Goal: Obtain resource: Obtain resource

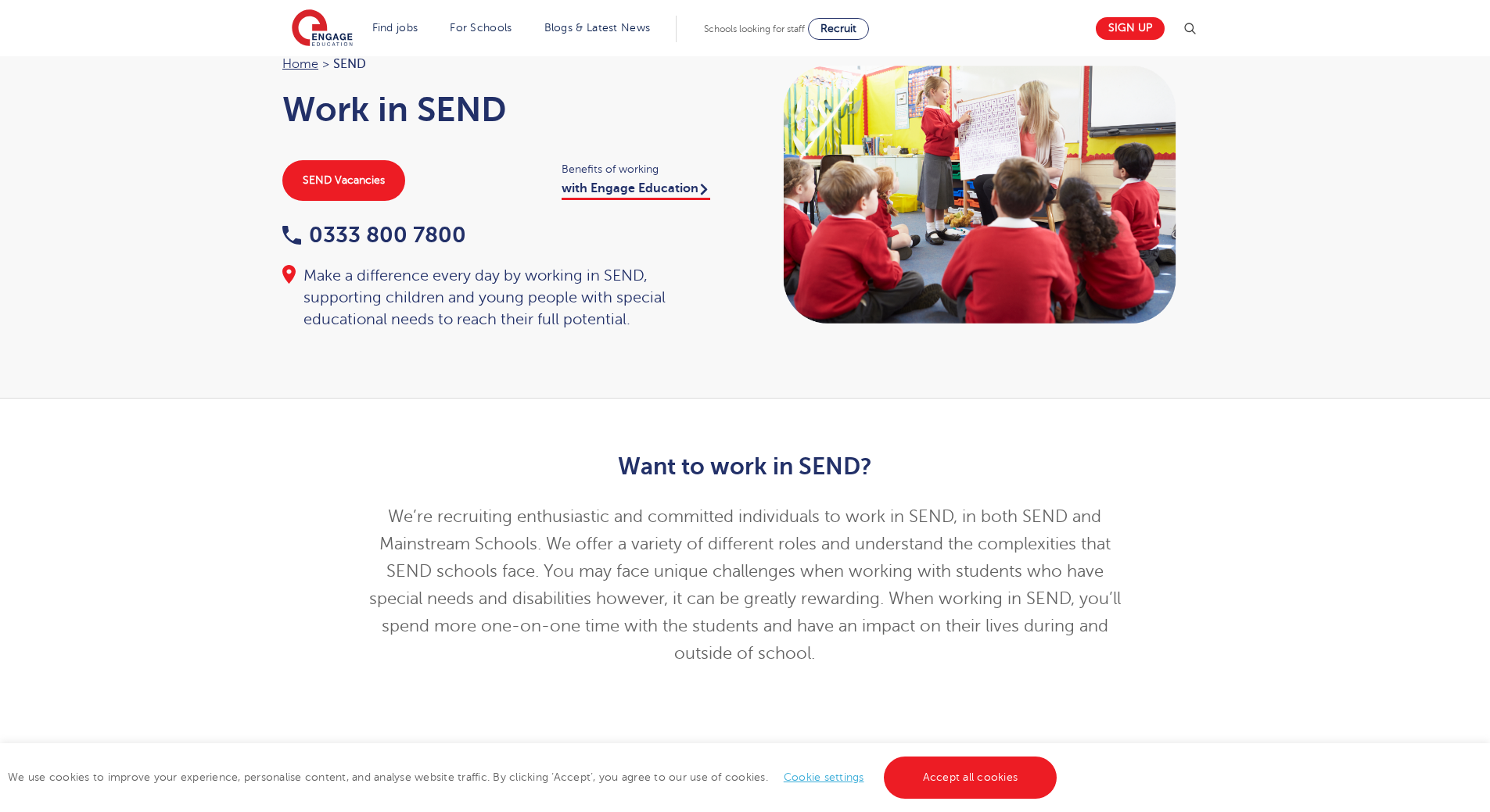
scroll to position [87, 0]
drag, startPoint x: 714, startPoint y: 434, endPoint x: 700, endPoint y: 466, distance: 34.9
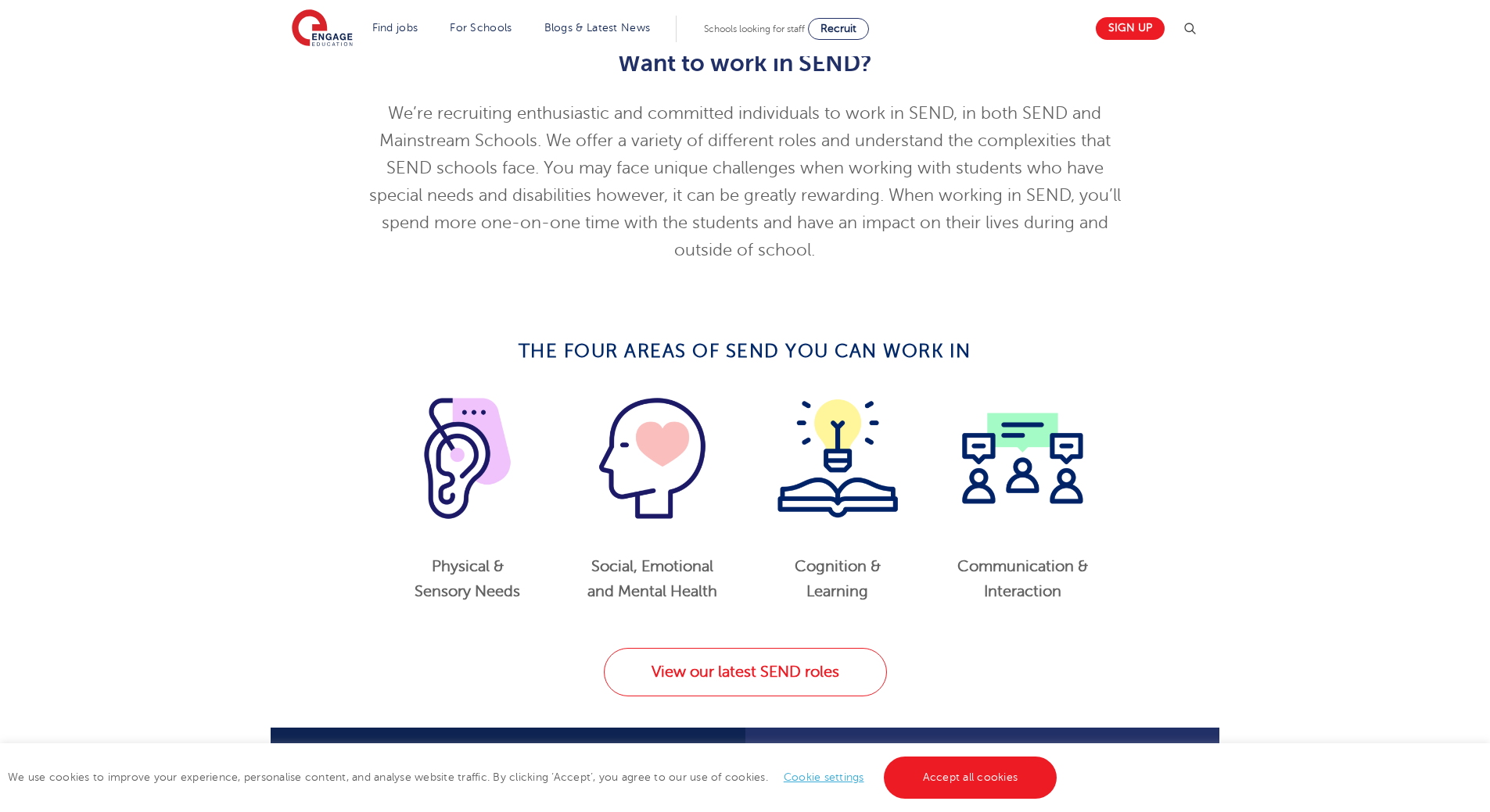
drag, startPoint x: 711, startPoint y: 393, endPoint x: 719, endPoint y: 435, distance: 42.8
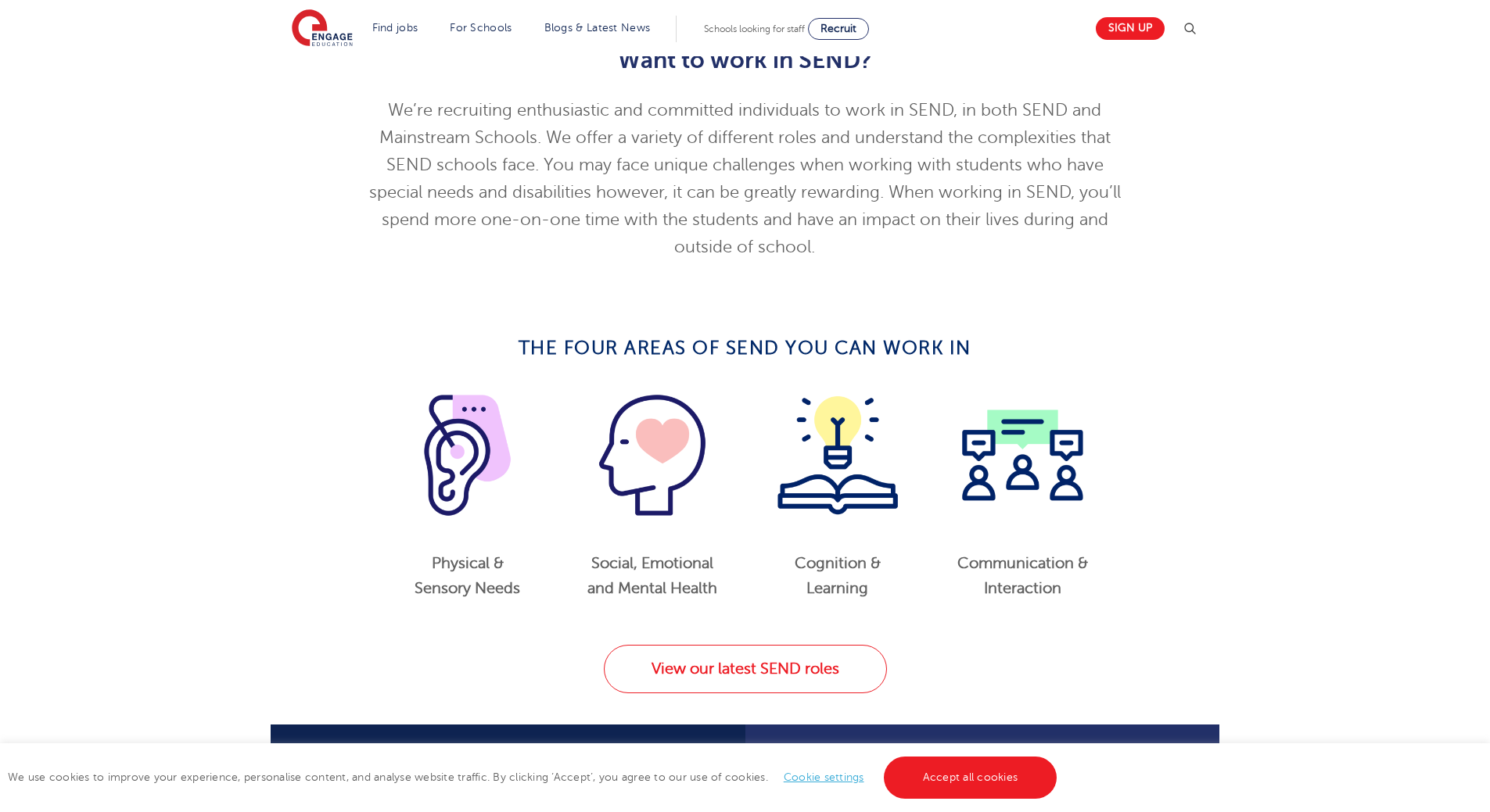
scroll to position [565, 0]
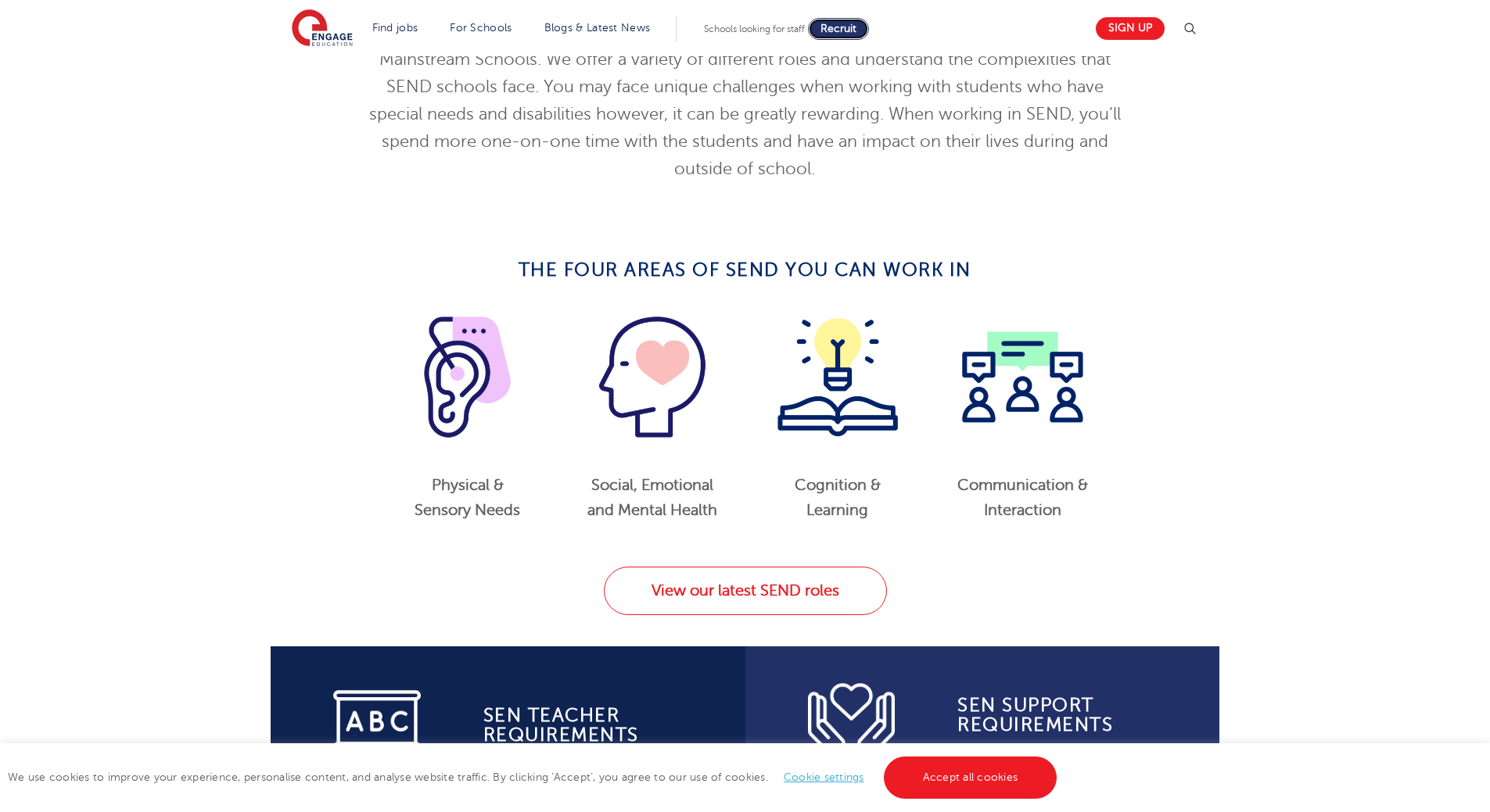
click at [831, 33] on span "Recruit" at bounding box center [837, 29] width 36 height 12
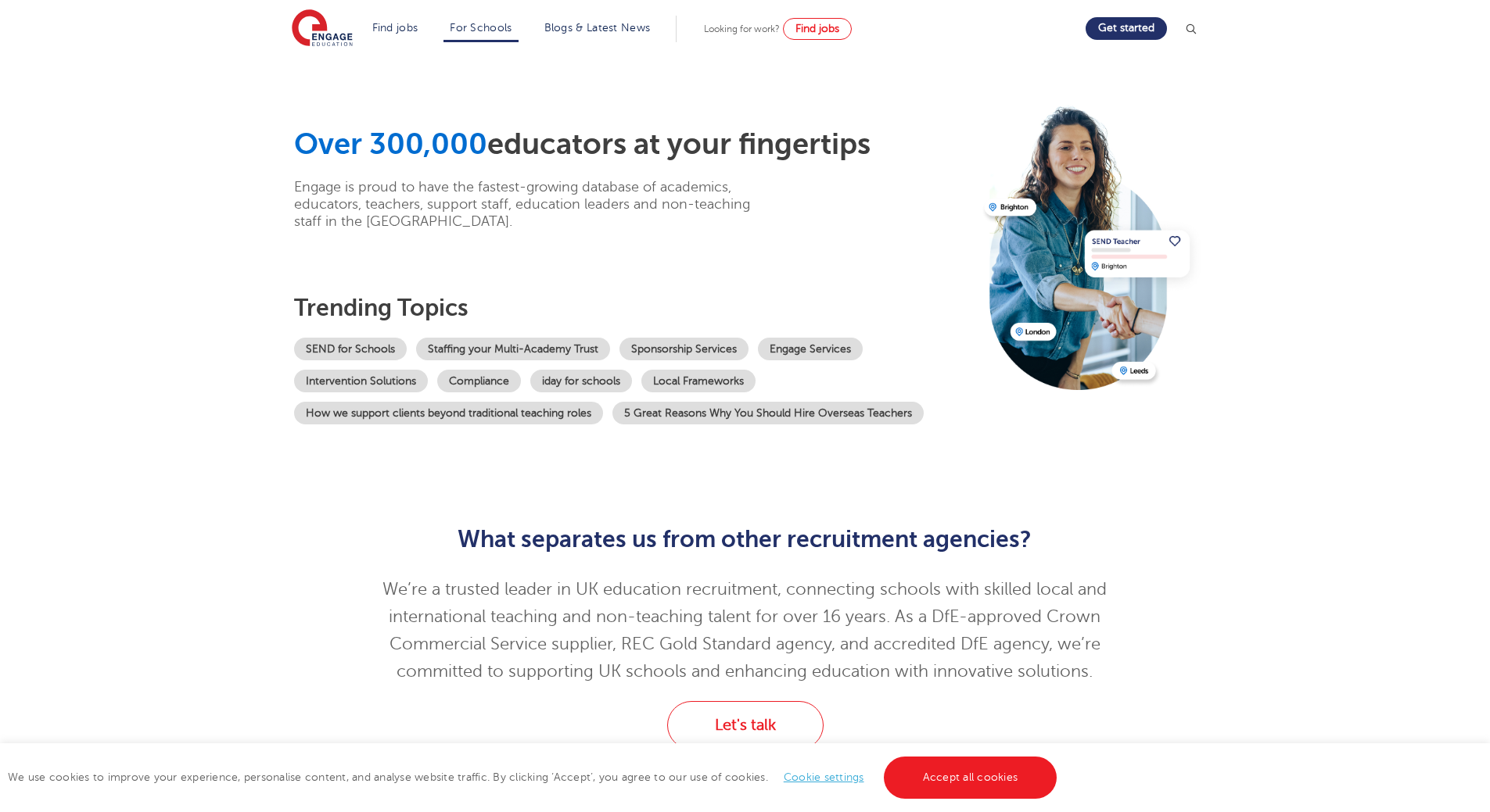
drag, startPoint x: 838, startPoint y: 136, endPoint x: 846, endPoint y: 142, distance: 10.0
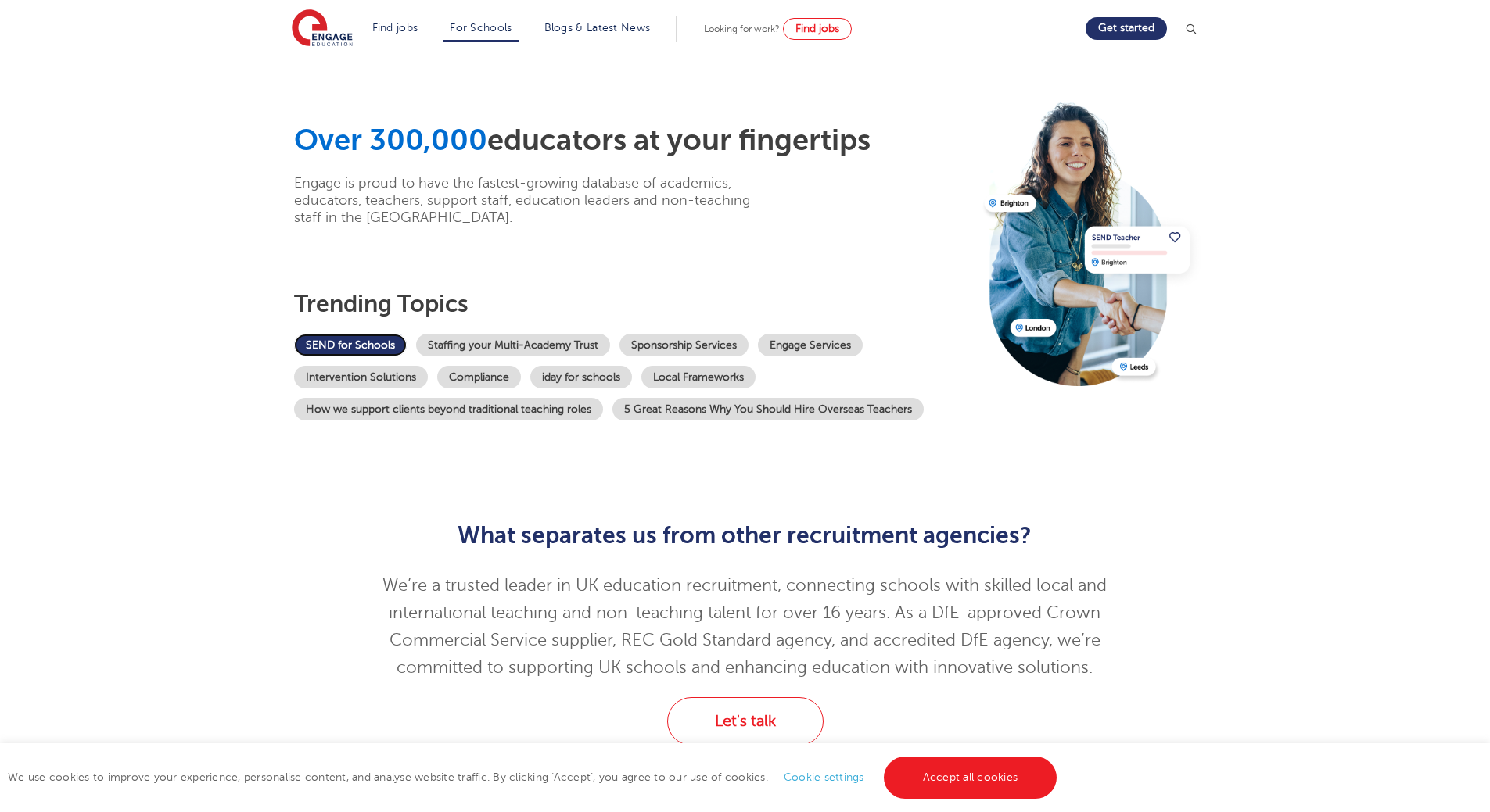
click at [384, 335] on link "SEND for Schools" at bounding box center [350, 345] width 113 height 23
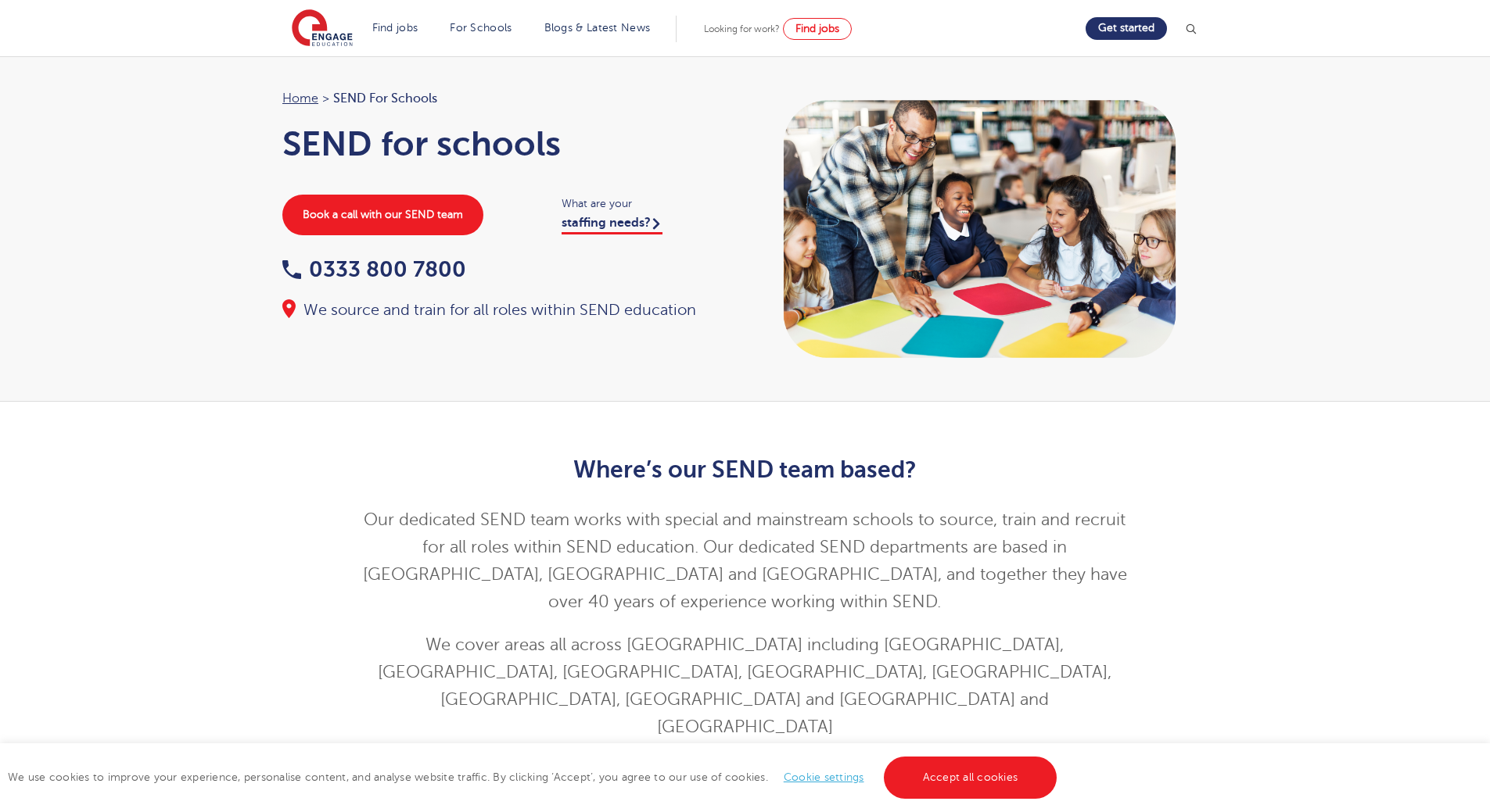
drag, startPoint x: 0, startPoint y: 0, endPoint x: 1304, endPoint y: 591, distance: 1431.7
click at [1304, 591] on div "Where’s our SEND team based? Our dedicated SEND team works with special and mai…" at bounding box center [745, 579] width 1490 height 355
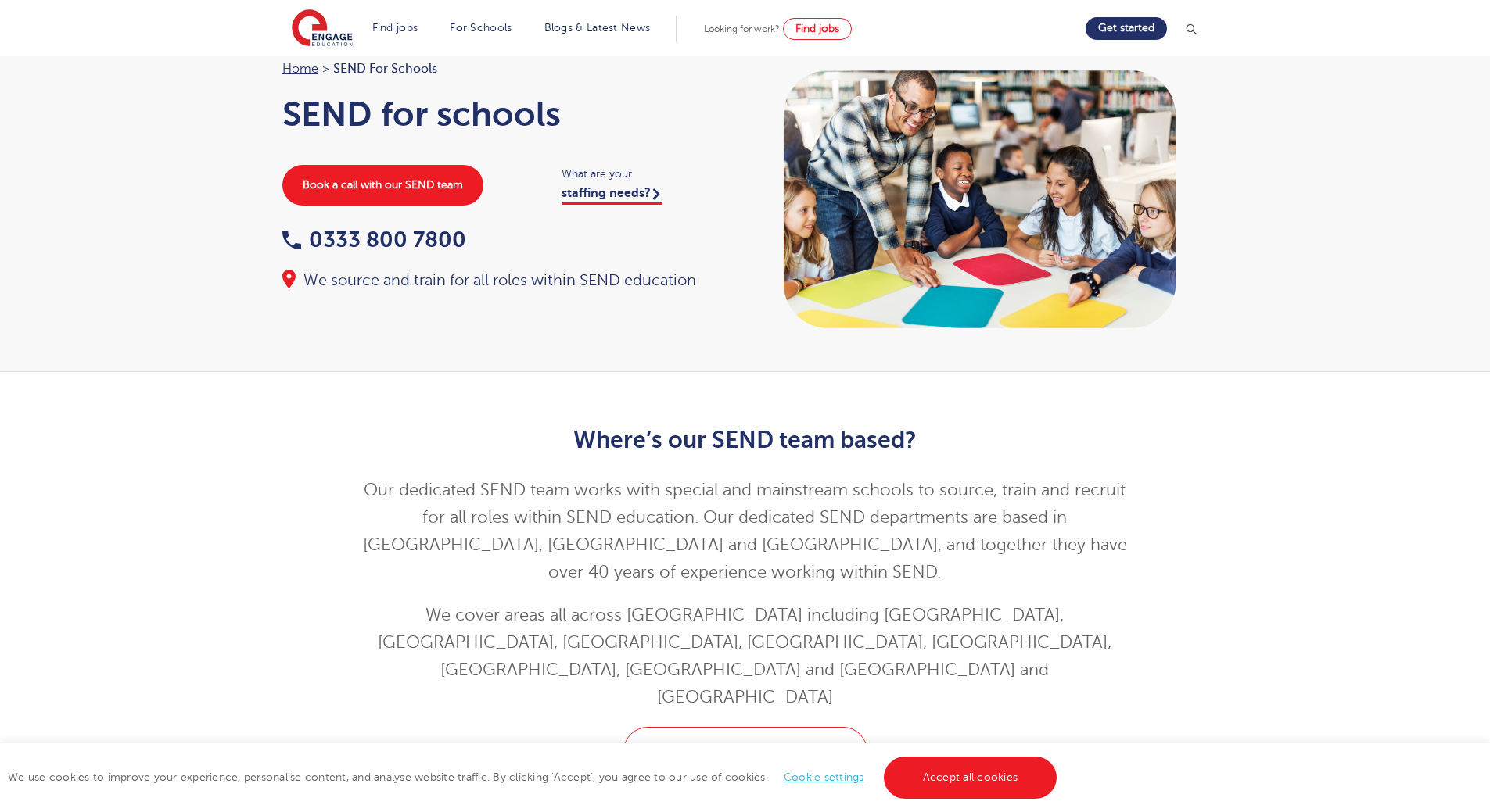
drag, startPoint x: 1154, startPoint y: 479, endPoint x: 1144, endPoint y: 500, distance: 23.3
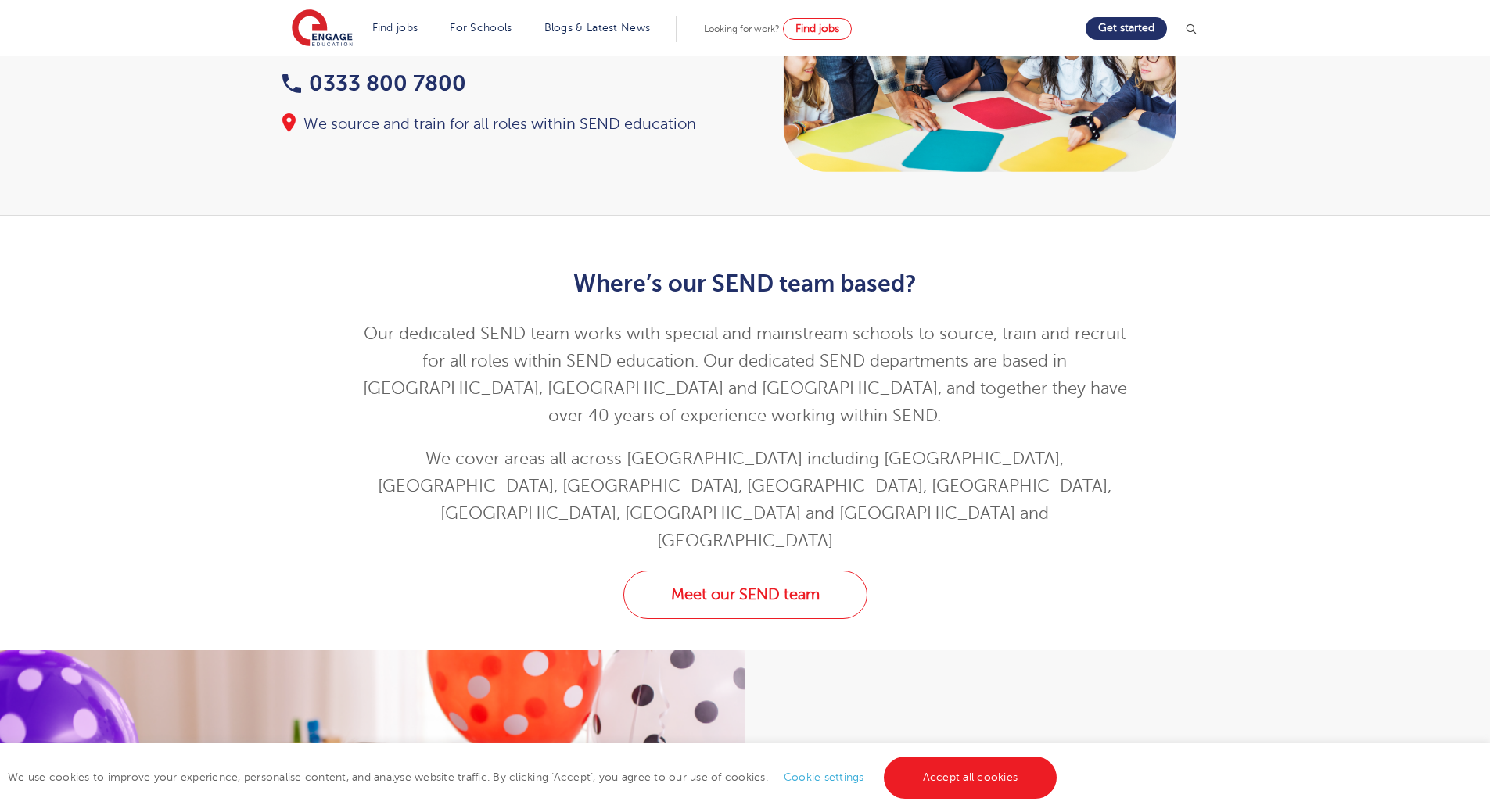
drag, startPoint x: 1144, startPoint y: 500, endPoint x: 1122, endPoint y: 486, distance: 26.1
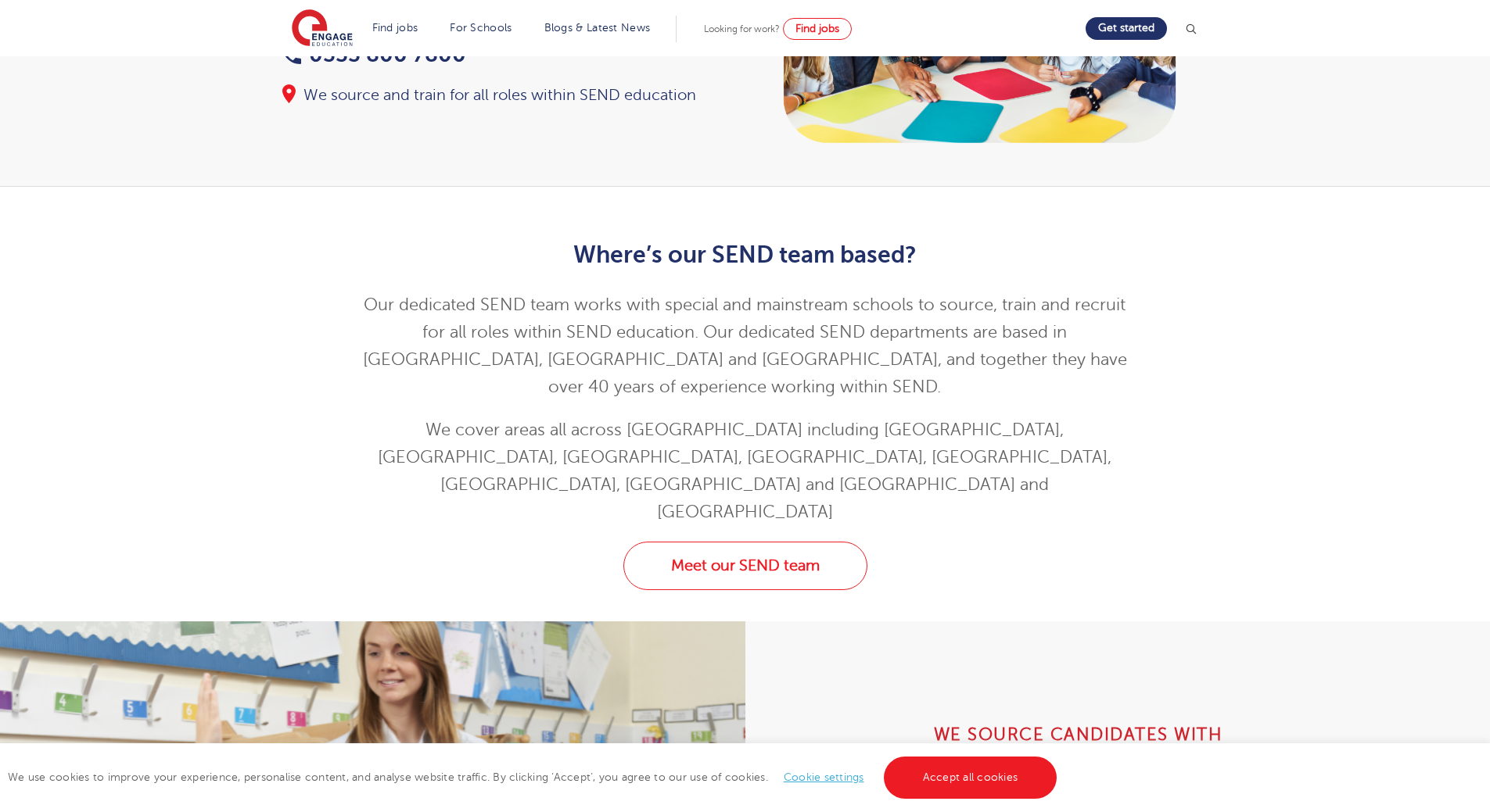
scroll to position [232, 0]
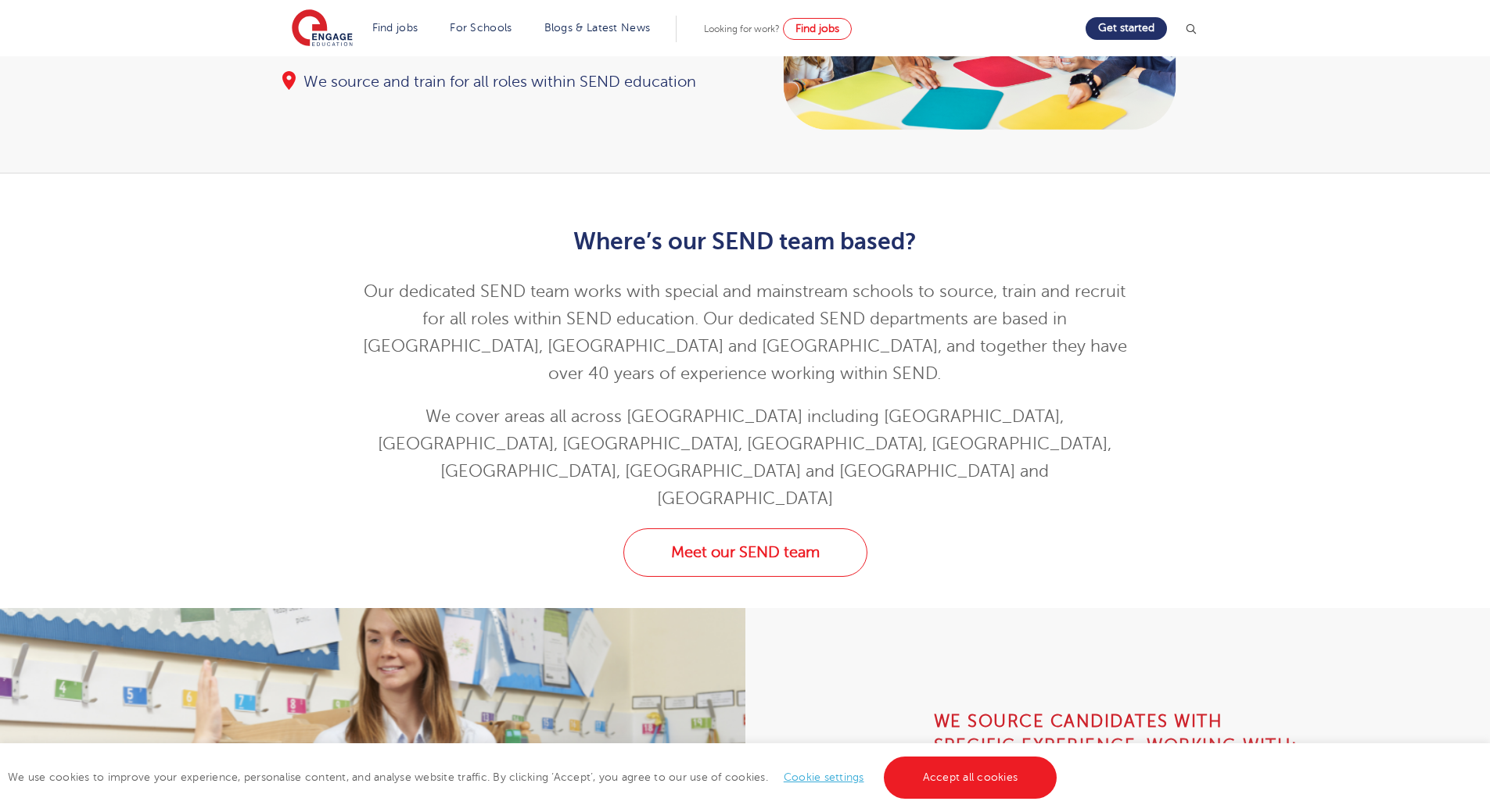
drag, startPoint x: 1122, startPoint y: 486, endPoint x: 1050, endPoint y: 383, distance: 125.7
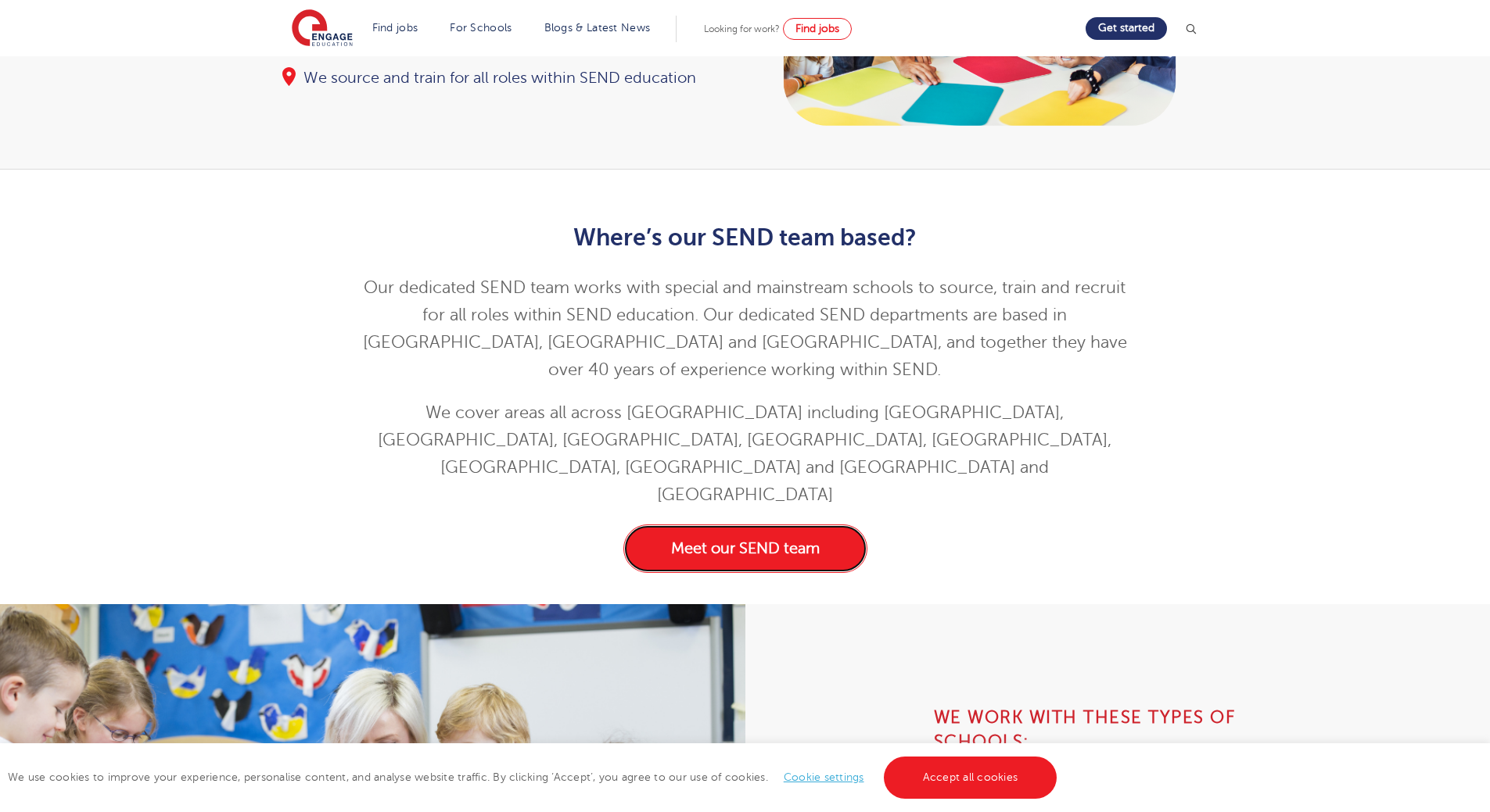
click at [836, 525] on link "Meet our SEND team" at bounding box center [745, 549] width 244 height 48
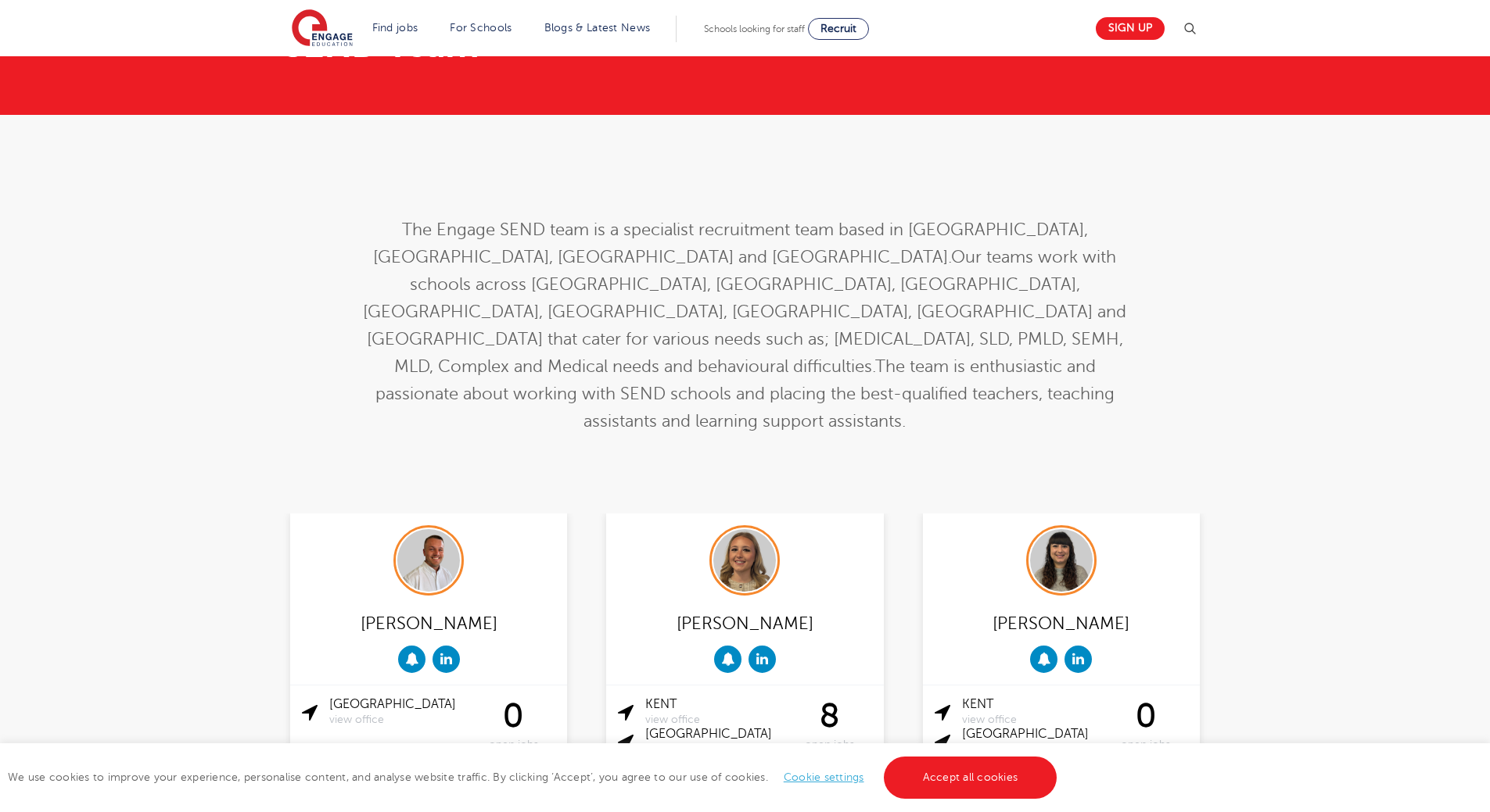
drag, startPoint x: 971, startPoint y: 429, endPoint x: 962, endPoint y: 454, distance: 26.6
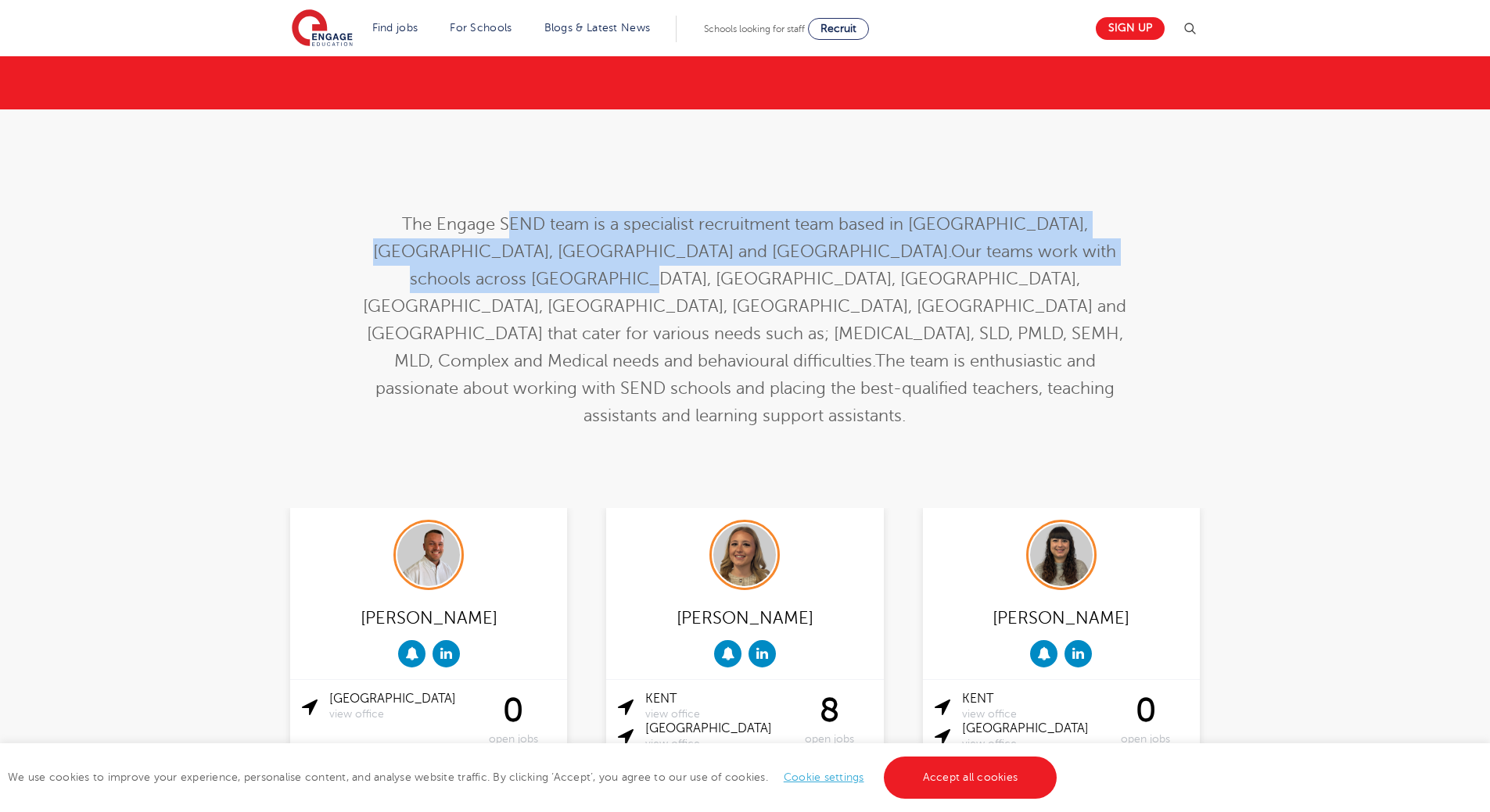
drag, startPoint x: 486, startPoint y: 224, endPoint x: 849, endPoint y: 241, distance: 363.4
click at [849, 241] on p "The Engage SEND team is a specialist recruitment team based in London, Watford,…" at bounding box center [745, 320] width 767 height 219
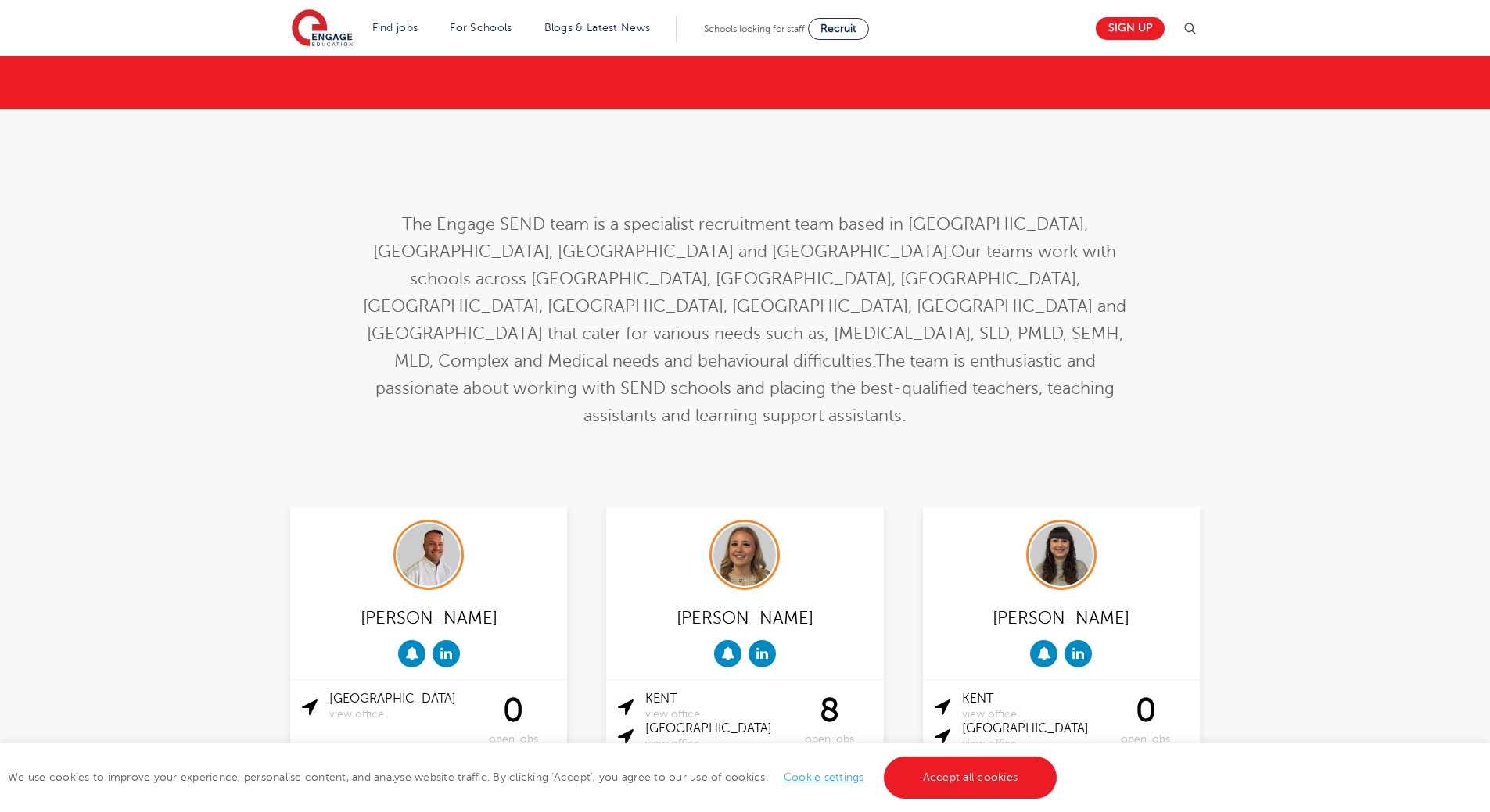
drag, startPoint x: 814, startPoint y: 265, endPoint x: 412, endPoint y: 252, distance: 402.2
click at [415, 252] on span "The Engage SEND team is a specialist recruitment team based in London, Watford,…" at bounding box center [730, 238] width 714 height 46
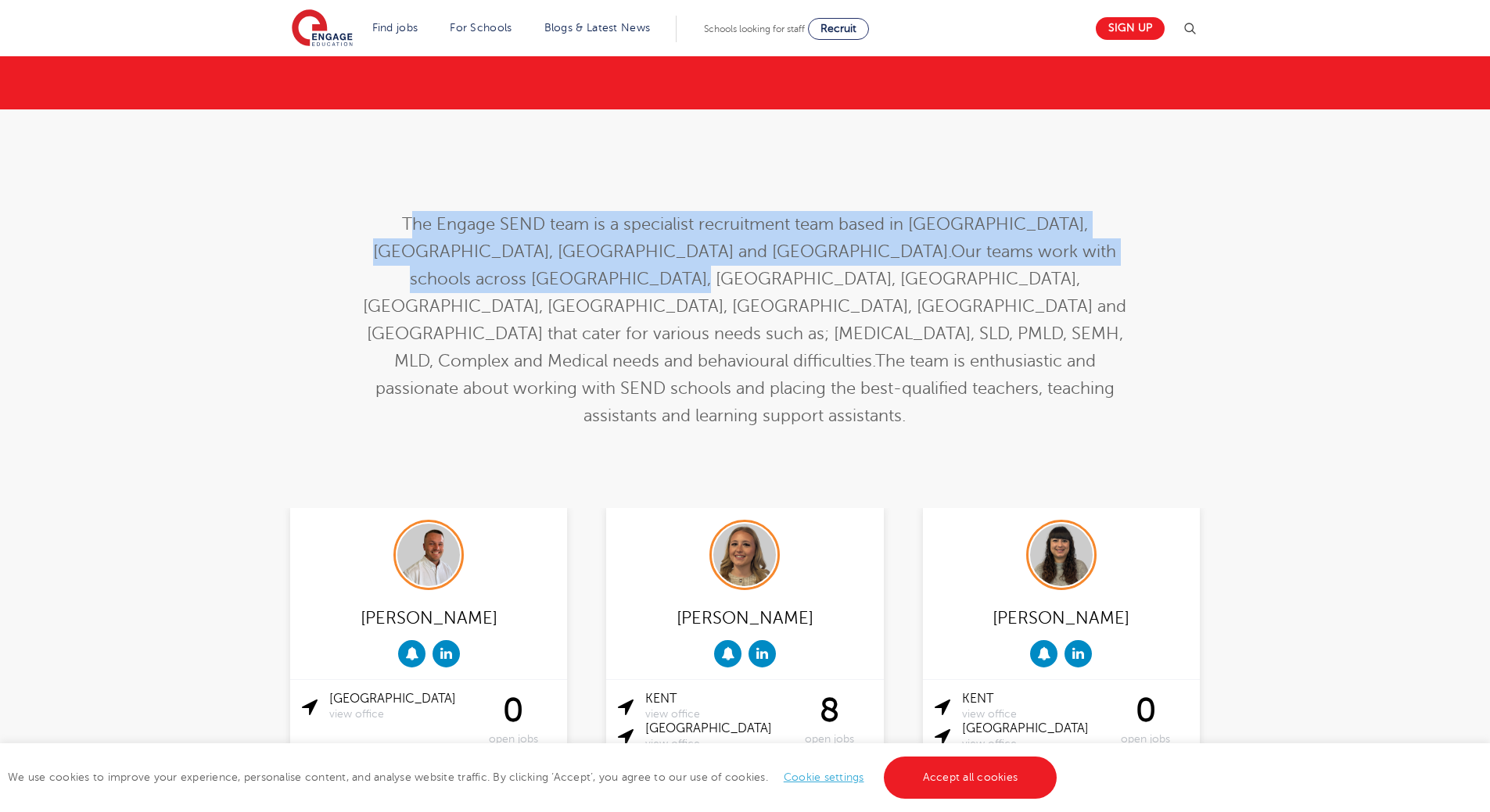
drag, startPoint x: 395, startPoint y: 235, endPoint x: 900, endPoint y: 259, distance: 505.6
click at [900, 259] on p "The Engage SEND team is a specialist recruitment team based in London, Watford,…" at bounding box center [745, 320] width 767 height 219
click at [900, 260] on span "Our teams work with schools across London, Hertfordshire, Surrey, Kent, Berkshi…" at bounding box center [745, 306] width 763 height 128
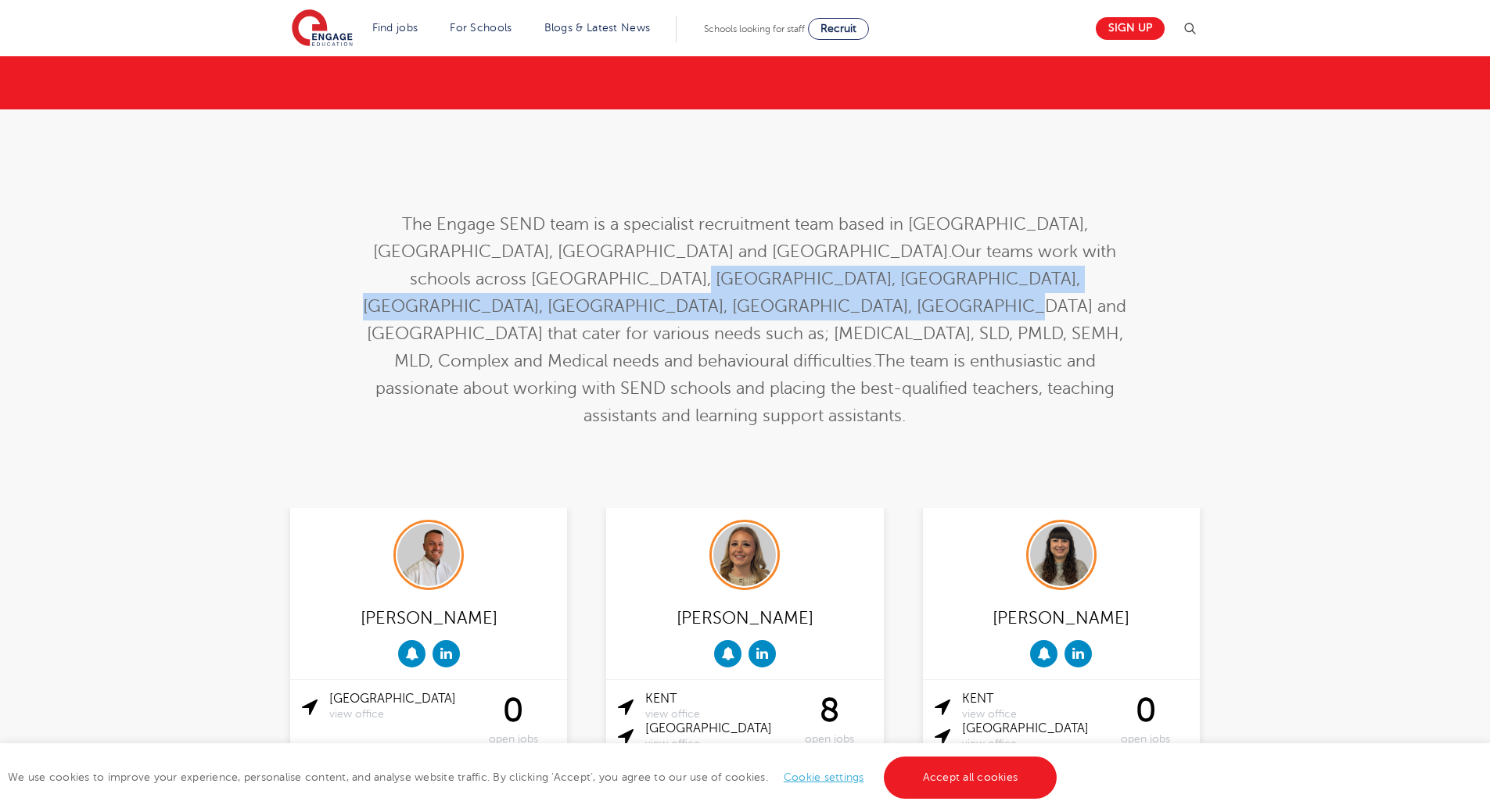
drag, startPoint x: 898, startPoint y: 261, endPoint x: 976, endPoint y: 273, distance: 78.9
click at [976, 273] on p "The Engage SEND team is a specialist recruitment team based in London, Watford,…" at bounding box center [745, 320] width 767 height 219
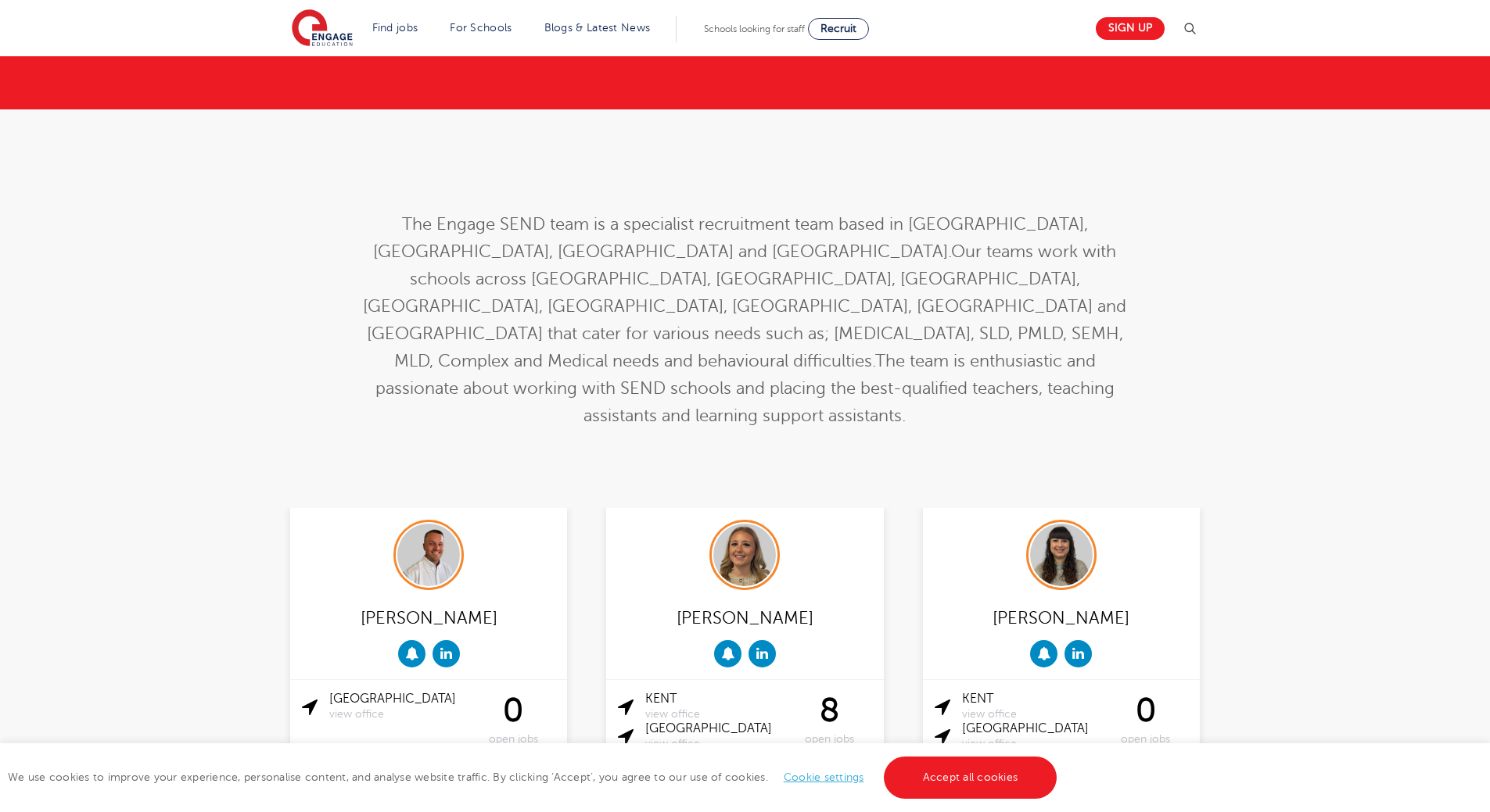
click at [515, 352] on span "The team is enthusiastic and passionate about working with SEND schools and pla…" at bounding box center [744, 389] width 739 height 74
drag, startPoint x: 484, startPoint y: 326, endPoint x: 882, endPoint y: 322, distance: 398.0
click at [882, 322] on p "The Engage SEND team is a specialist recruitment team based in London, Watford,…" at bounding box center [745, 320] width 767 height 219
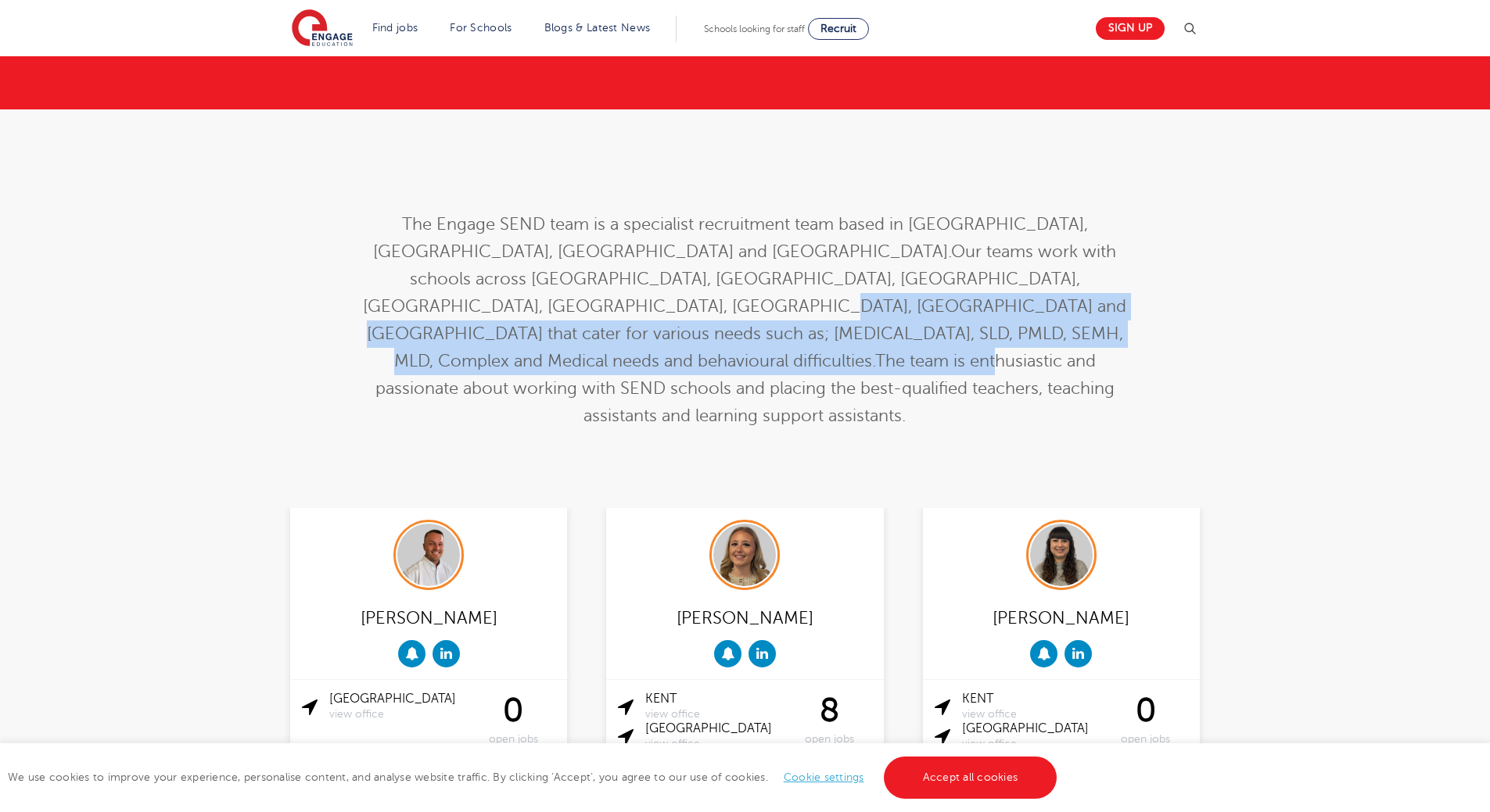
drag, startPoint x: 882, startPoint y: 322, endPoint x: 934, endPoint y: 306, distance: 54.4
click at [934, 306] on span "The Engage SEND team is a specialist recruitment team based in London, Watford,…" at bounding box center [745, 321] width 763 height 211
click at [934, 352] on span "The team is enthusiastic and passionate about working with SEND schools and pla…" at bounding box center [744, 389] width 739 height 74
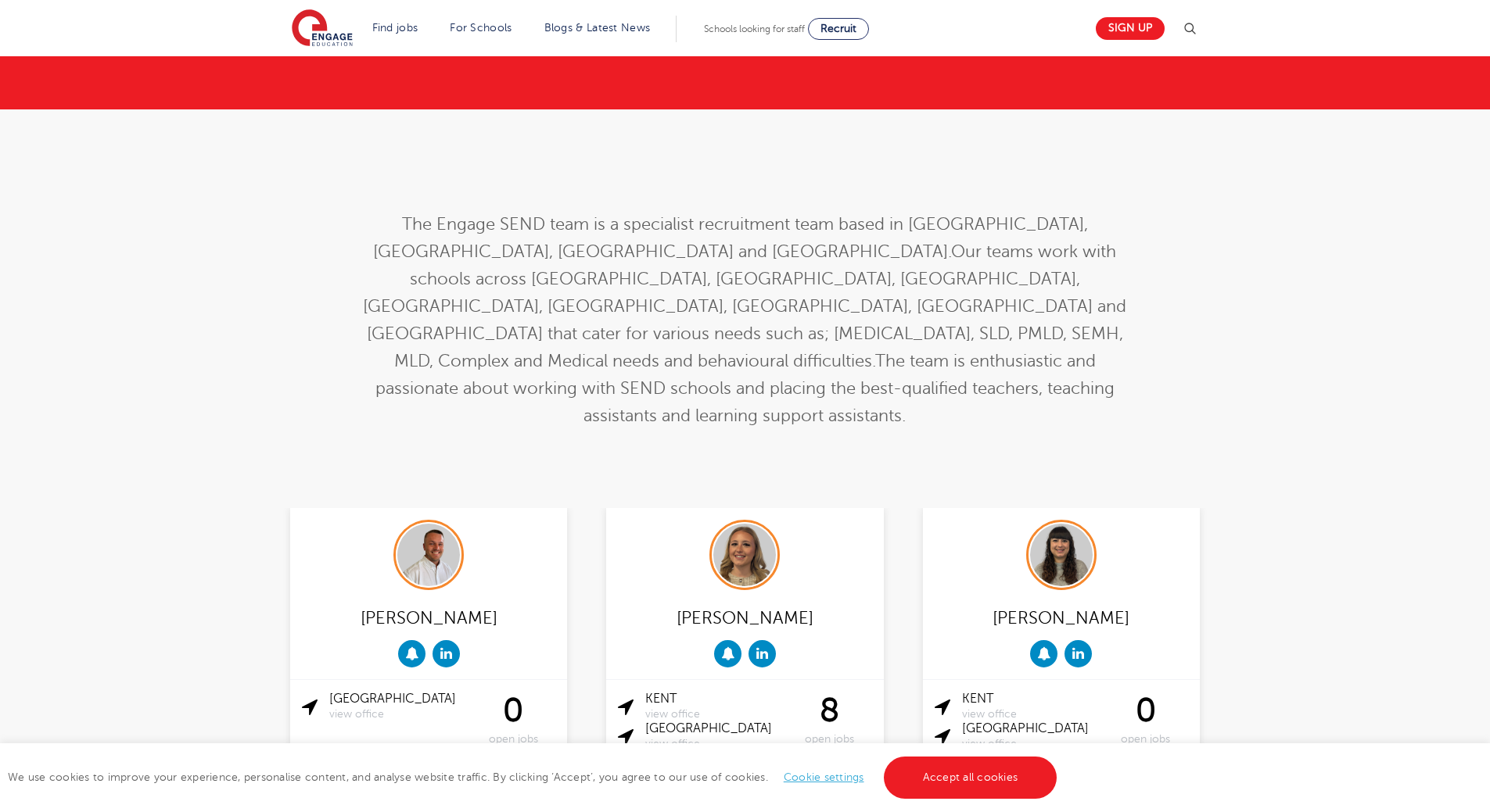
click at [899, 273] on span "Our teams work with schools across London, Hertfordshire, Surrey, Kent, Berkshi…" at bounding box center [745, 306] width 763 height 128
drag, startPoint x: 899, startPoint y: 273, endPoint x: 816, endPoint y: 250, distance: 86.1
click at [816, 250] on span "Our teams work with schools across London, Hertfordshire, Surrey, Kent, Berkshi…" at bounding box center [745, 306] width 763 height 128
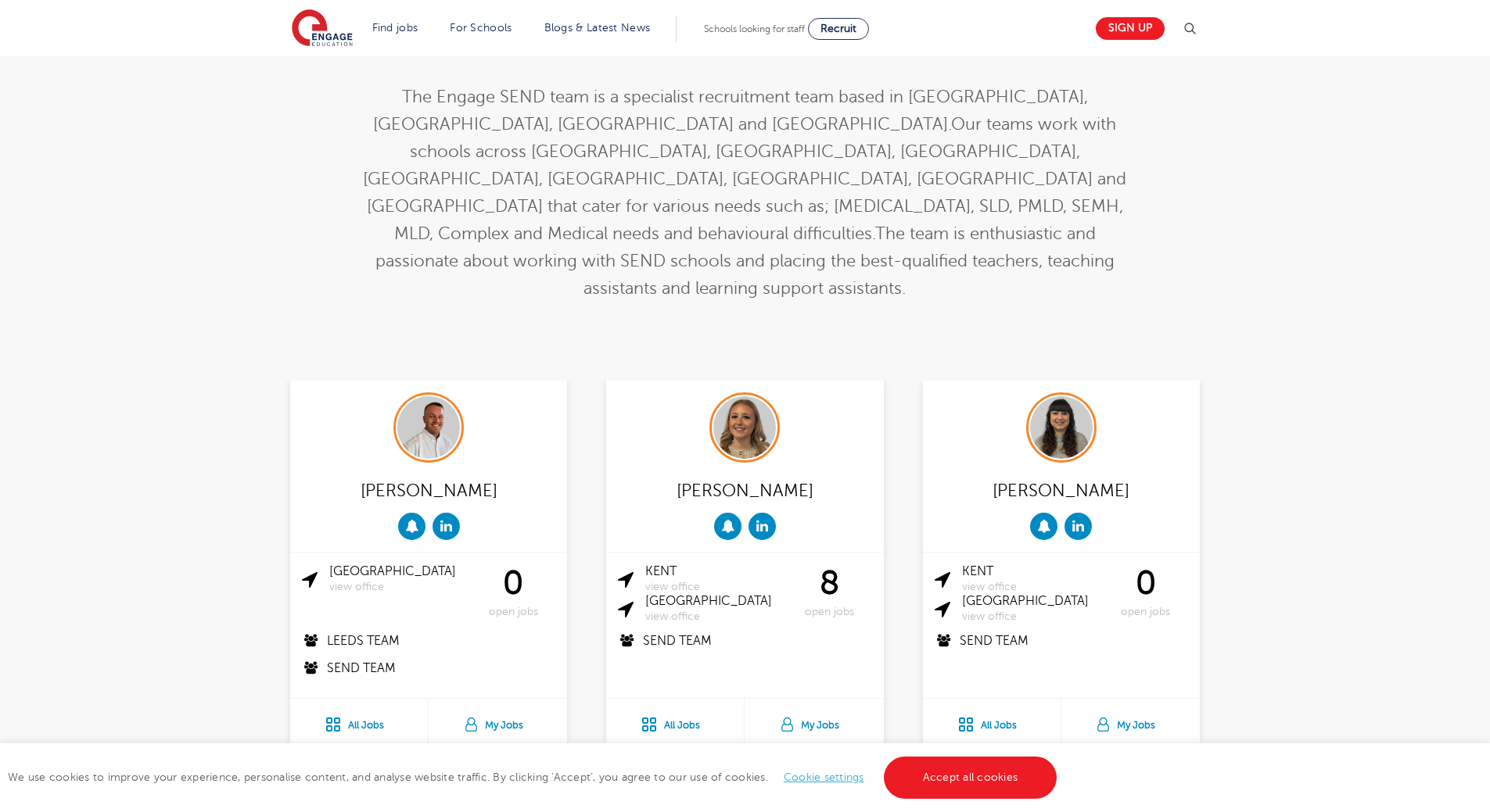
drag, startPoint x: 816, startPoint y: 250, endPoint x: 818, endPoint y: 276, distance: 26.1
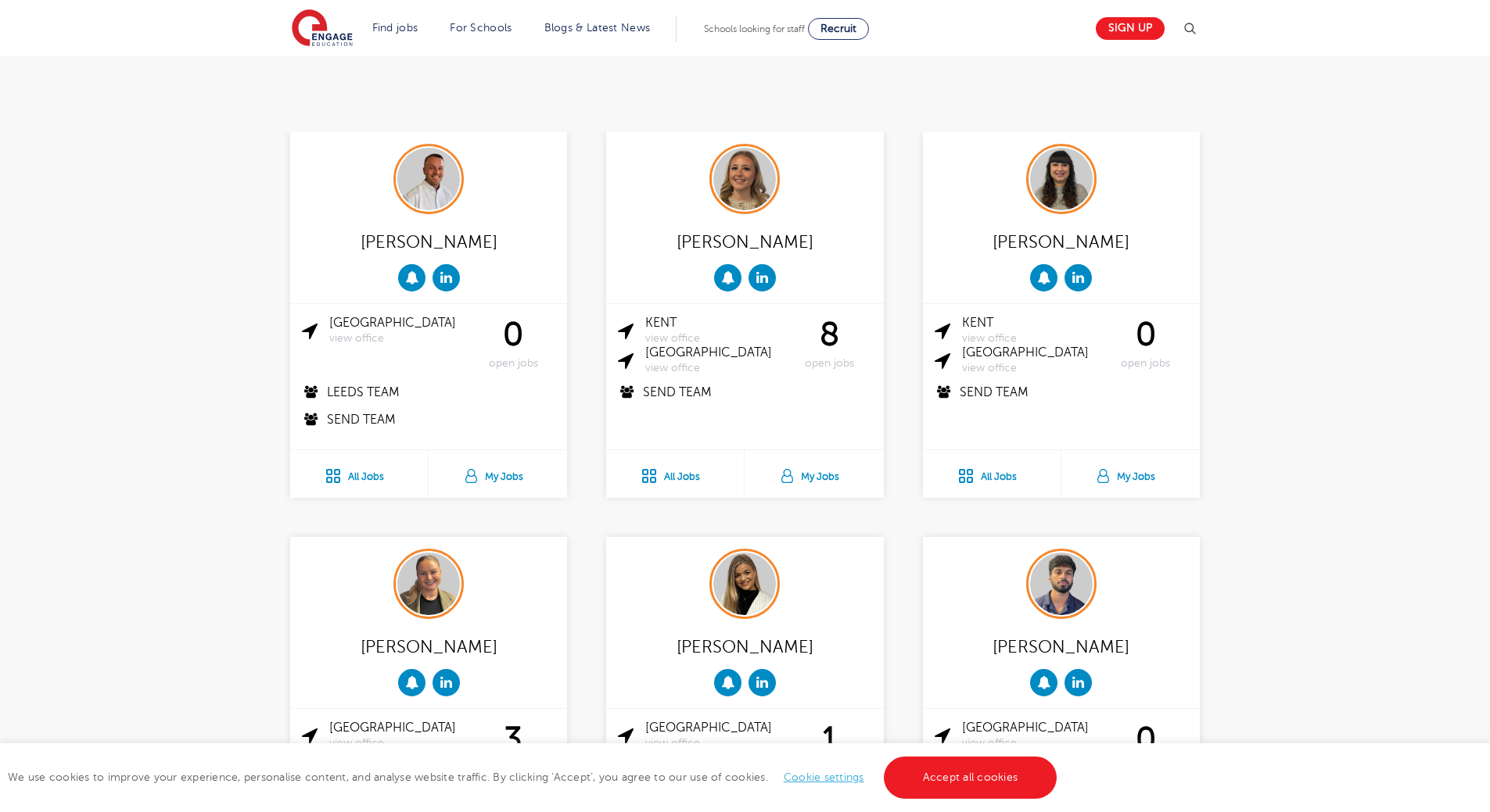
scroll to position [446, 0]
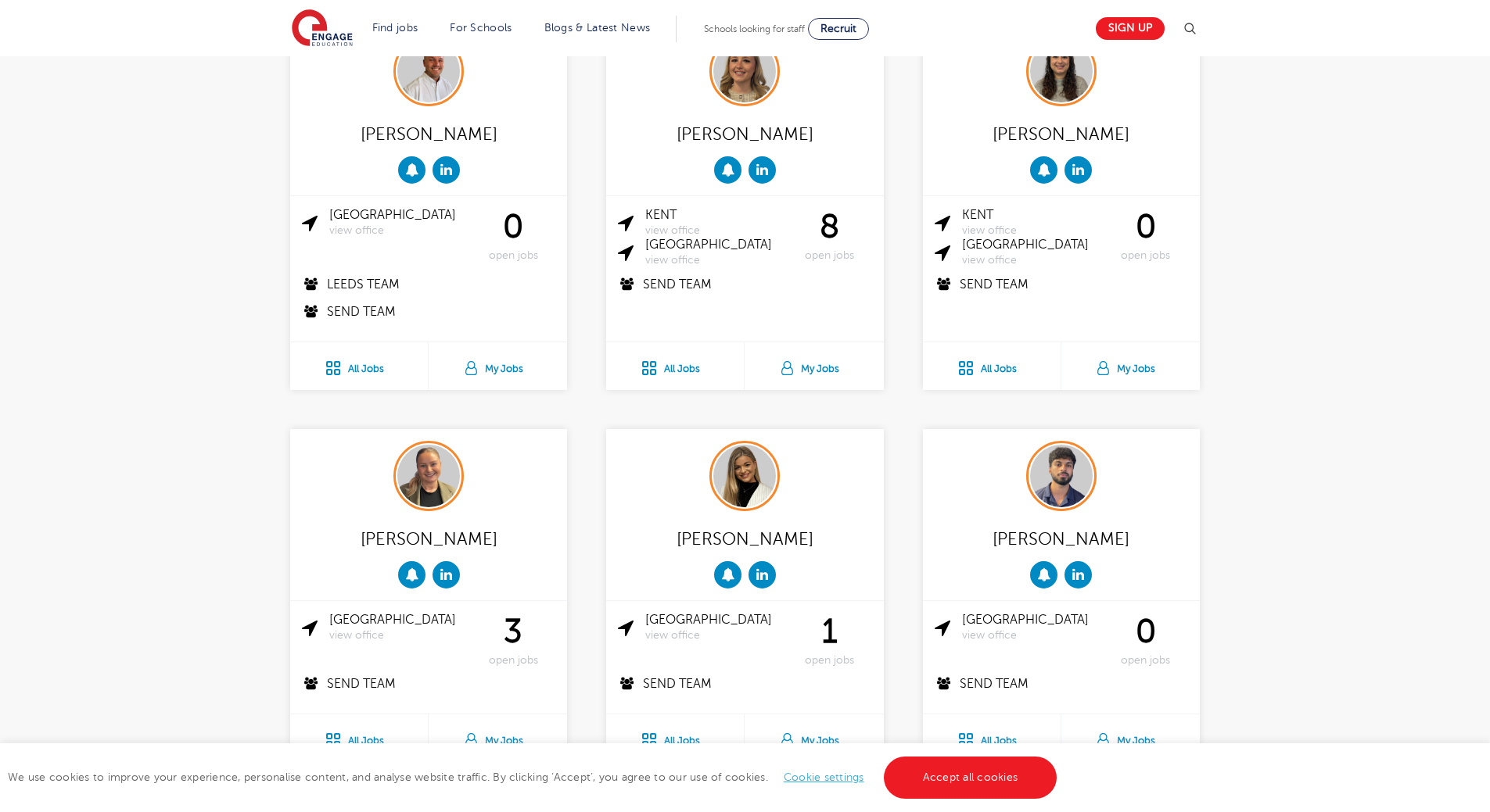
drag, startPoint x: 872, startPoint y: 296, endPoint x: 870, endPoint y: 319, distance: 23.1
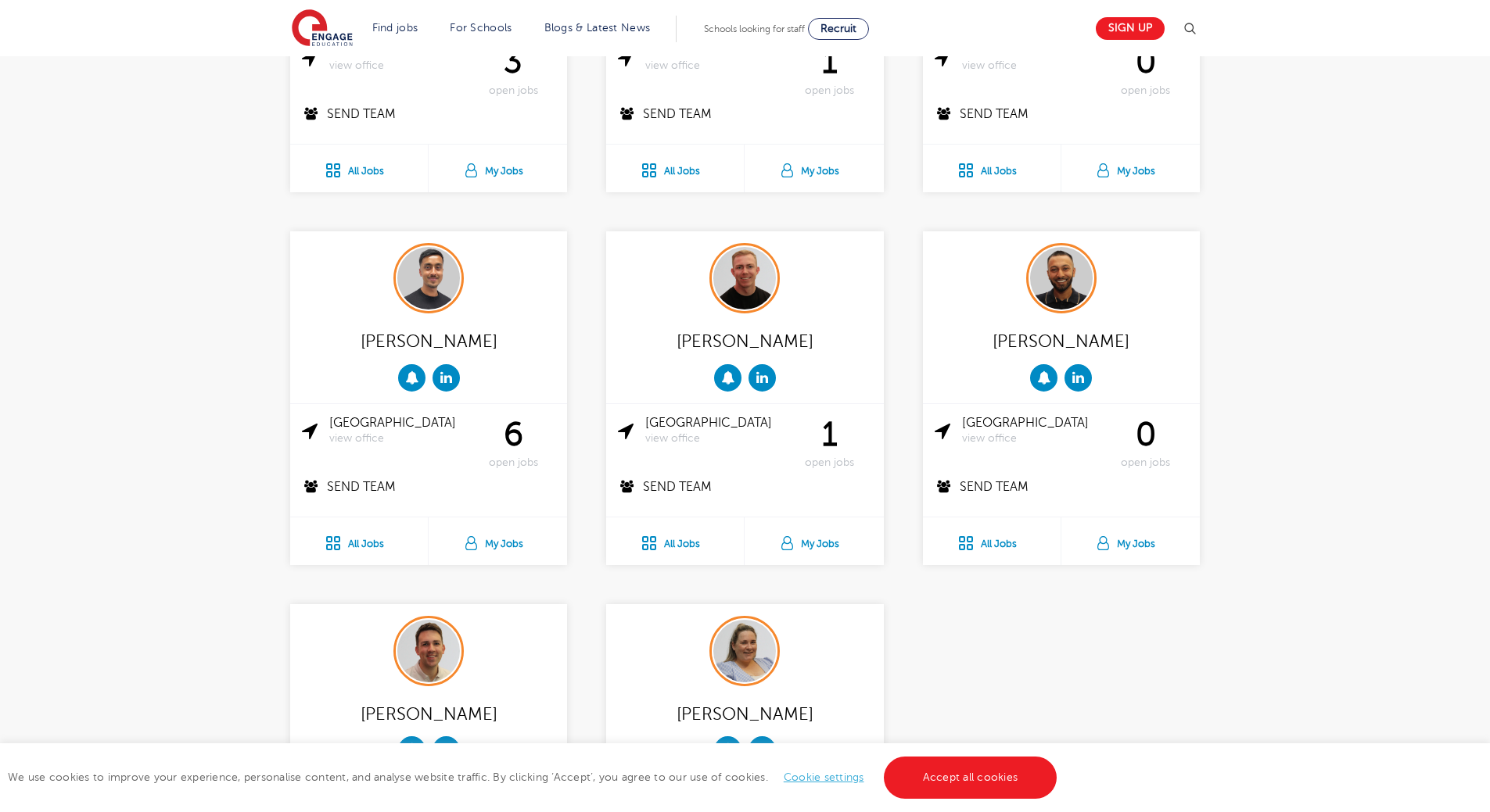
drag, startPoint x: 1250, startPoint y: 285, endPoint x: 1266, endPoint y: 316, distance: 34.9
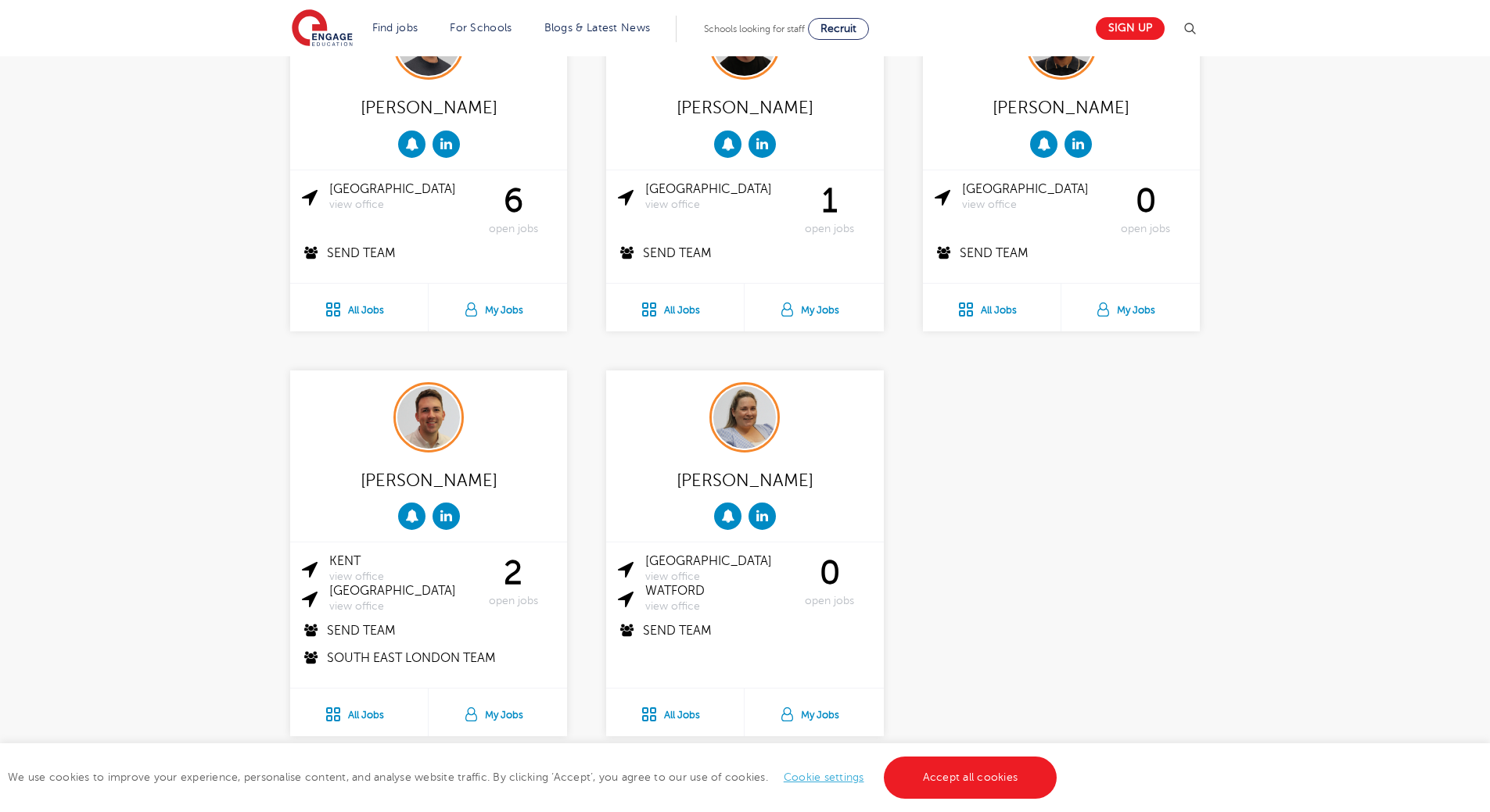
drag, startPoint x: 1266, startPoint y: 316, endPoint x: 1283, endPoint y: 357, distance: 44.4
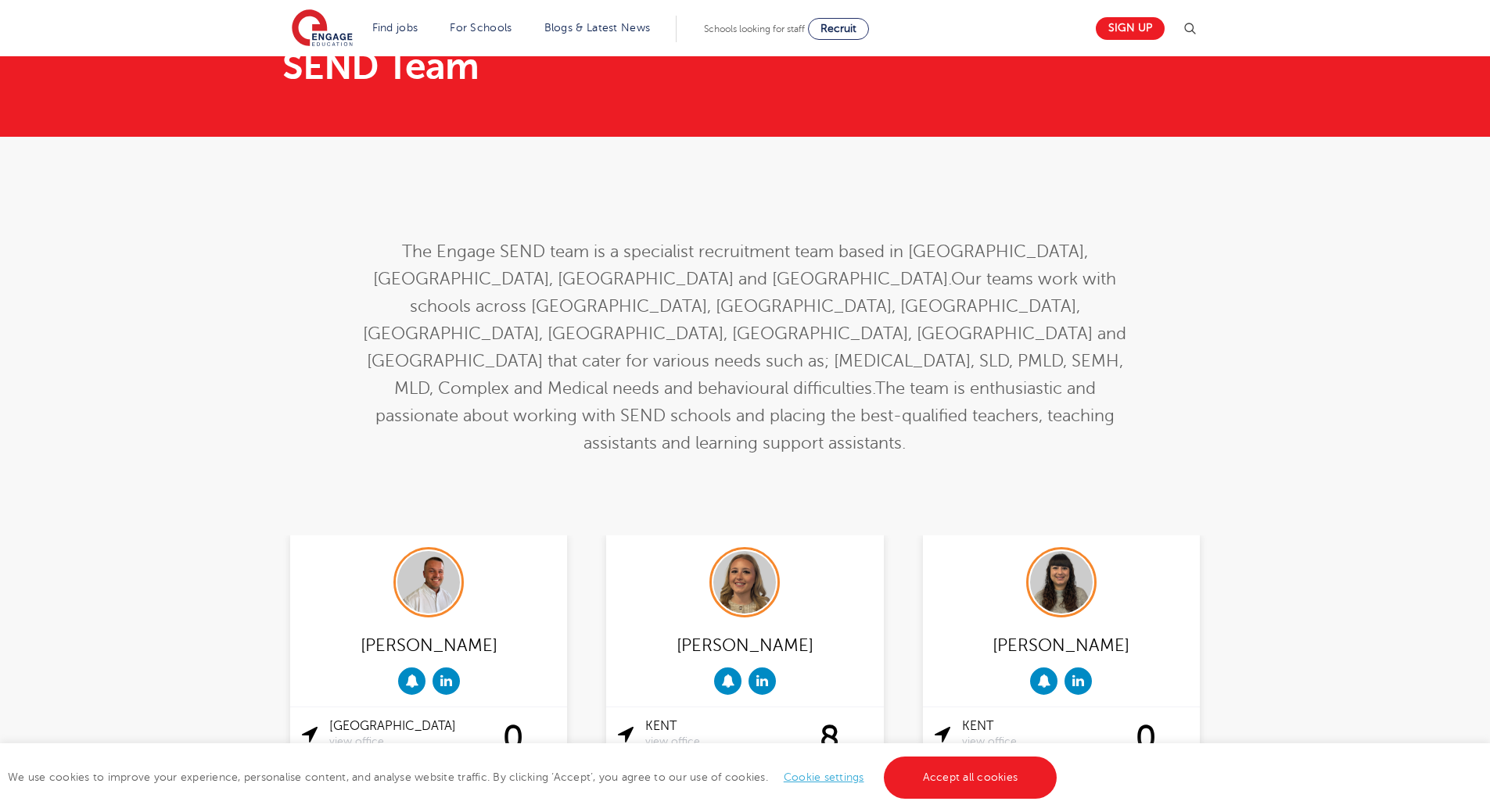
scroll to position [0, 0]
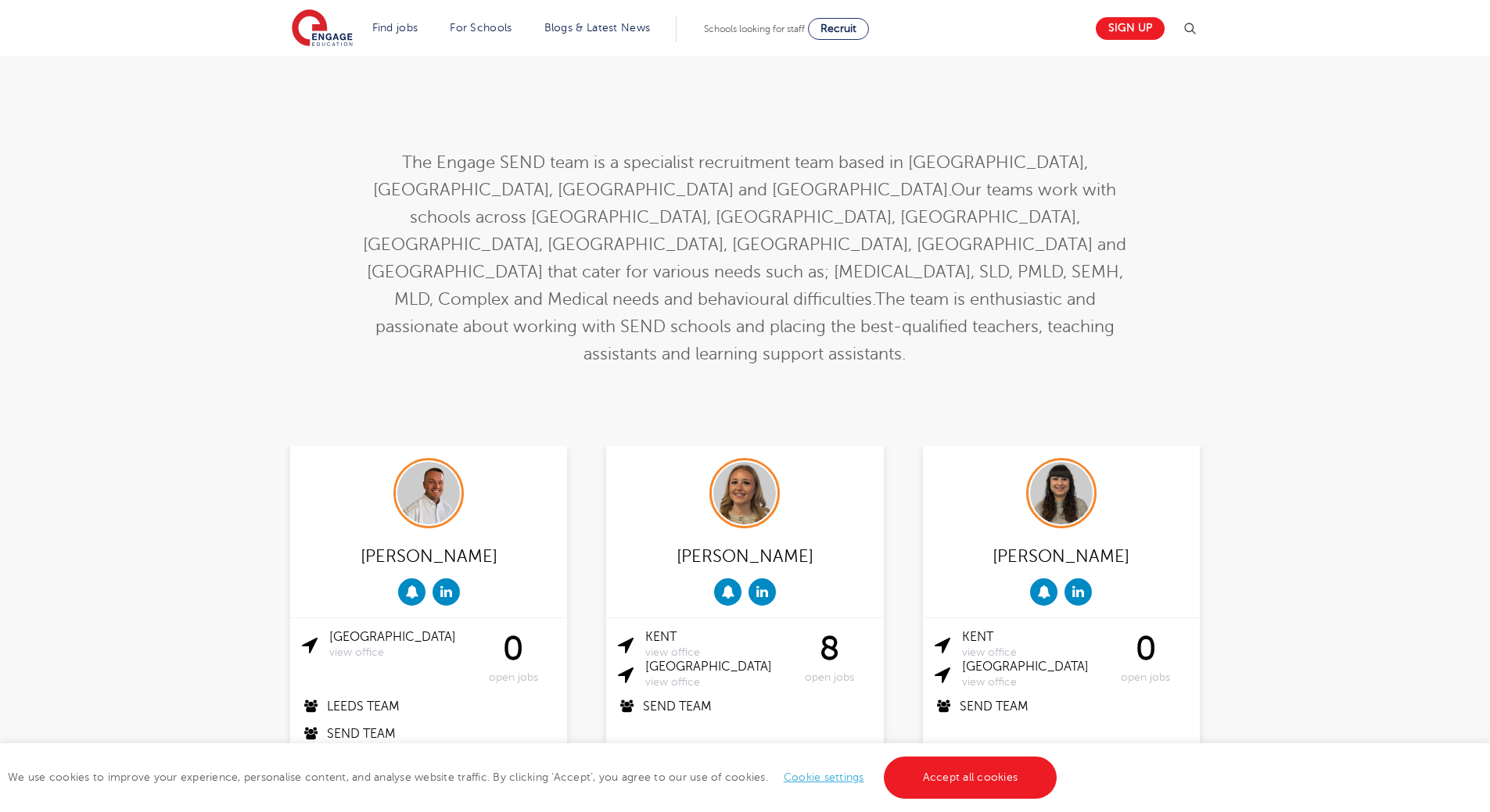
drag, startPoint x: 510, startPoint y: 292, endPoint x: 495, endPoint y: 314, distance: 26.6
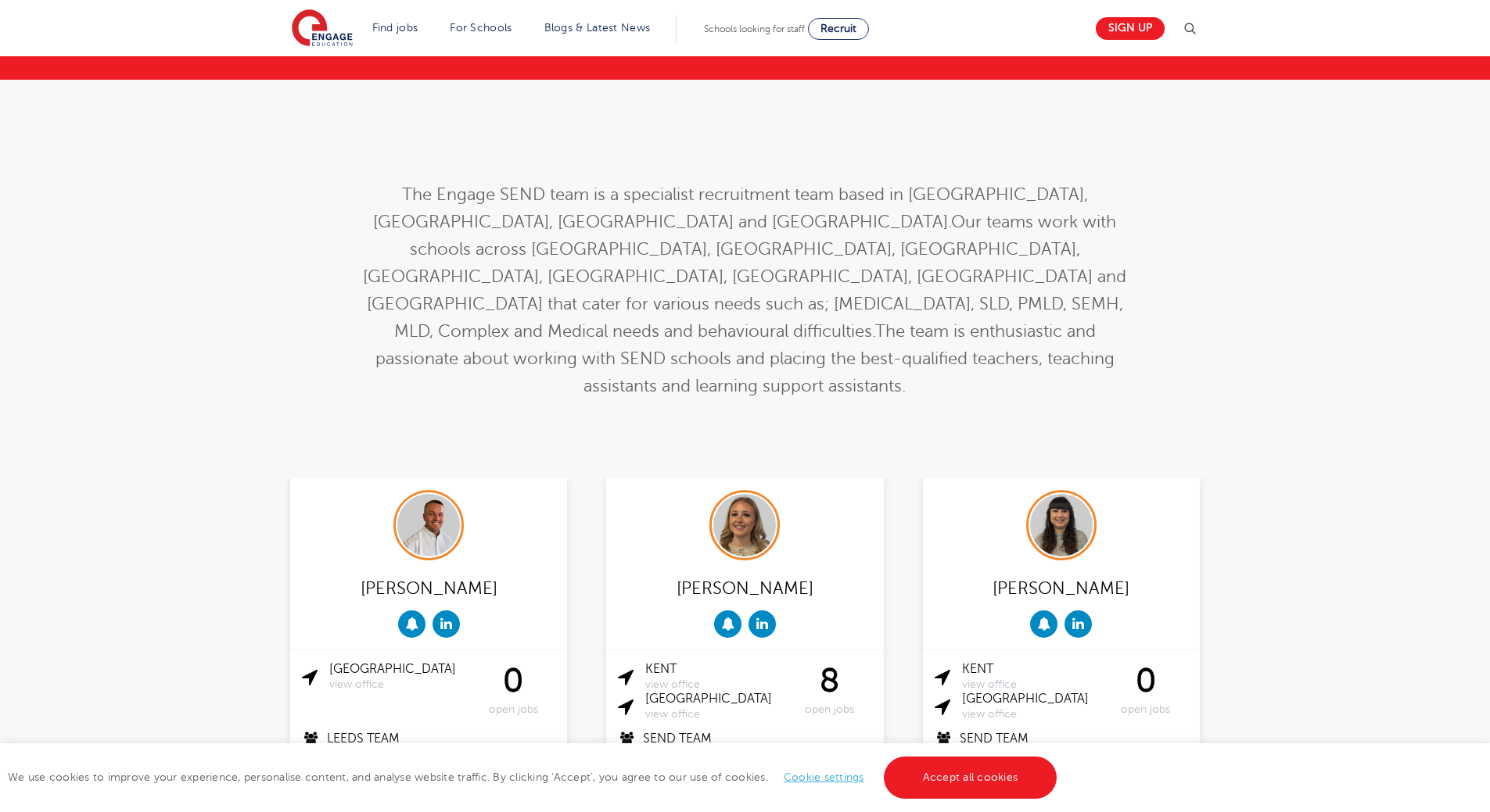
drag, startPoint x: 495, startPoint y: 312, endPoint x: 519, endPoint y: 261, distance: 56.4
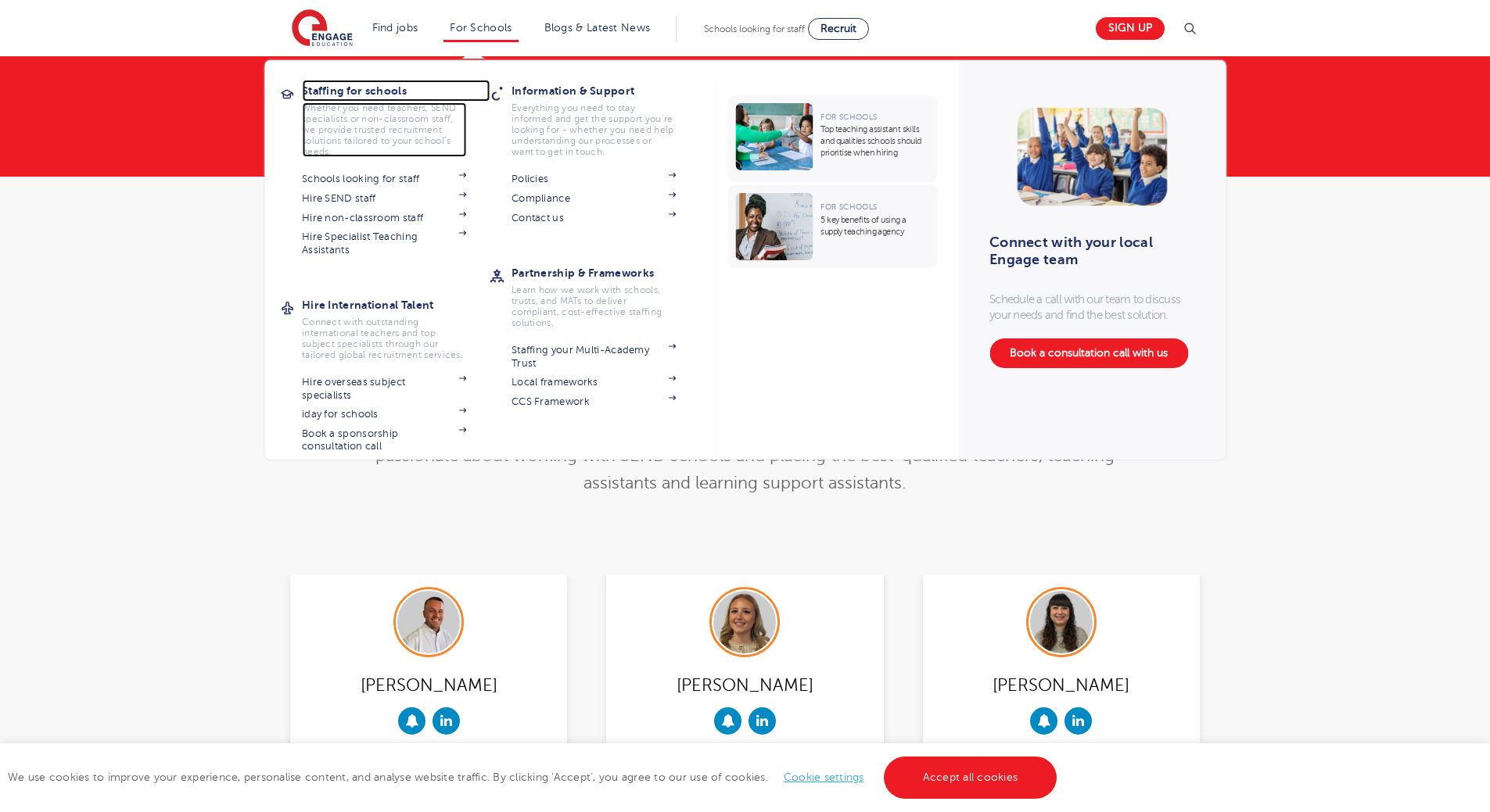
click at [329, 88] on h3 "Staffing for schools" at bounding box center [396, 91] width 188 height 22
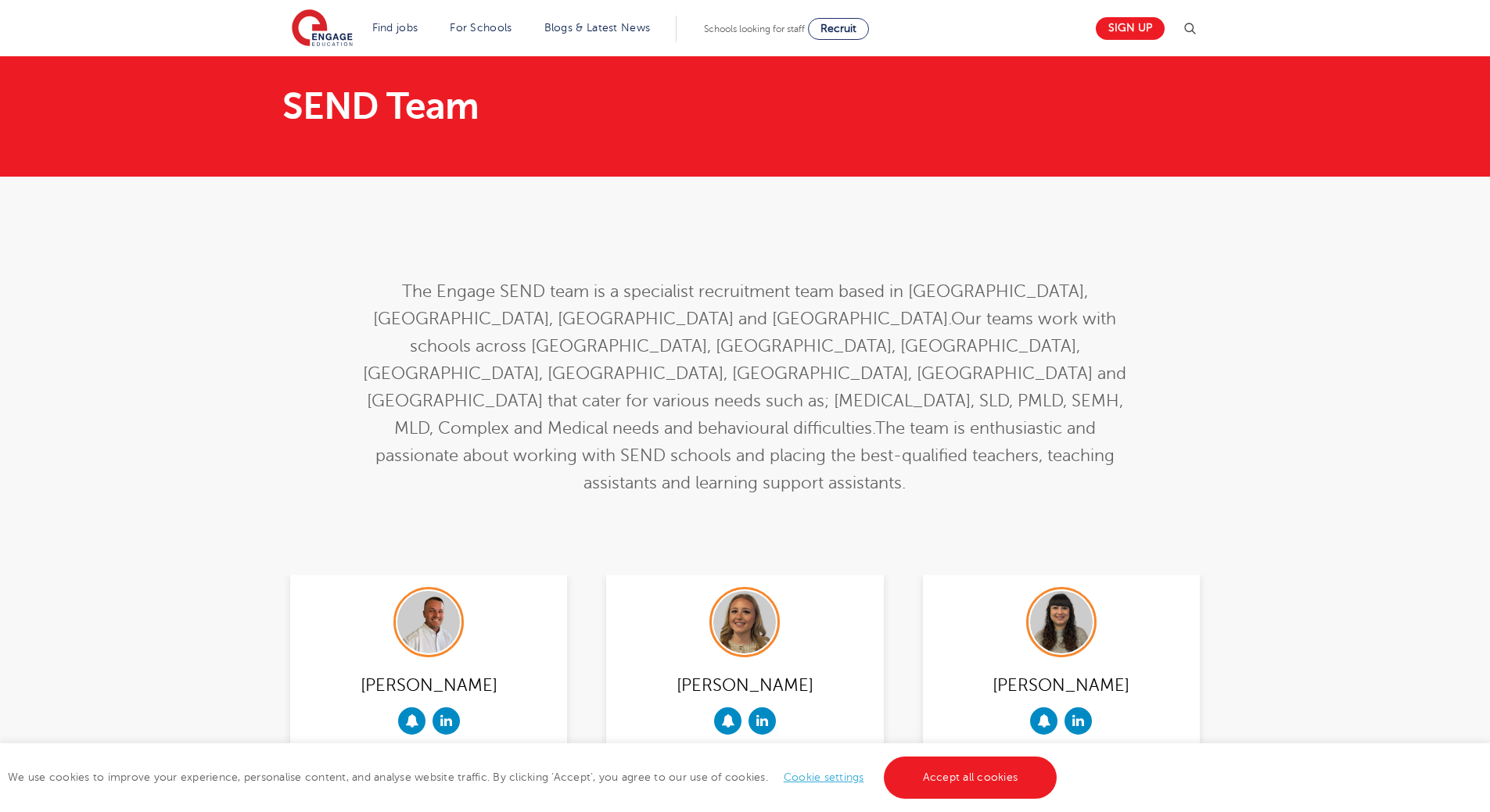
drag, startPoint x: 1198, startPoint y: 454, endPoint x: 1211, endPoint y: 281, distance: 173.5
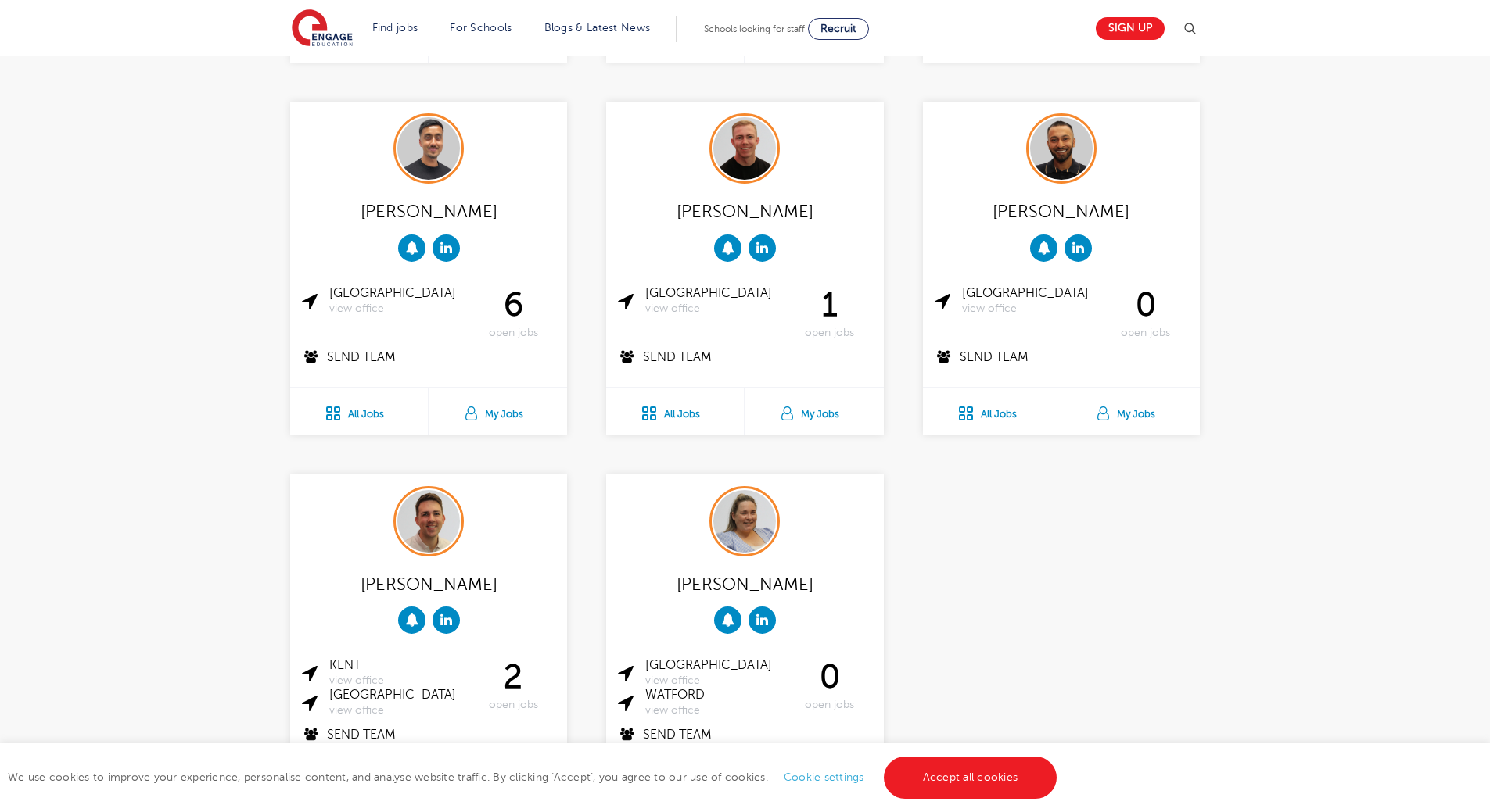
scroll to position [1642, 0]
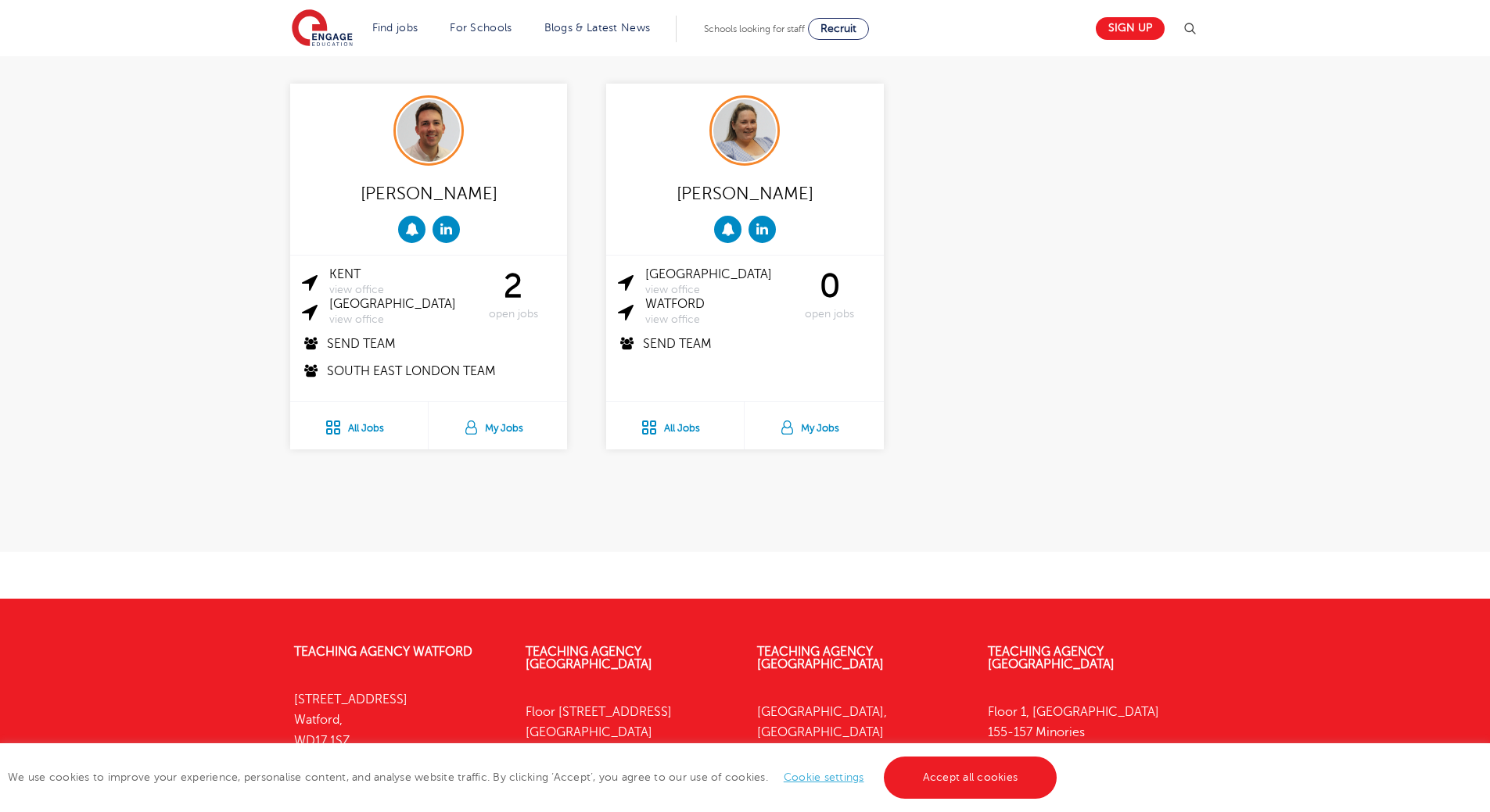
drag, startPoint x: 1202, startPoint y: 360, endPoint x: 974, endPoint y: 347, distance: 228.4
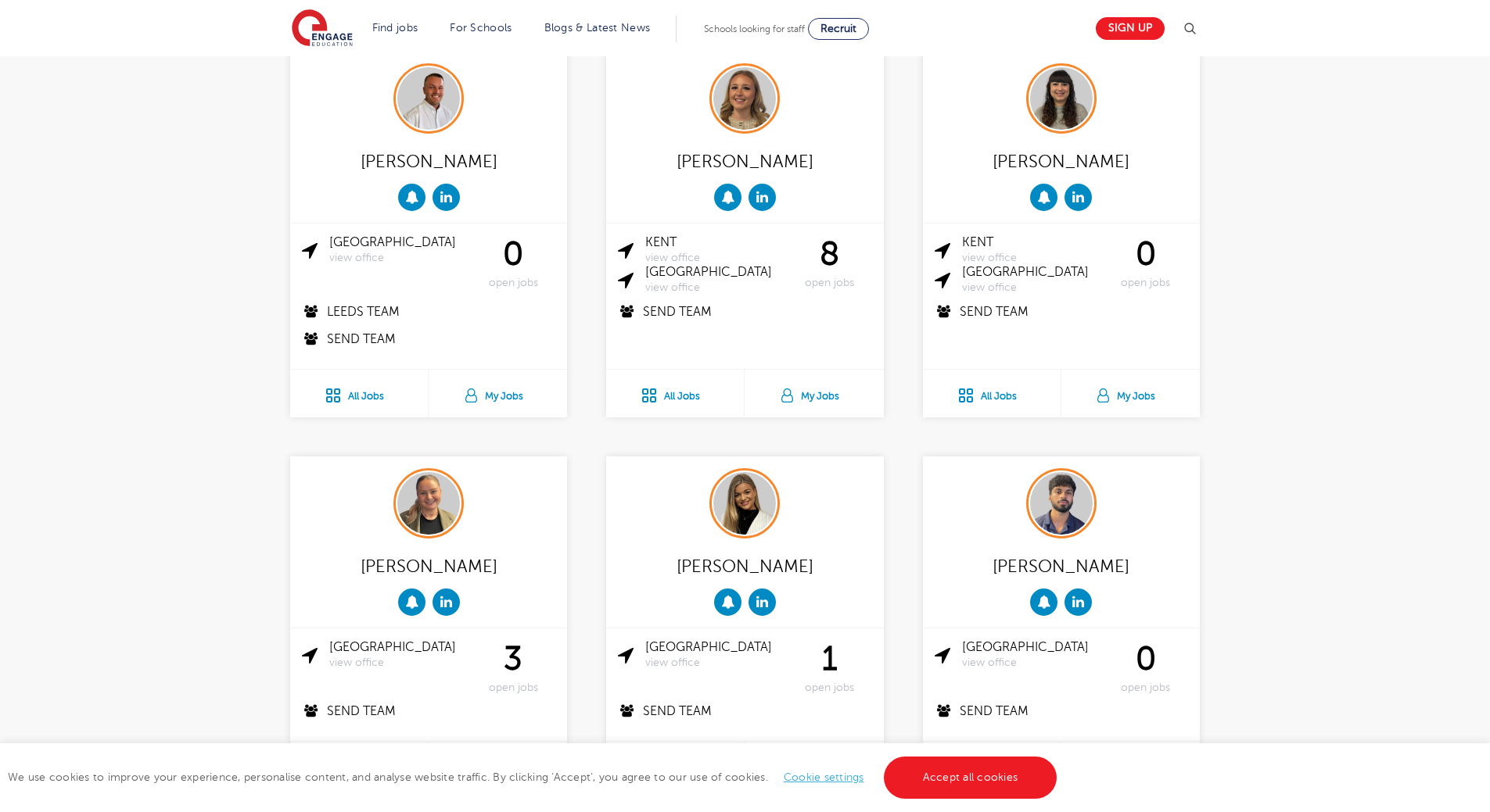
scroll to position [312, 0]
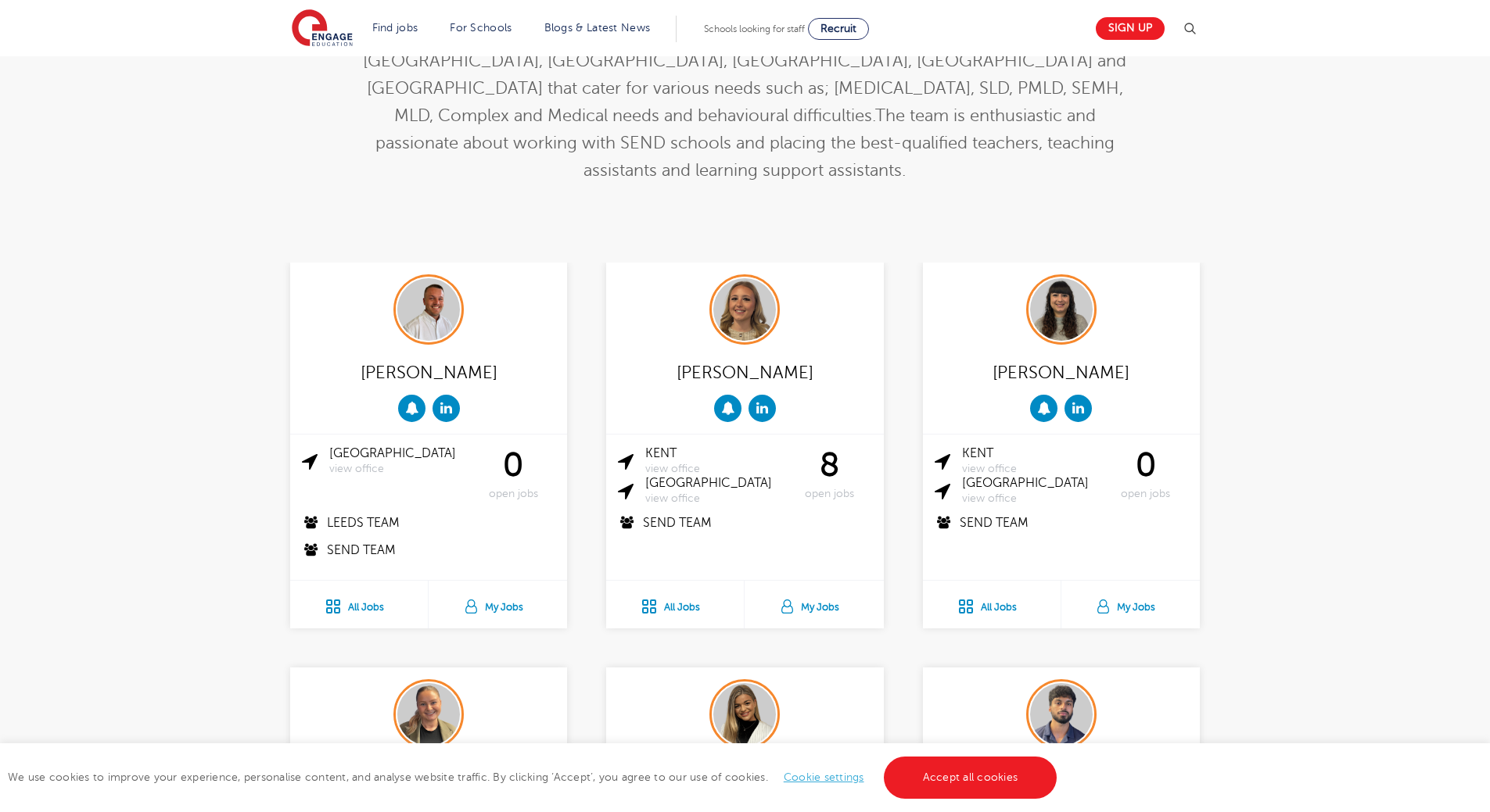
drag, startPoint x: 1010, startPoint y: 335, endPoint x: 952, endPoint y: 232, distance: 118.2
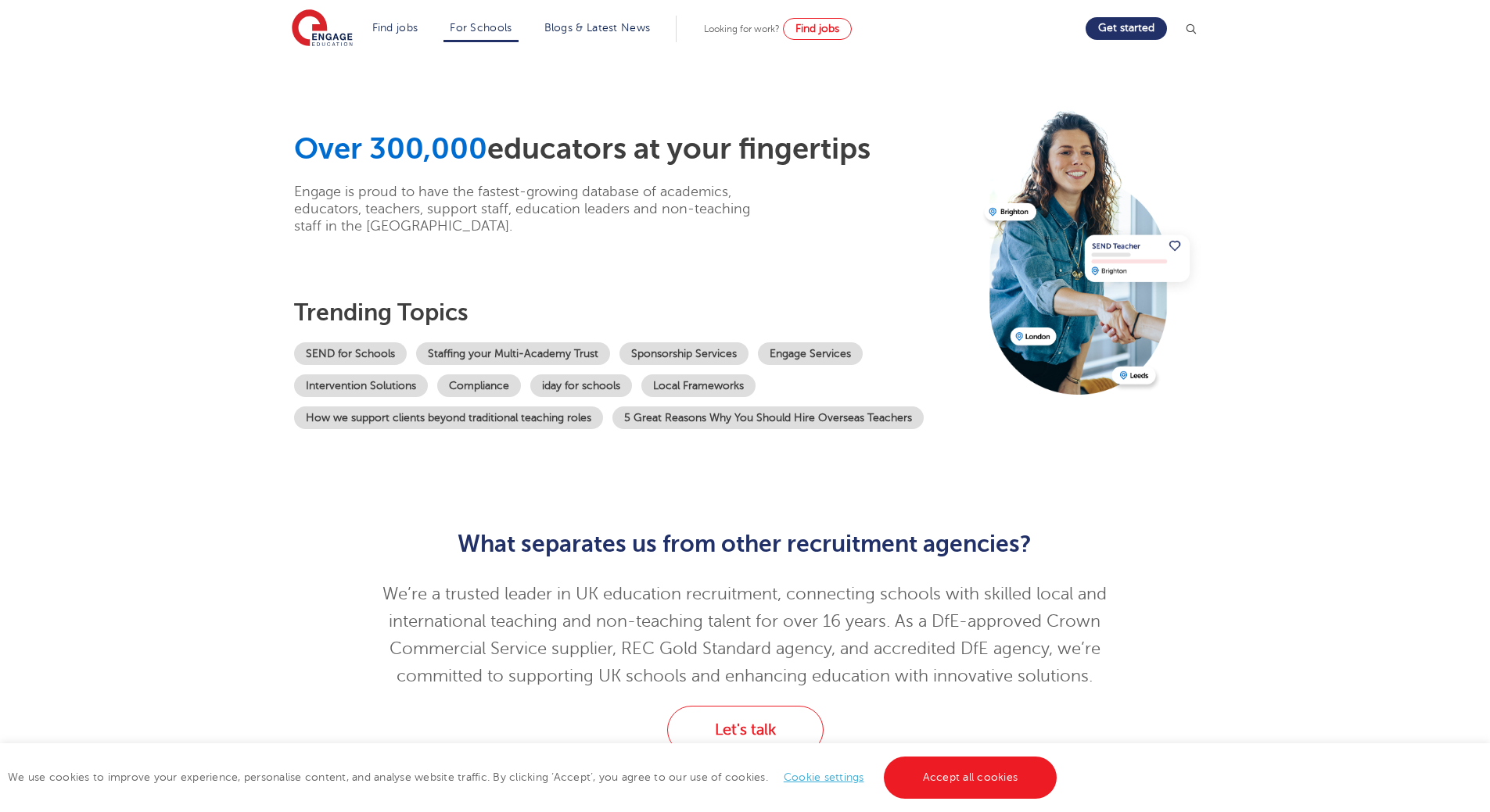
drag, startPoint x: 541, startPoint y: 162, endPoint x: 536, endPoint y: 178, distance: 16.8
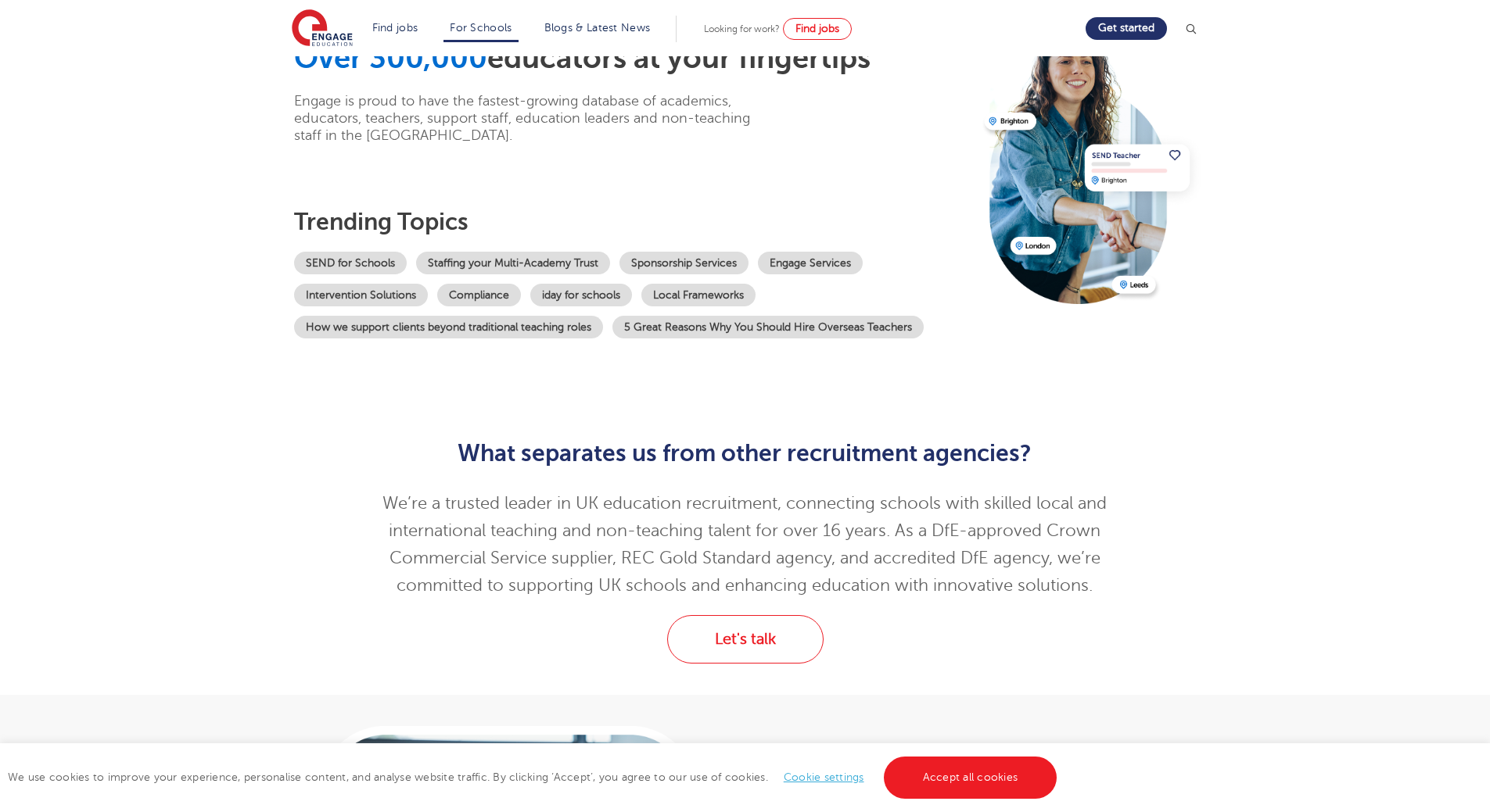
drag, startPoint x: 577, startPoint y: 127, endPoint x: 622, endPoint y: 156, distance: 53.5
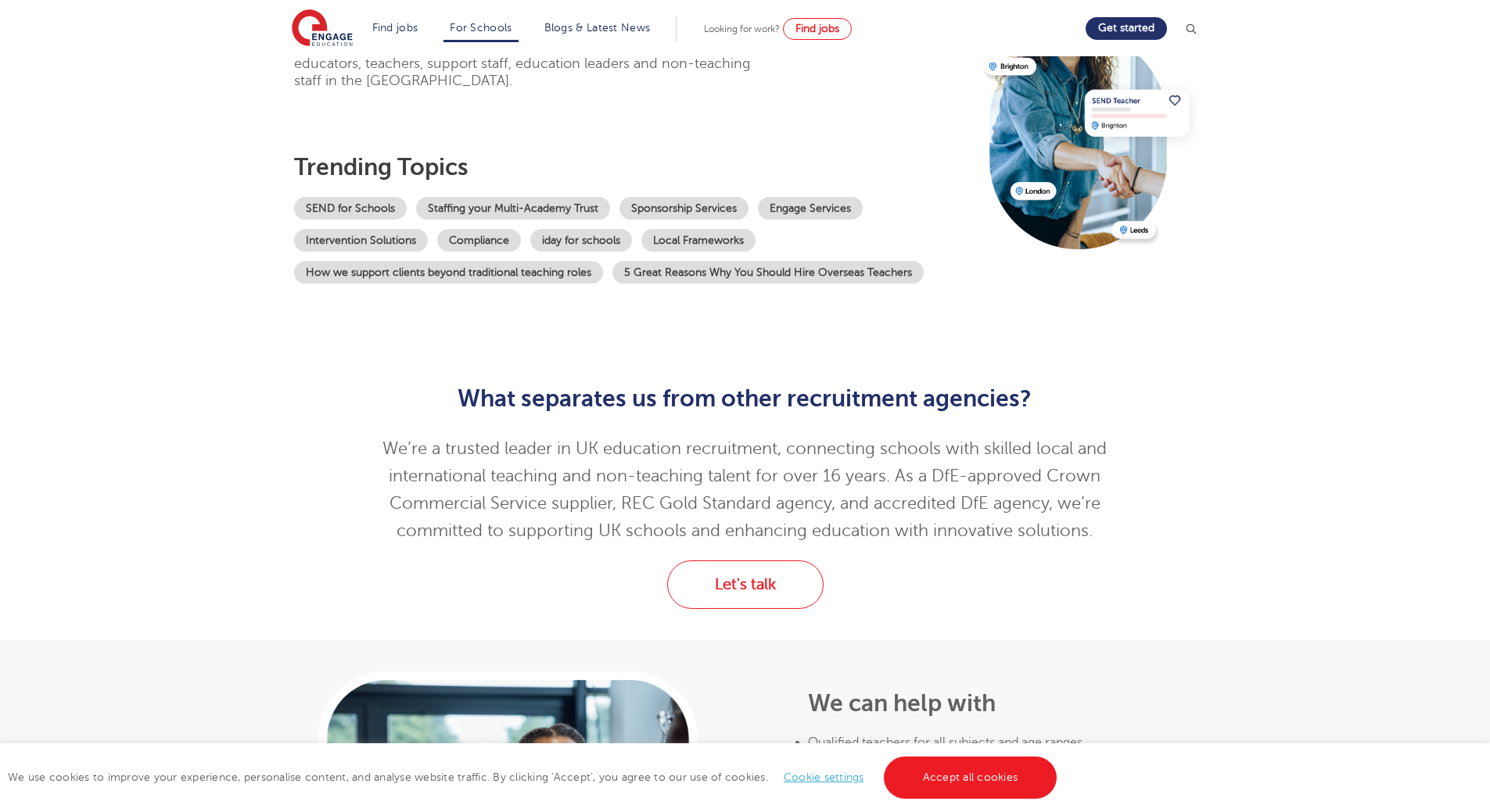
drag, startPoint x: 641, startPoint y: 127, endPoint x: 642, endPoint y: 149, distance: 22.0
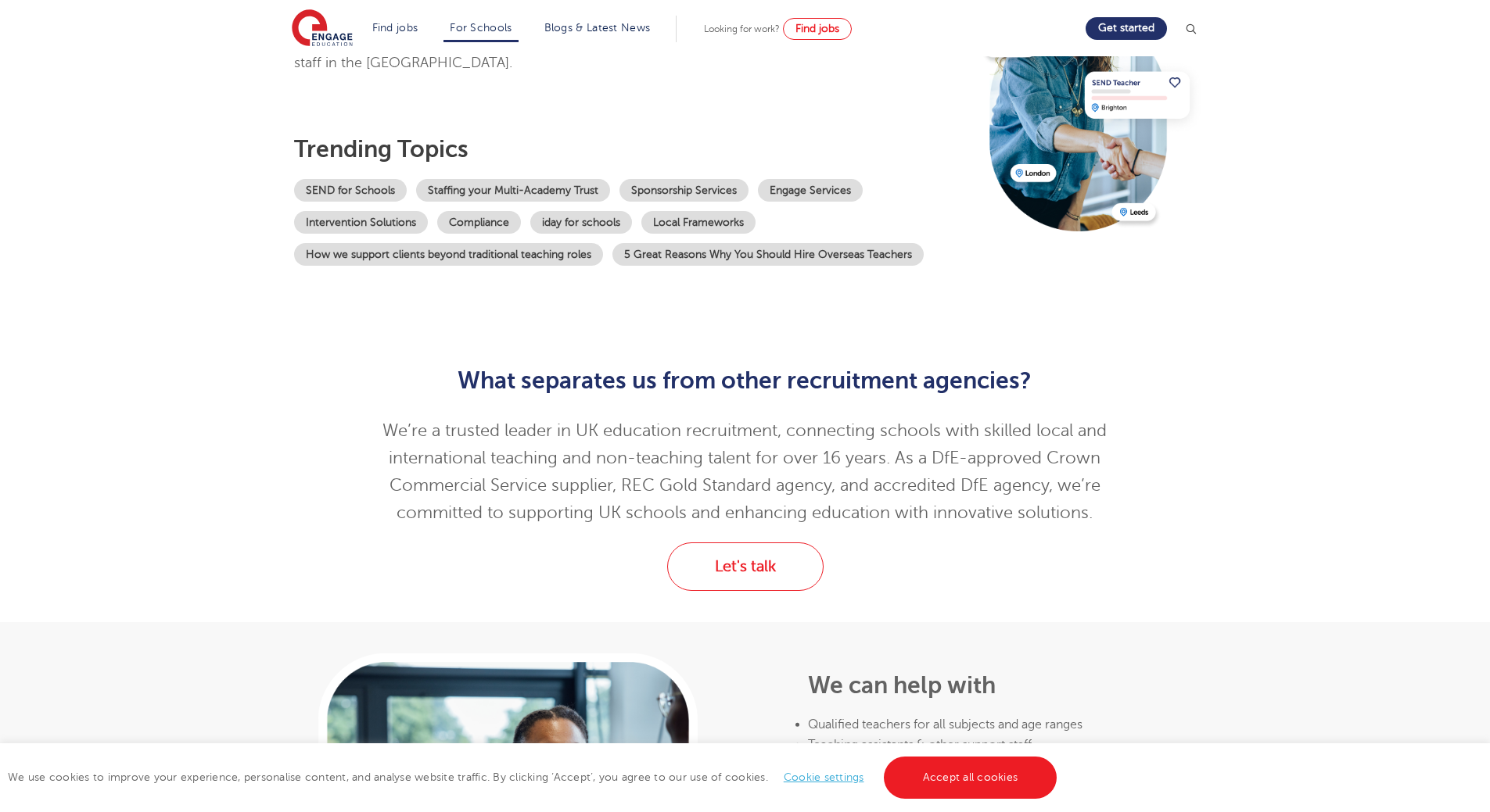
scroll to position [180, 0]
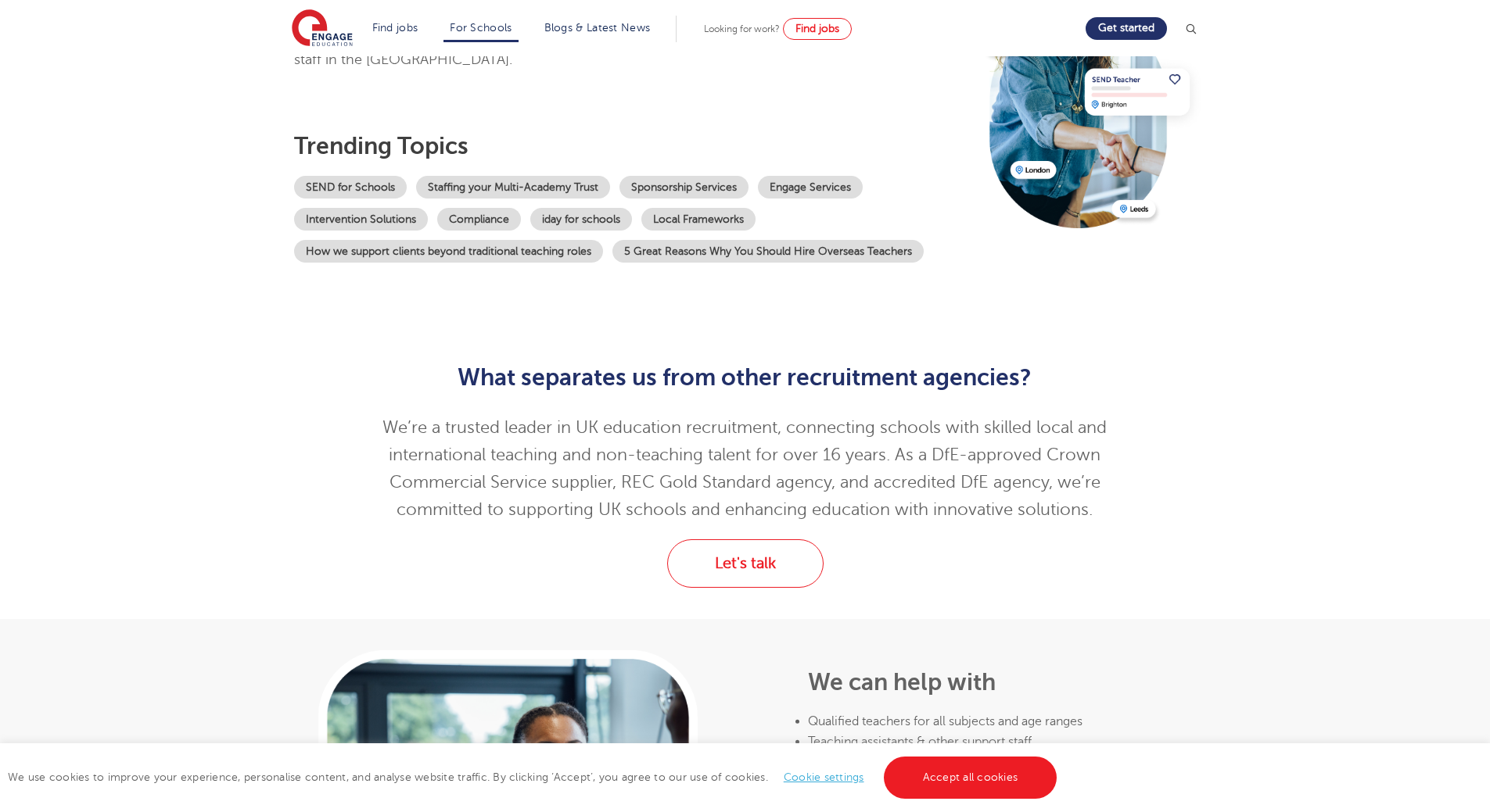
drag, startPoint x: 642, startPoint y: 149, endPoint x: 647, endPoint y: 165, distance: 16.8
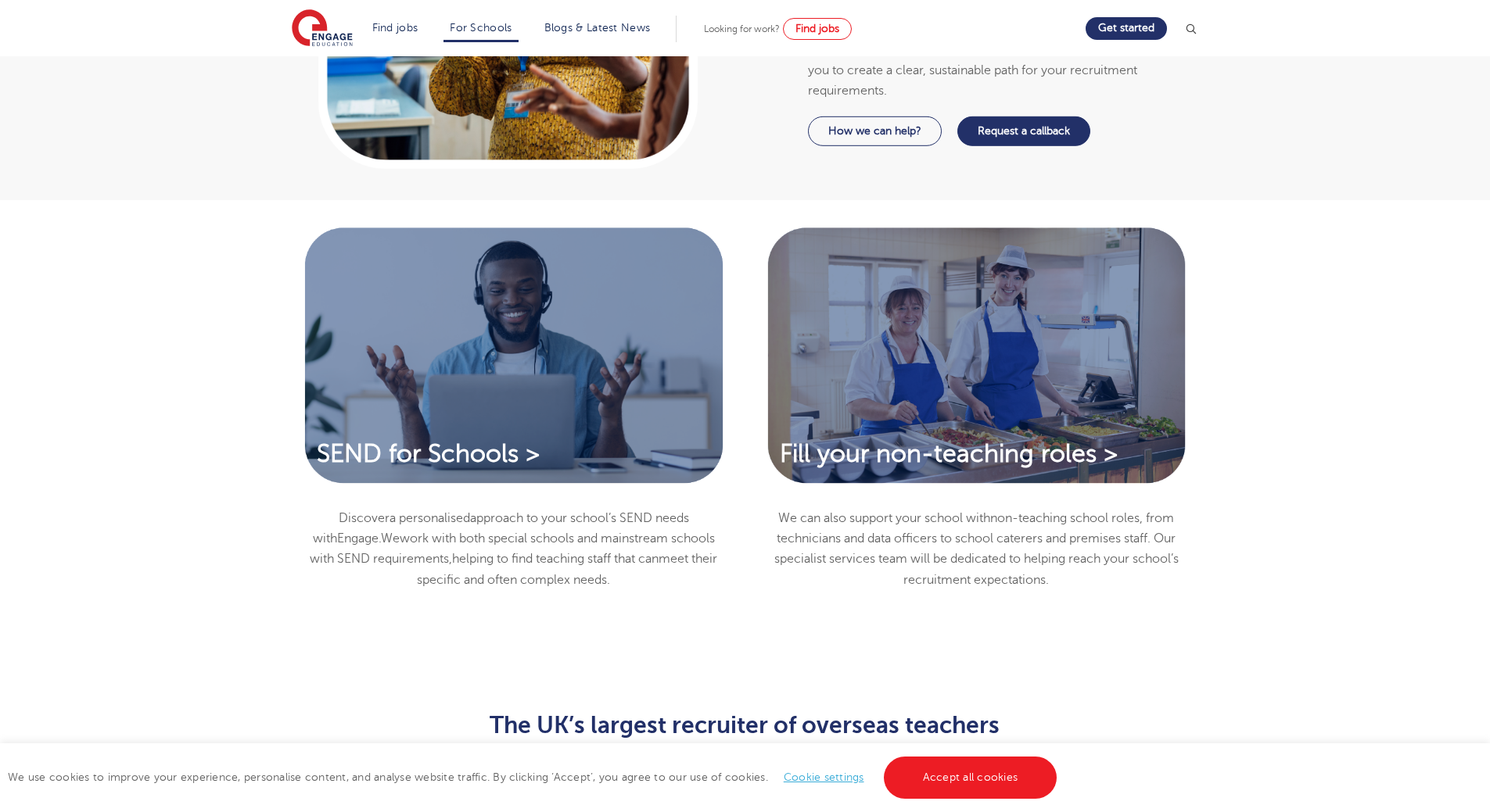
drag, startPoint x: 903, startPoint y: 373, endPoint x: 907, endPoint y: 410, distance: 37.2
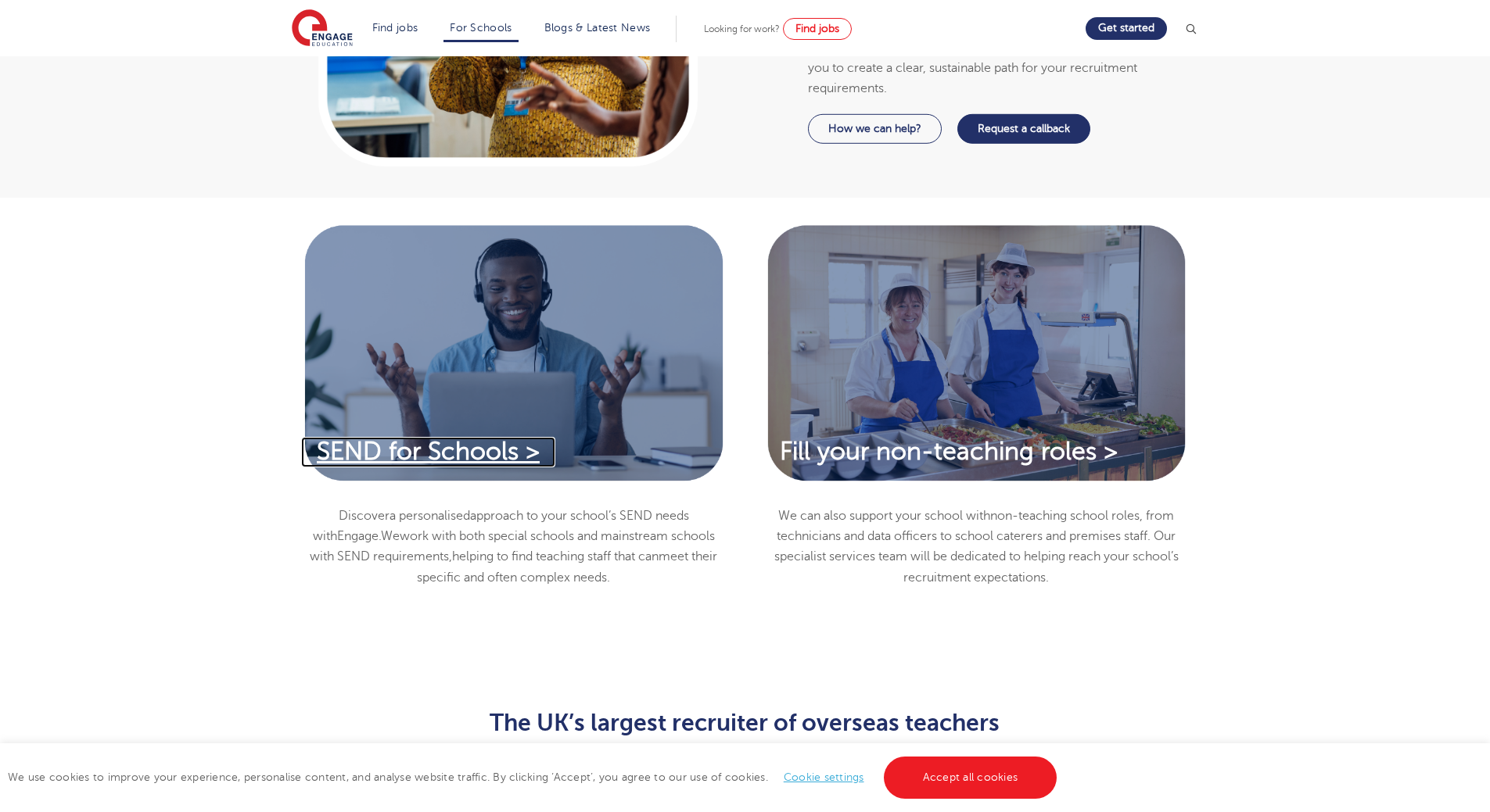
click at [464, 442] on span "SEND for Schools >" at bounding box center [428, 452] width 223 height 28
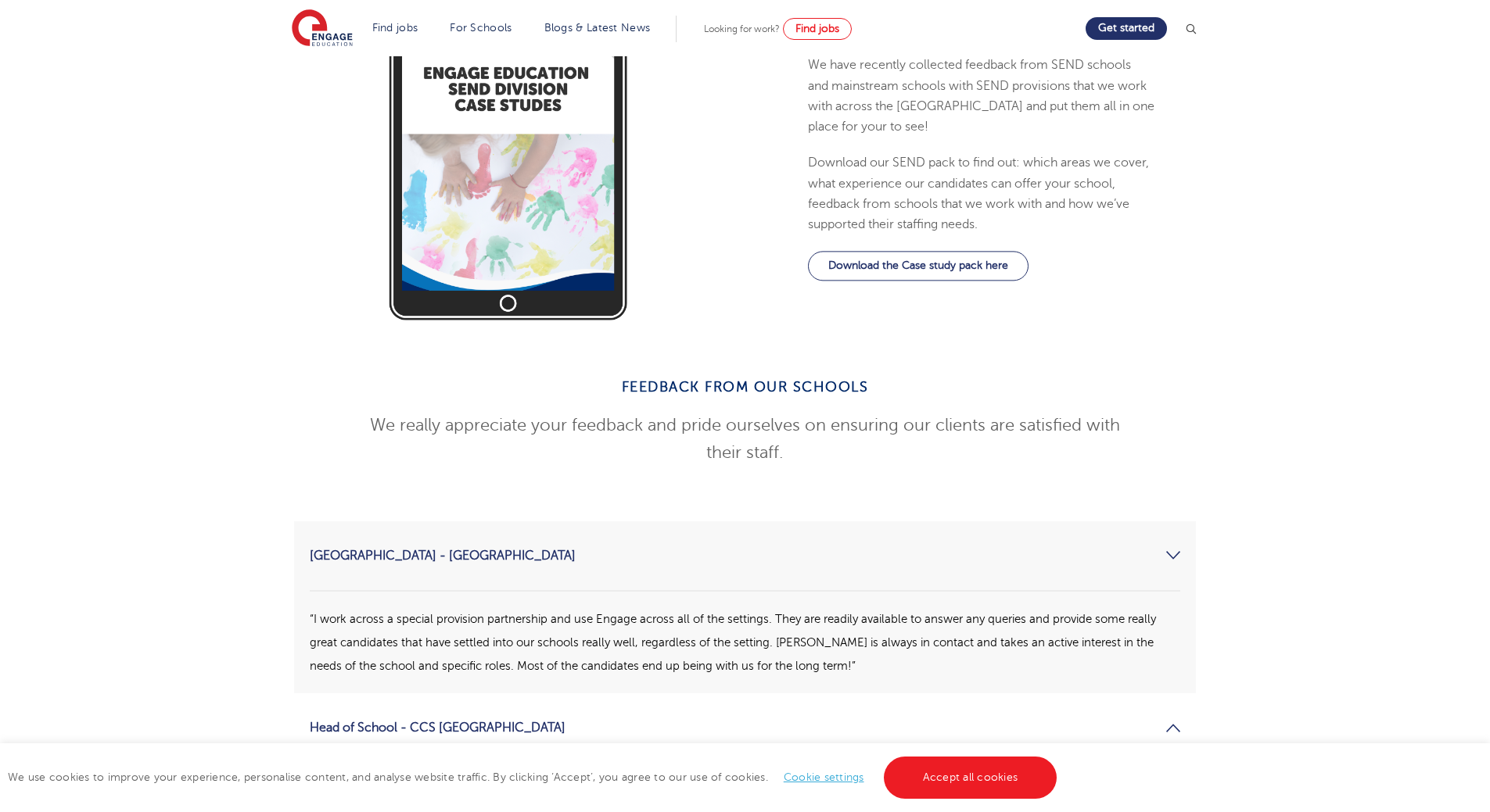
scroll to position [1798, 0]
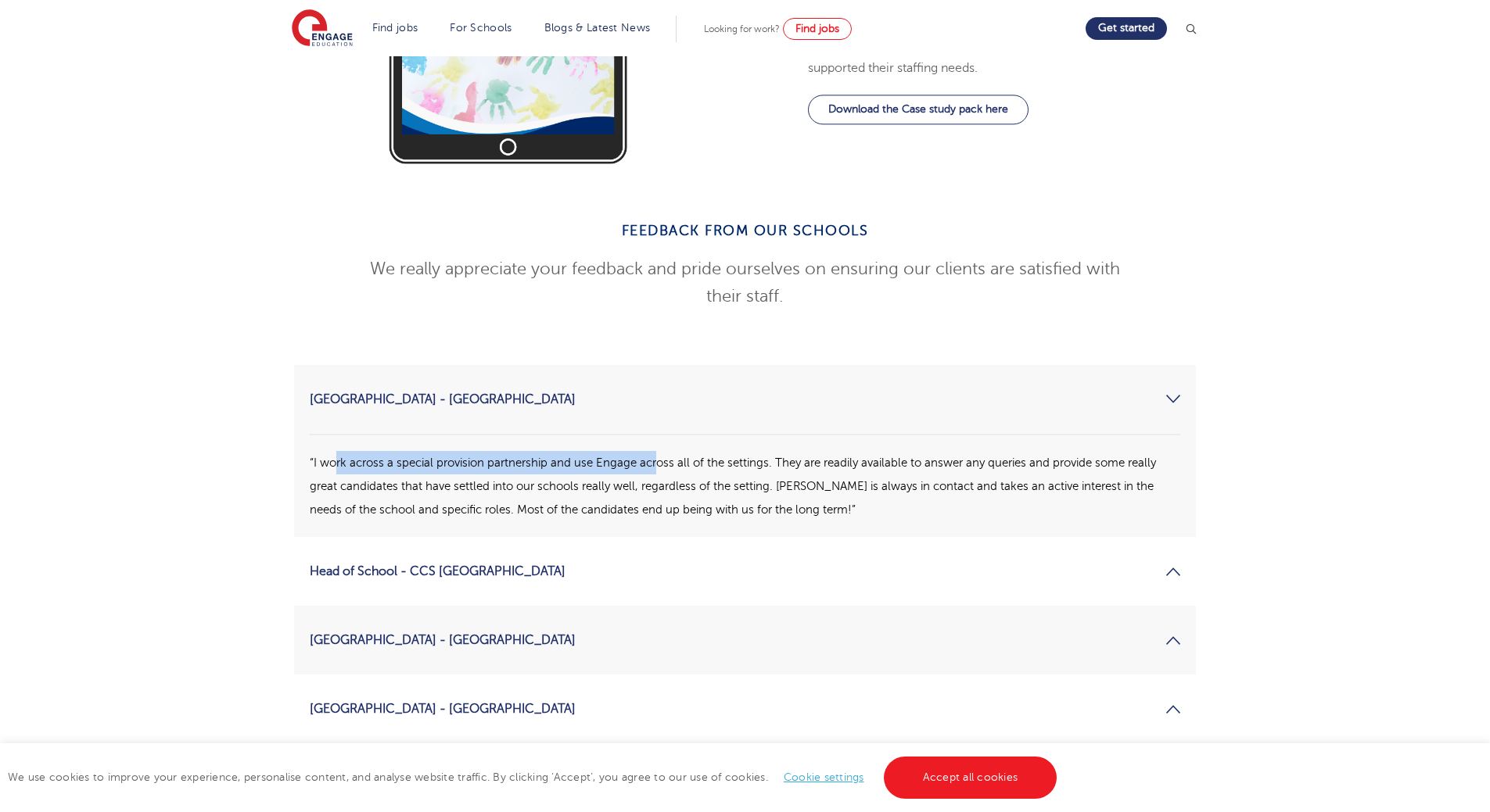
drag, startPoint x: 337, startPoint y: 386, endPoint x: 657, endPoint y: 390, distance: 320.0
click at [657, 451] on p "“I work across a special provision partnership and use Engage across all of the…" at bounding box center [745, 486] width 871 height 70
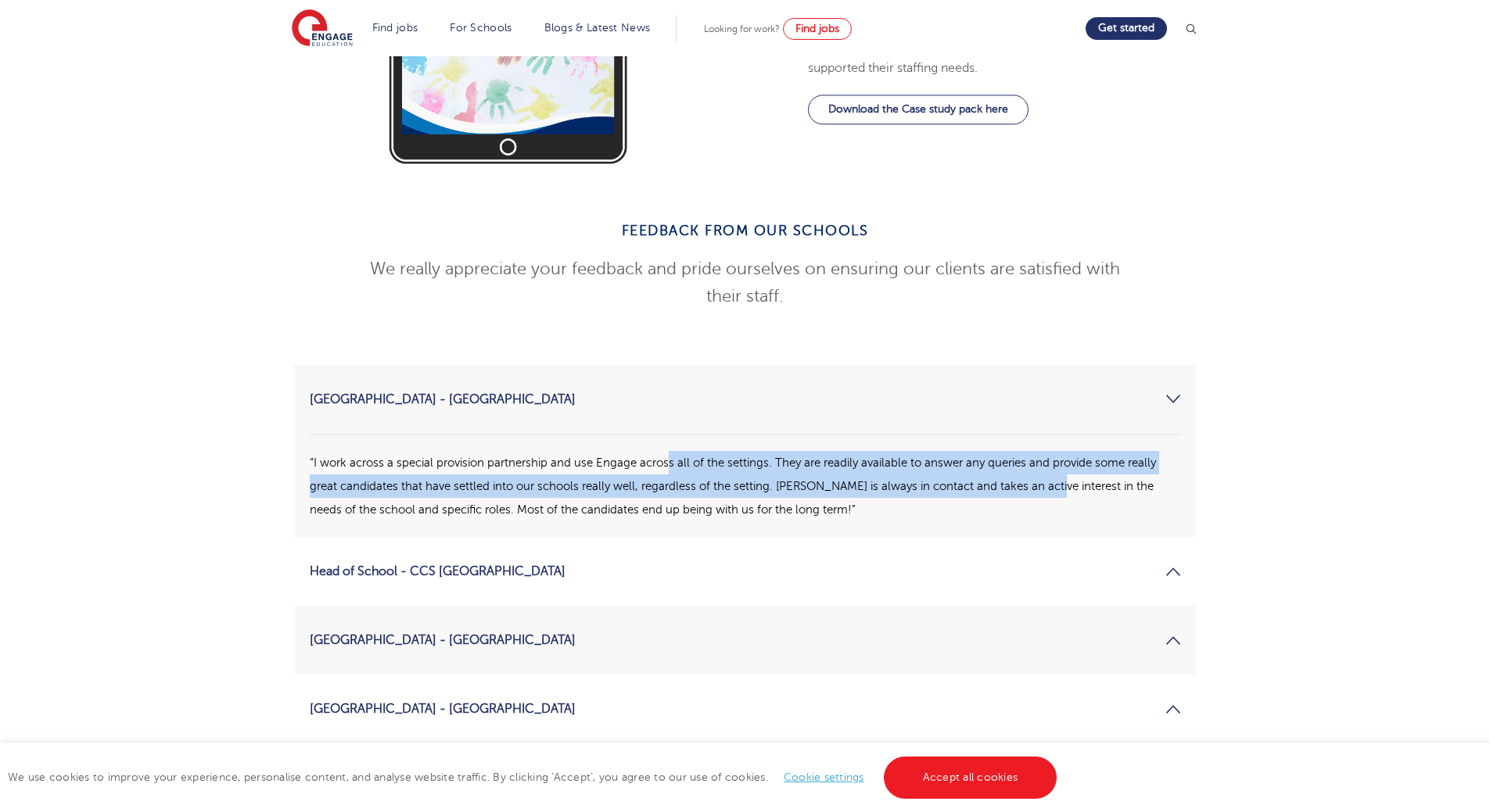
drag, startPoint x: 947, startPoint y: 405, endPoint x: 1044, endPoint y: 408, distance: 97.0
click at [1044, 451] on p "“I work across a special provision partnership and use Engage across all of the…" at bounding box center [745, 486] width 871 height 70
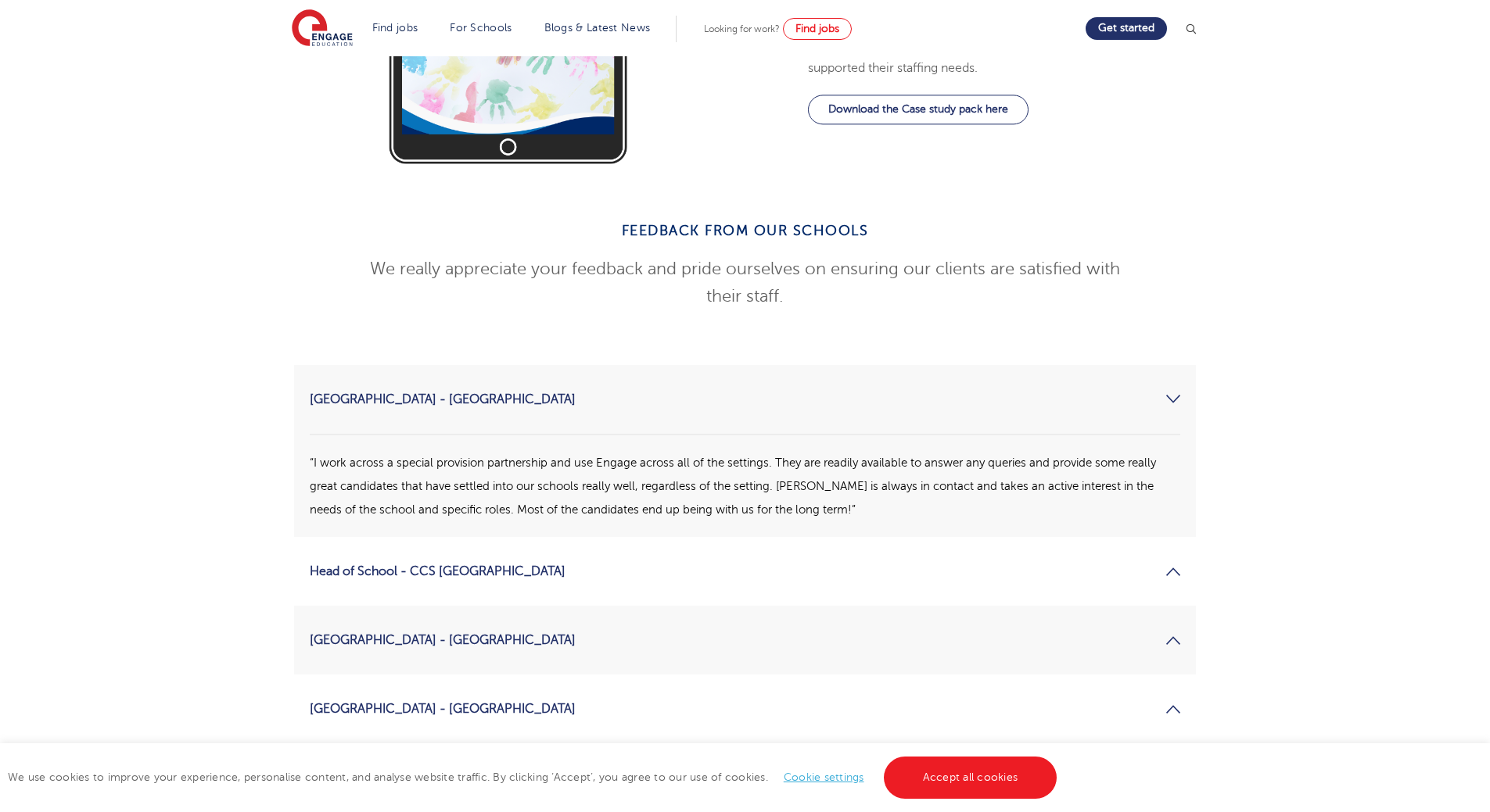
click at [530, 552] on link "Head of School - CCS [GEOGRAPHIC_DATA]" at bounding box center [745, 571] width 871 height 38
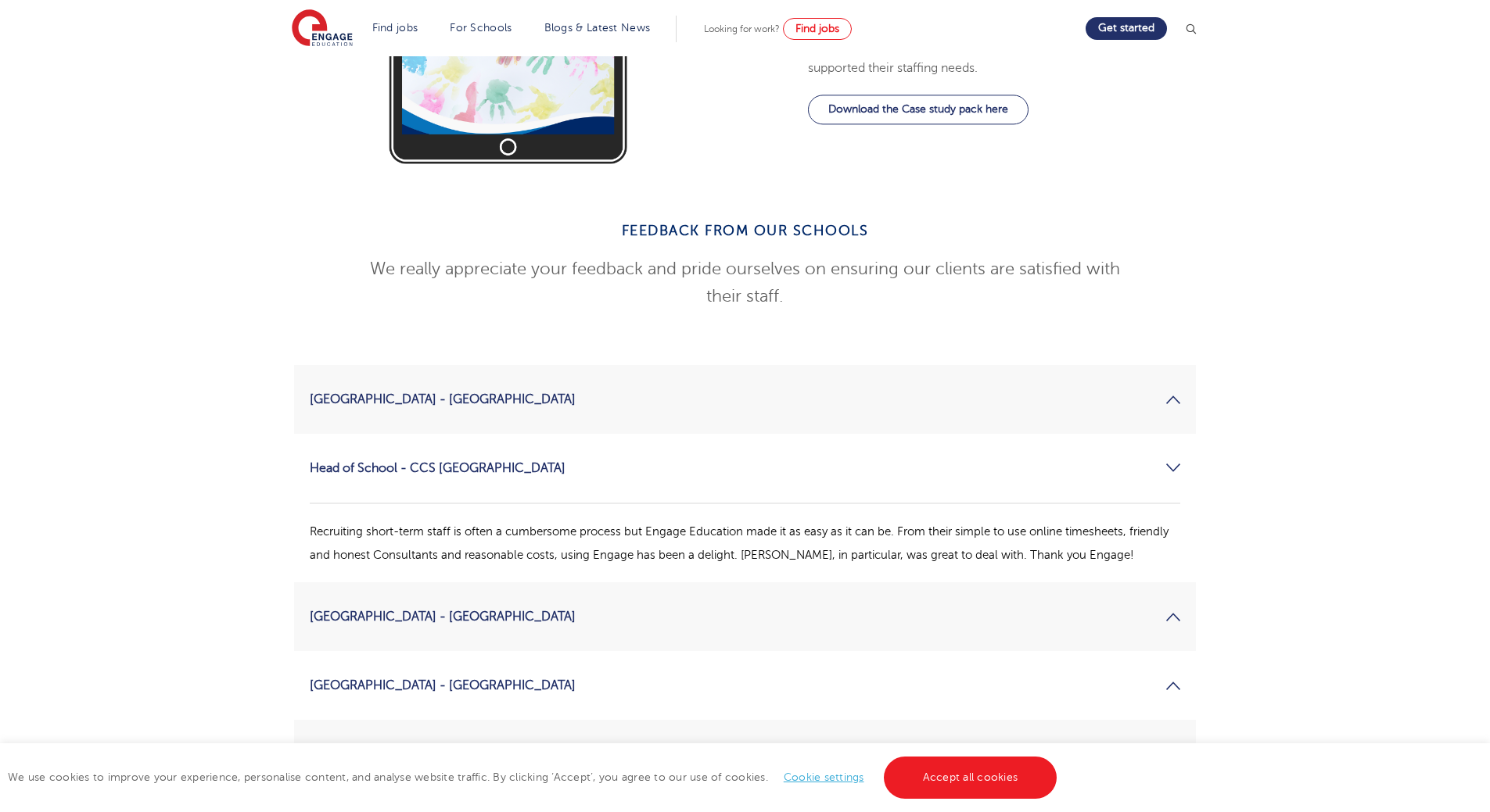
drag, startPoint x: 384, startPoint y: 454, endPoint x: 673, endPoint y: 492, distance: 291.5
click at [673, 492] on li "Head of School - CCS Lancashire Recruiting short-term staff is often a cumberso…" at bounding box center [744, 508] width 901 height 149
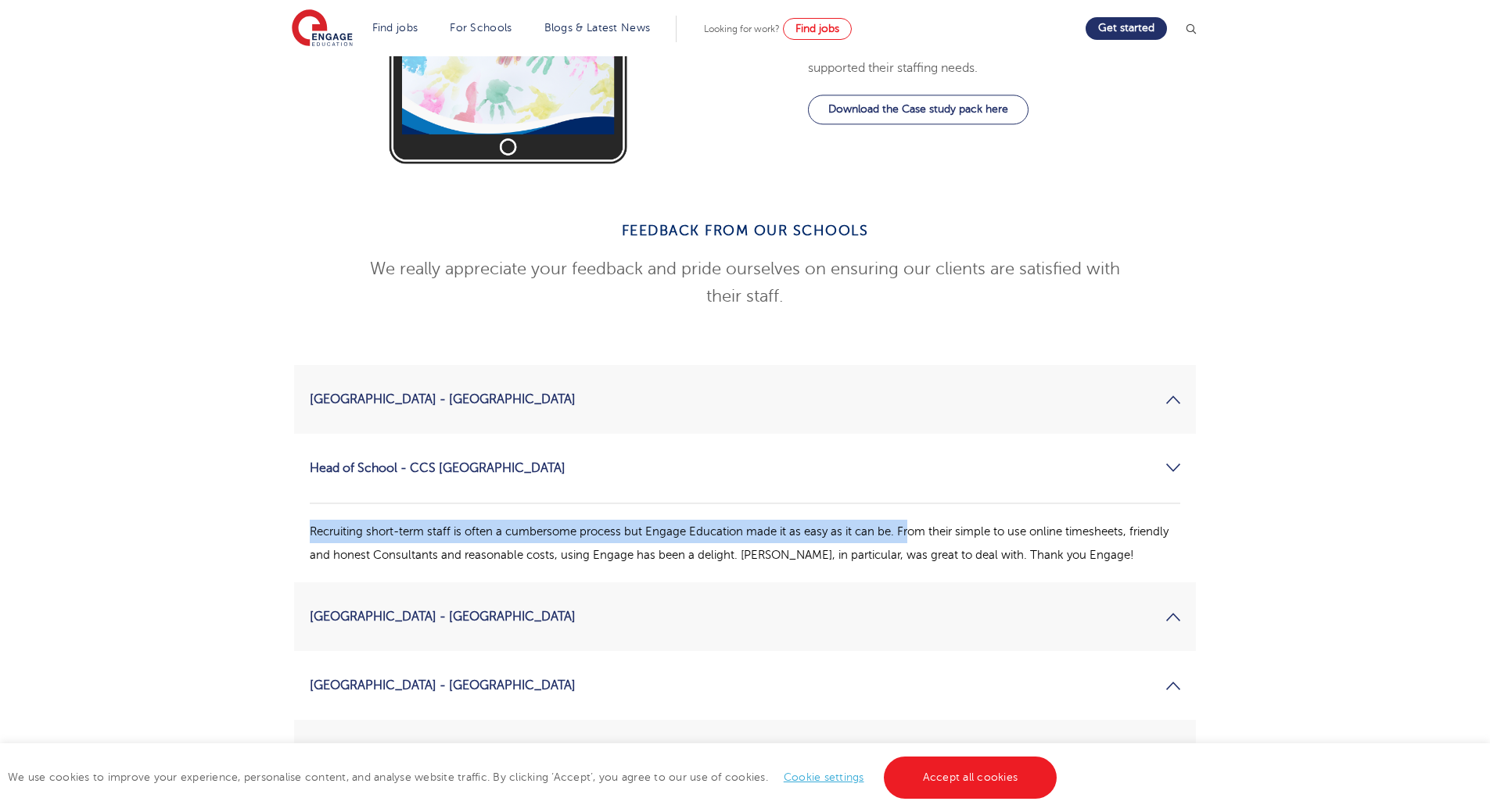
drag, startPoint x: 309, startPoint y: 454, endPoint x: 1093, endPoint y: 451, distance: 784.0
click at [1004, 454] on li "Head of School - CCS Lancashire Recruiting short-term staff is often a cumberso…" at bounding box center [744, 508] width 901 height 149
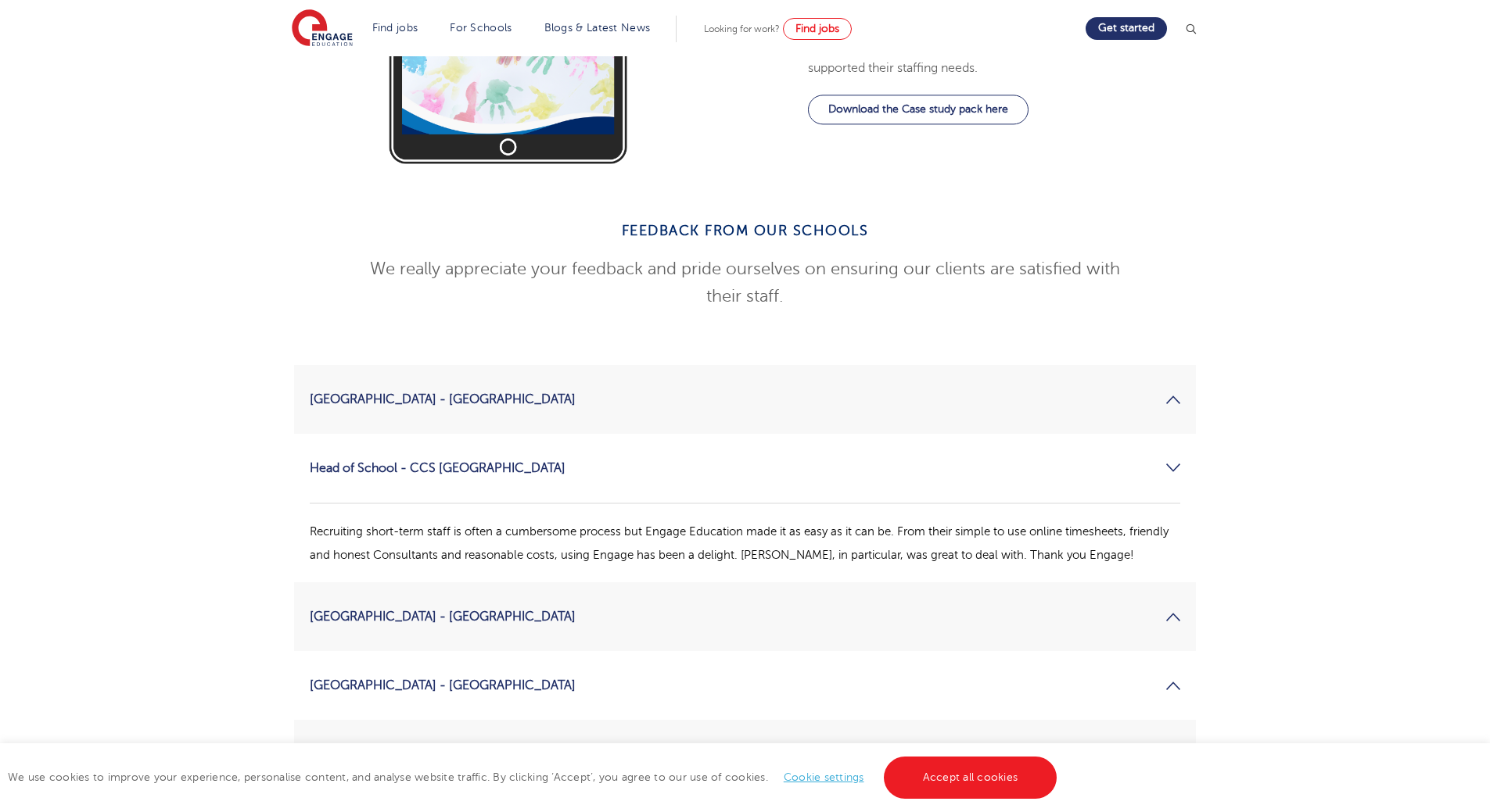
click at [1129, 520] on p "Recruiting short-term staff is often a cumbersome process but Engage Education …" at bounding box center [745, 543] width 871 height 47
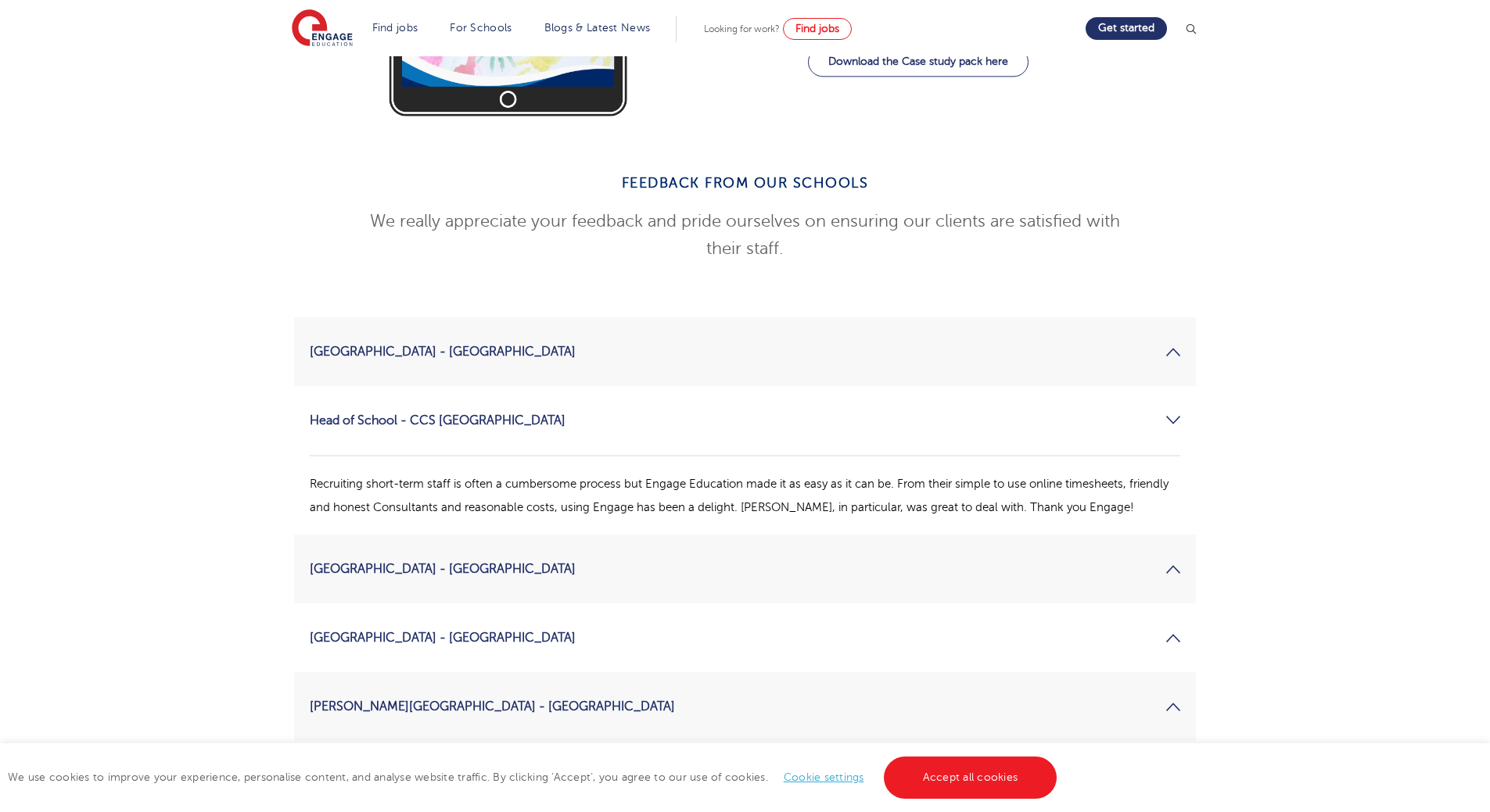
drag, startPoint x: 934, startPoint y: 434, endPoint x: 934, endPoint y: 459, distance: 25.0
click at [480, 618] on link "Denby Grange School - Wakefield" at bounding box center [745, 636] width 871 height 38
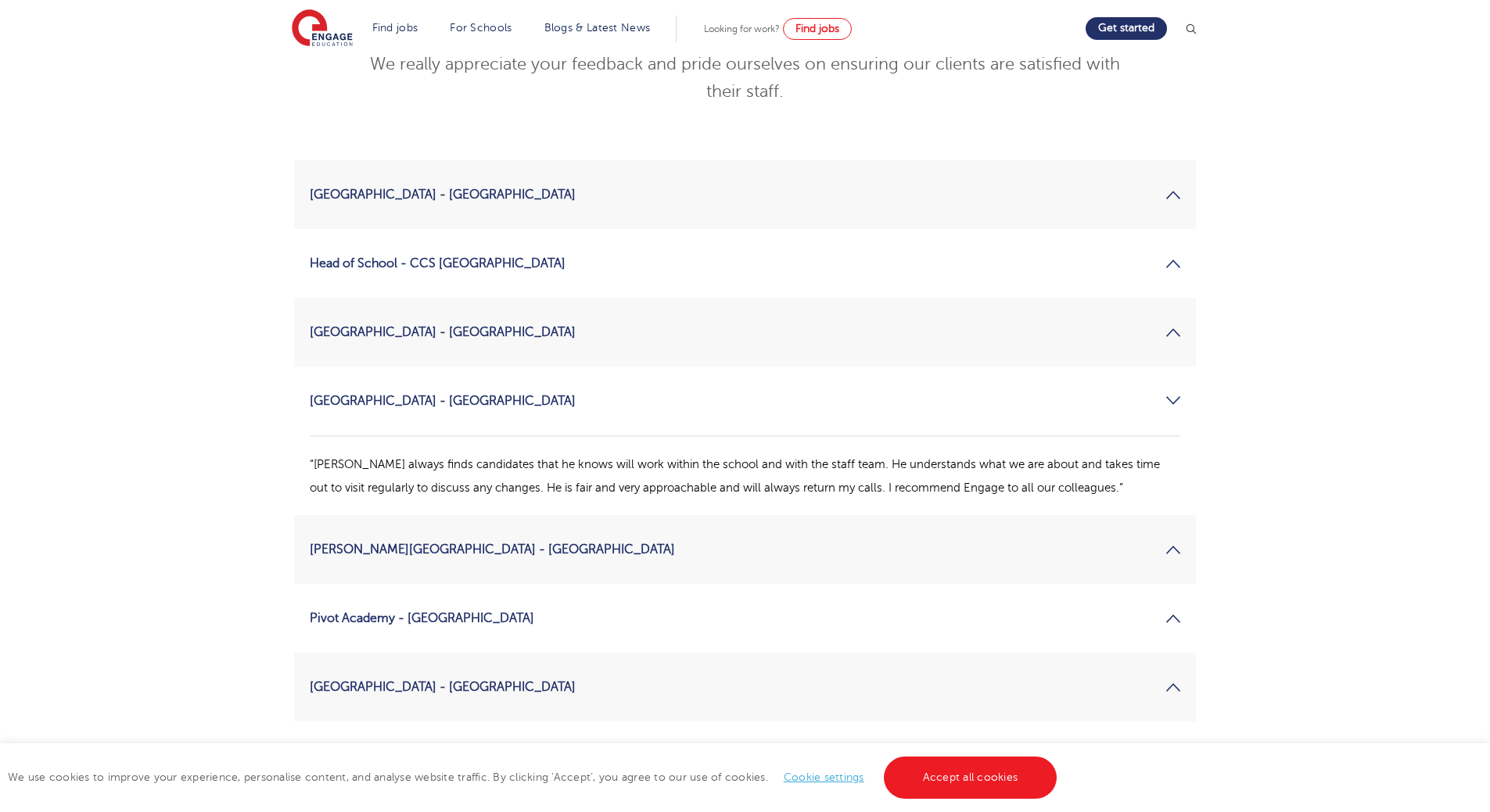
scroll to position [2080, 0]
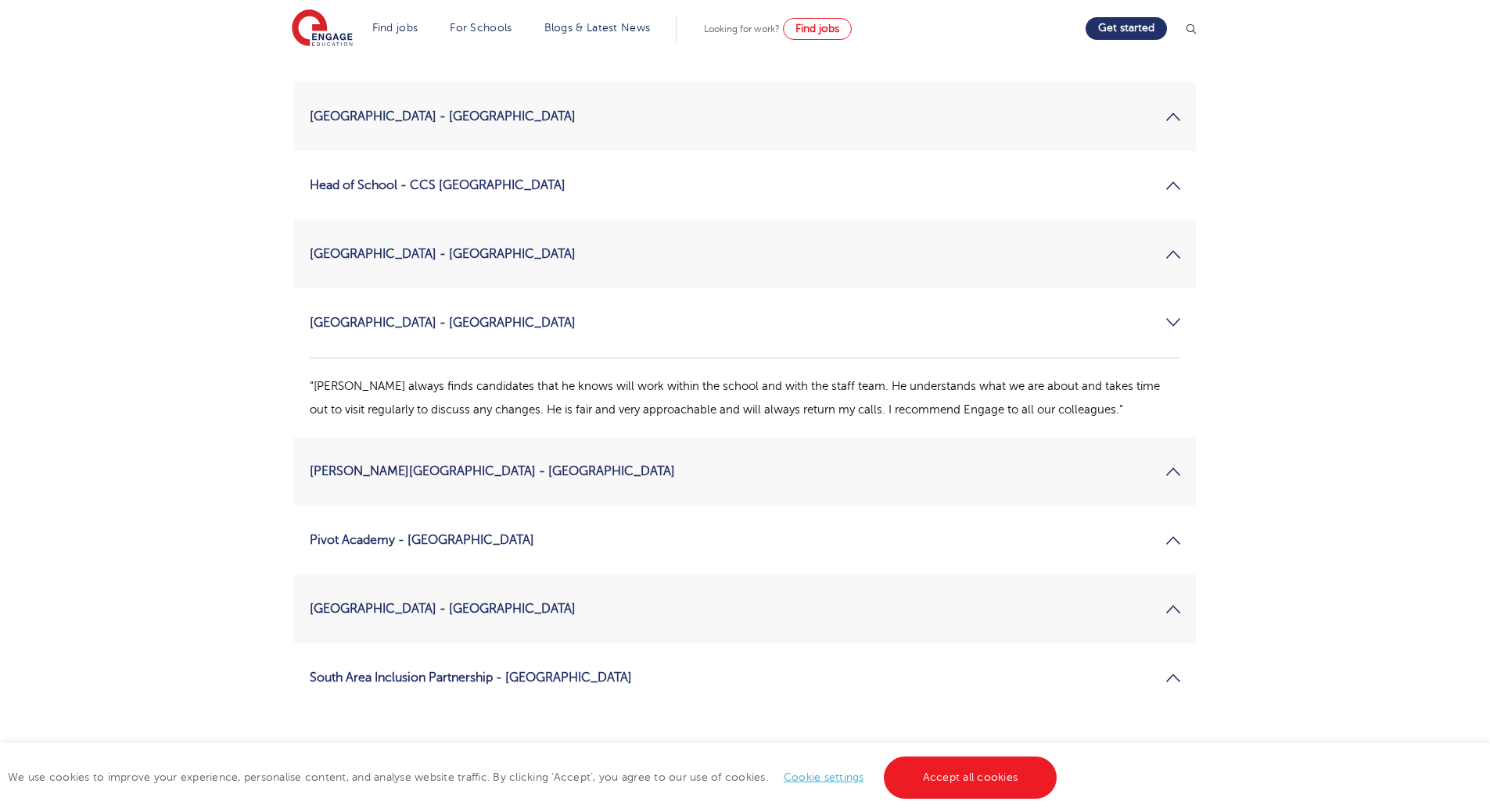
click at [465, 521] on link "Pivot Academy - Leeds" at bounding box center [745, 539] width 871 height 38
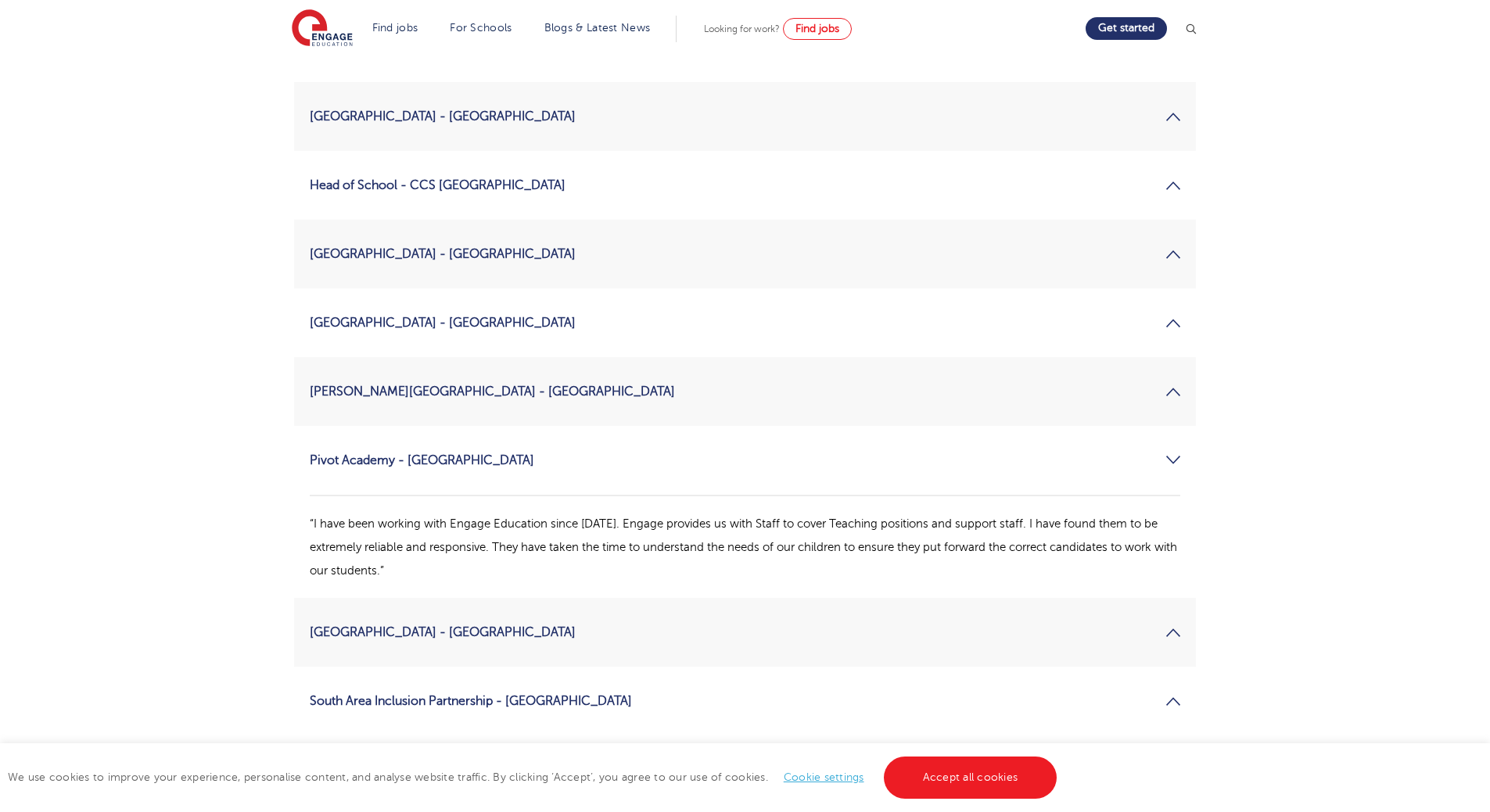
click at [446, 683] on link "South Area Inclusion Partnership - Leeds" at bounding box center [745, 701] width 871 height 38
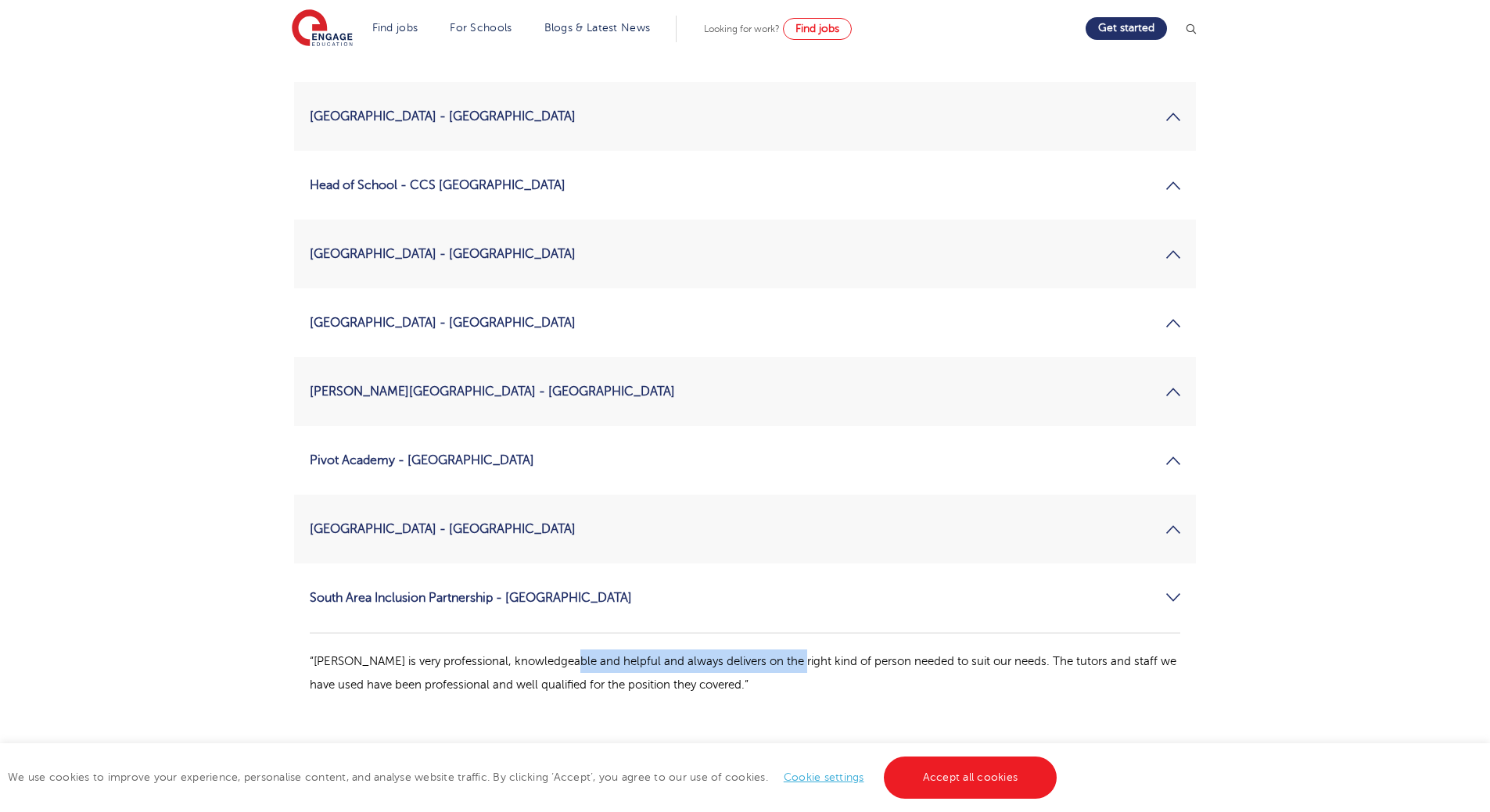
drag, startPoint x: 566, startPoint y: 565, endPoint x: 794, endPoint y: 568, distance: 228.0
click at [794, 632] on div "“Steven Denvers is very professional, knowledgeable and helpful and always deli…" at bounding box center [745, 663] width 871 height 64
click at [794, 649] on p "“Steven Denvers is very professional, knowledgeable and helpful and always deli…" at bounding box center [745, 673] width 871 height 47
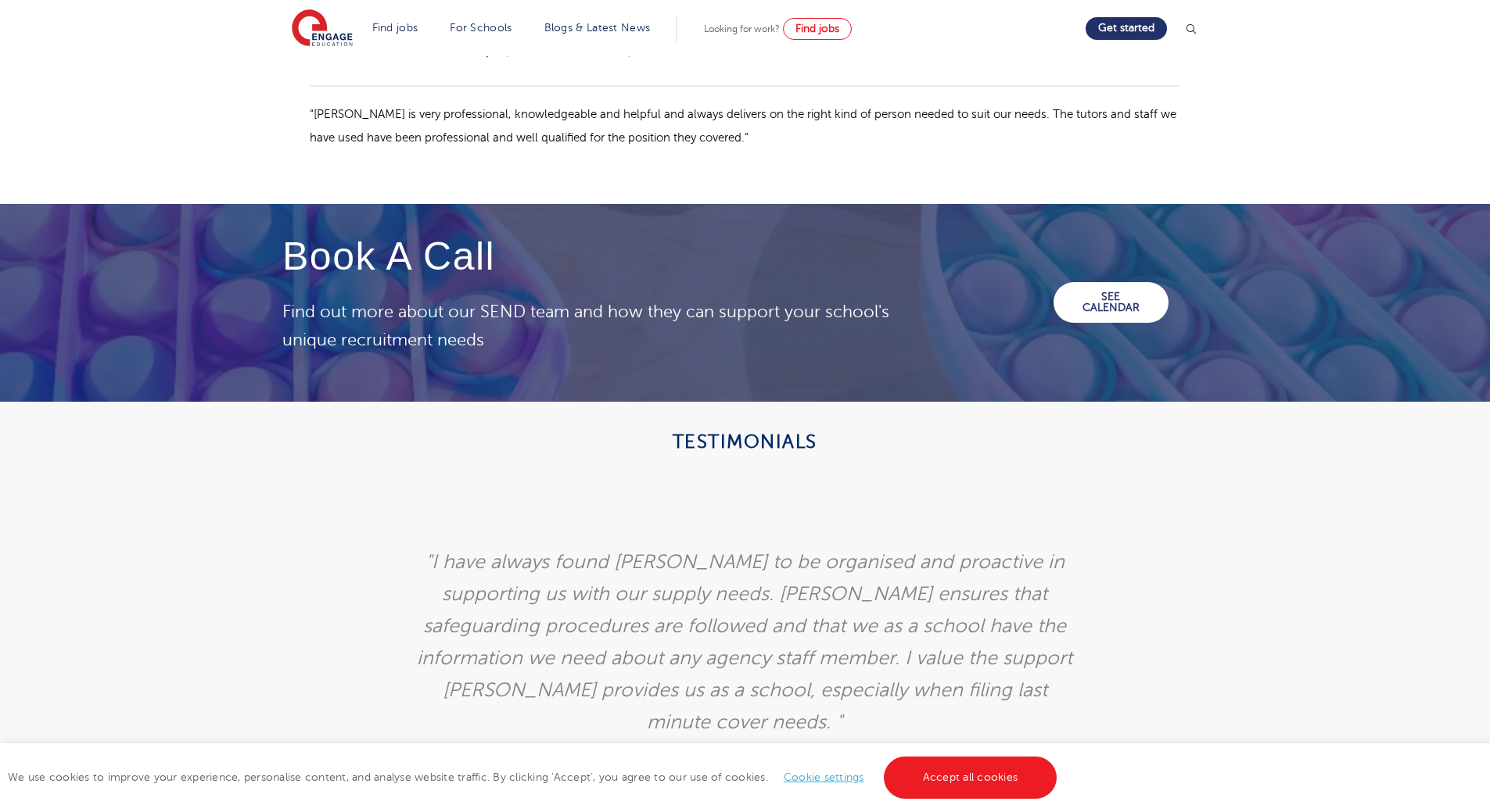
scroll to position [2628, 0]
drag, startPoint x: 1353, startPoint y: 533, endPoint x: 1353, endPoint y: 545, distance: 12.0
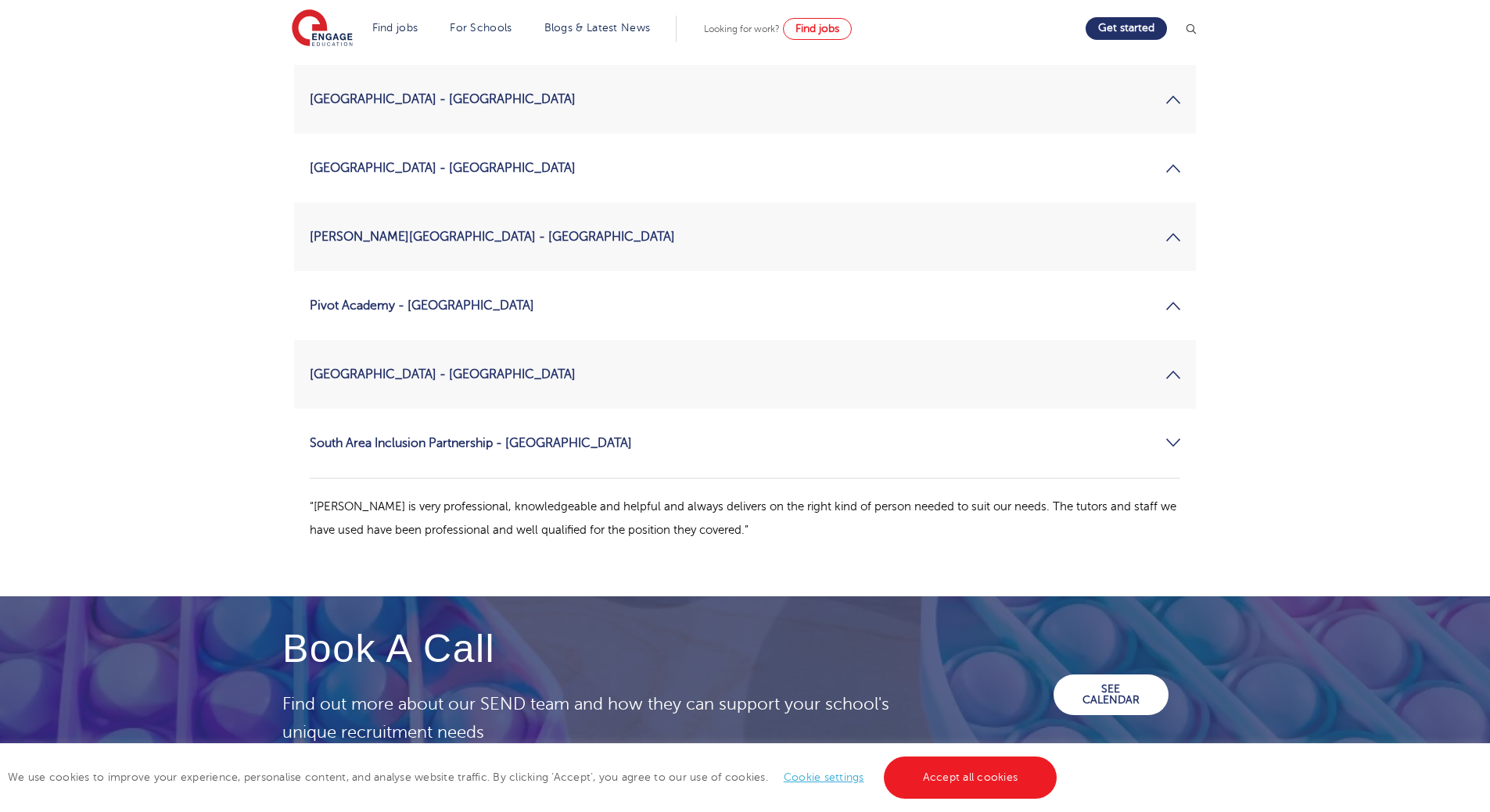
scroll to position [2078, 0]
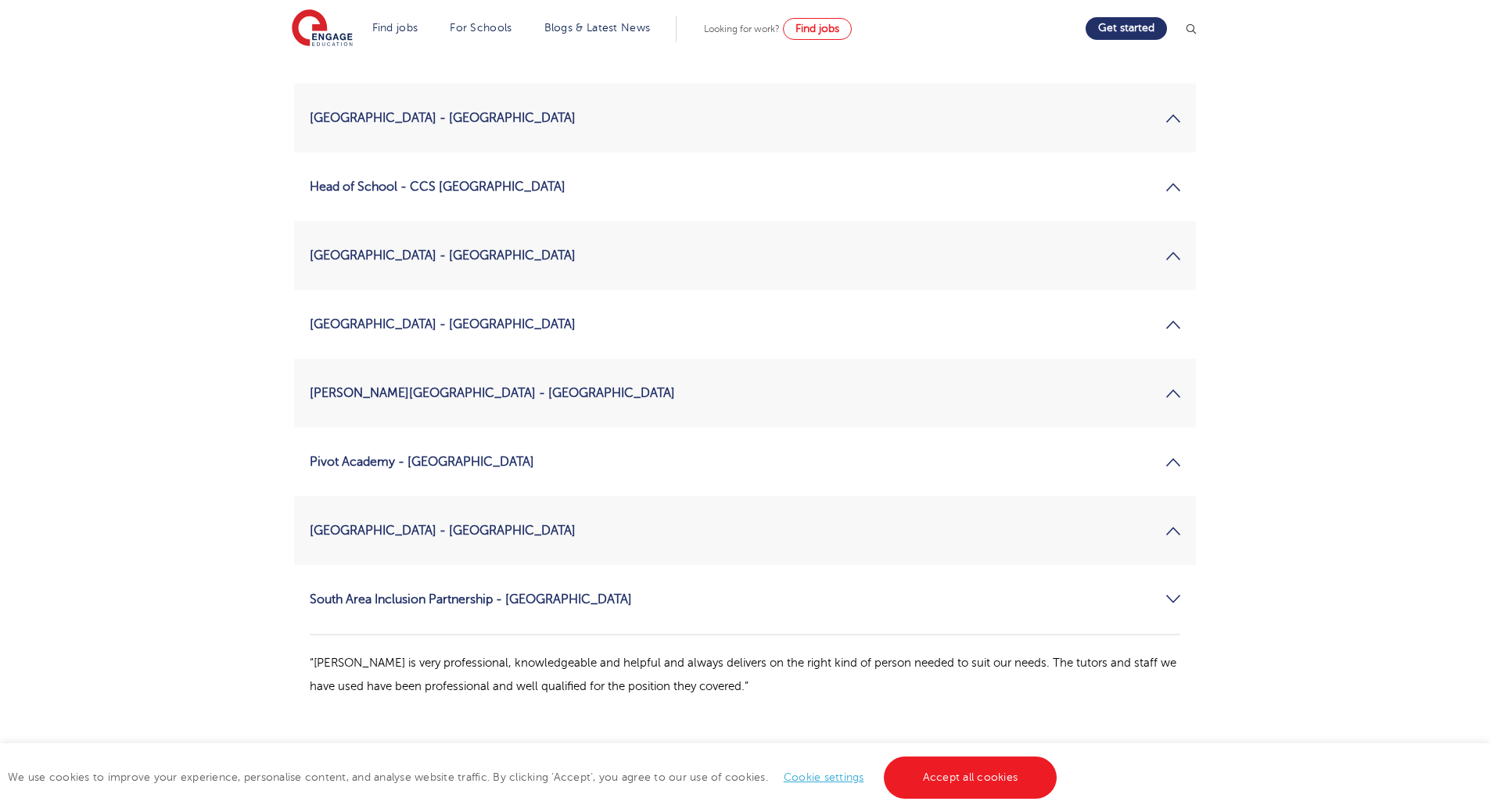
click at [898, 41] on section "Find jobs All vacancies We have one of the UK's largest database. and with hund…" at bounding box center [689, 29] width 794 height 57
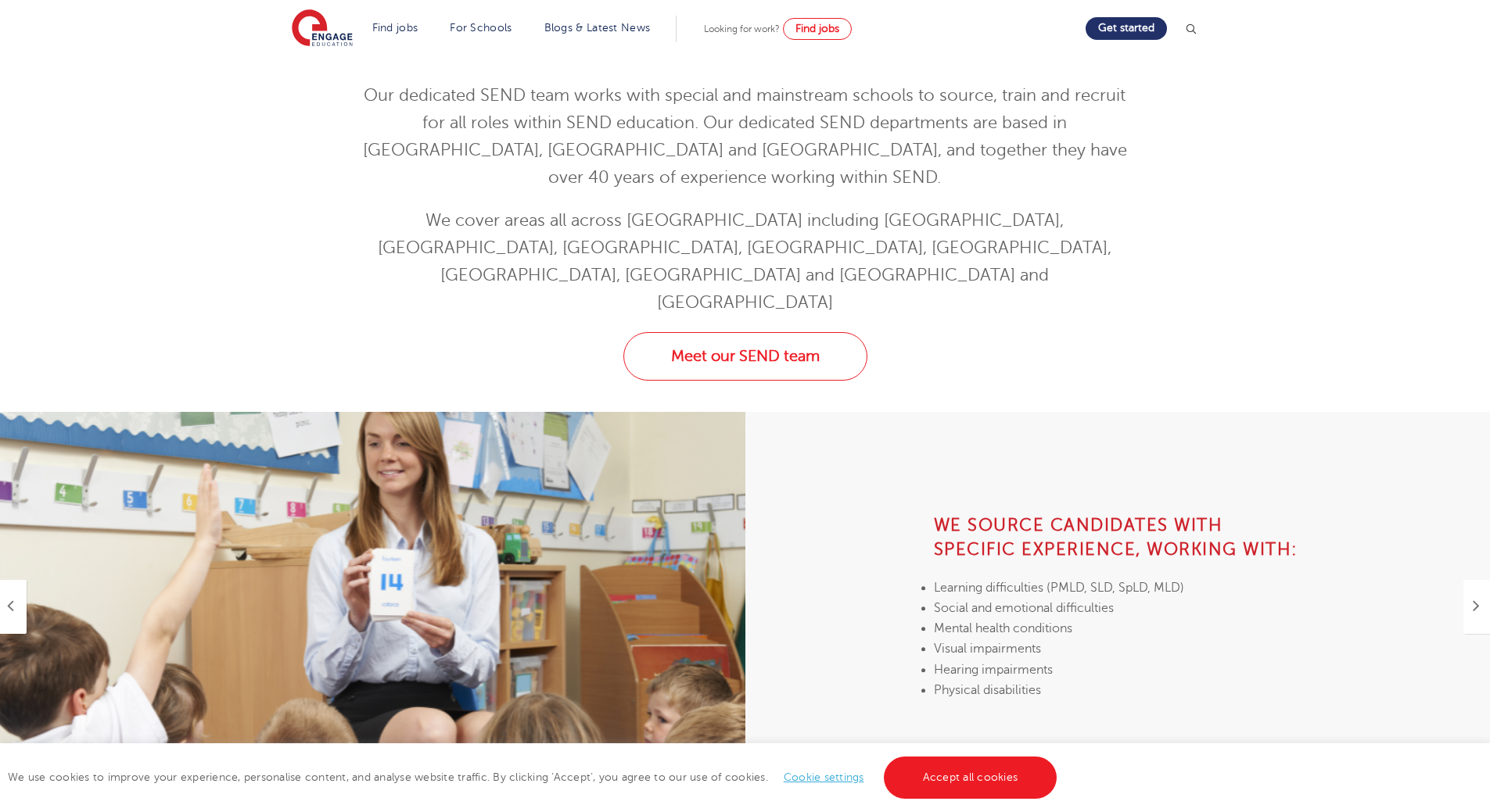
scroll to position [0, 0]
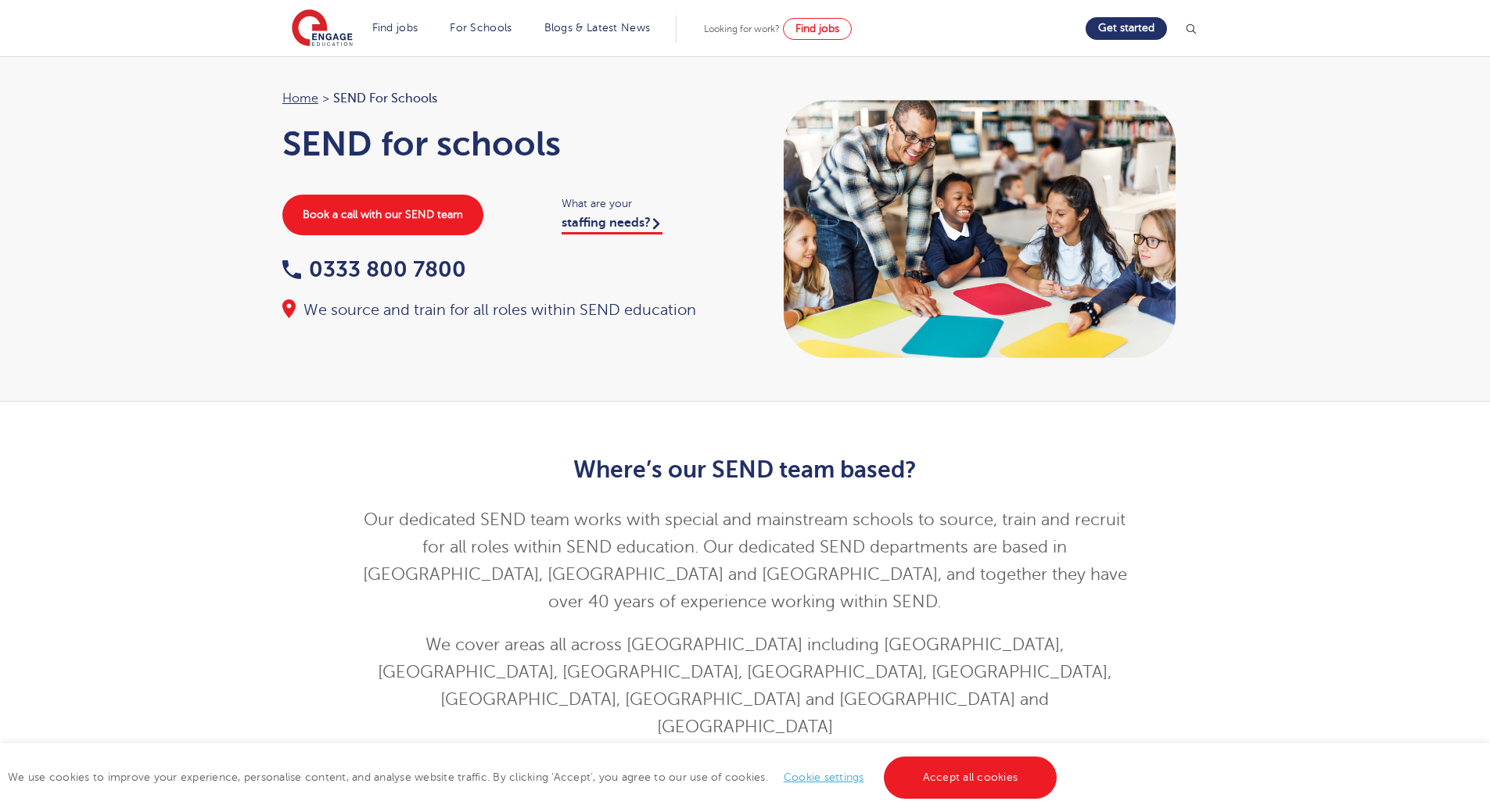
drag, startPoint x: 1368, startPoint y: 362, endPoint x: 1335, endPoint y: 200, distance: 165.3
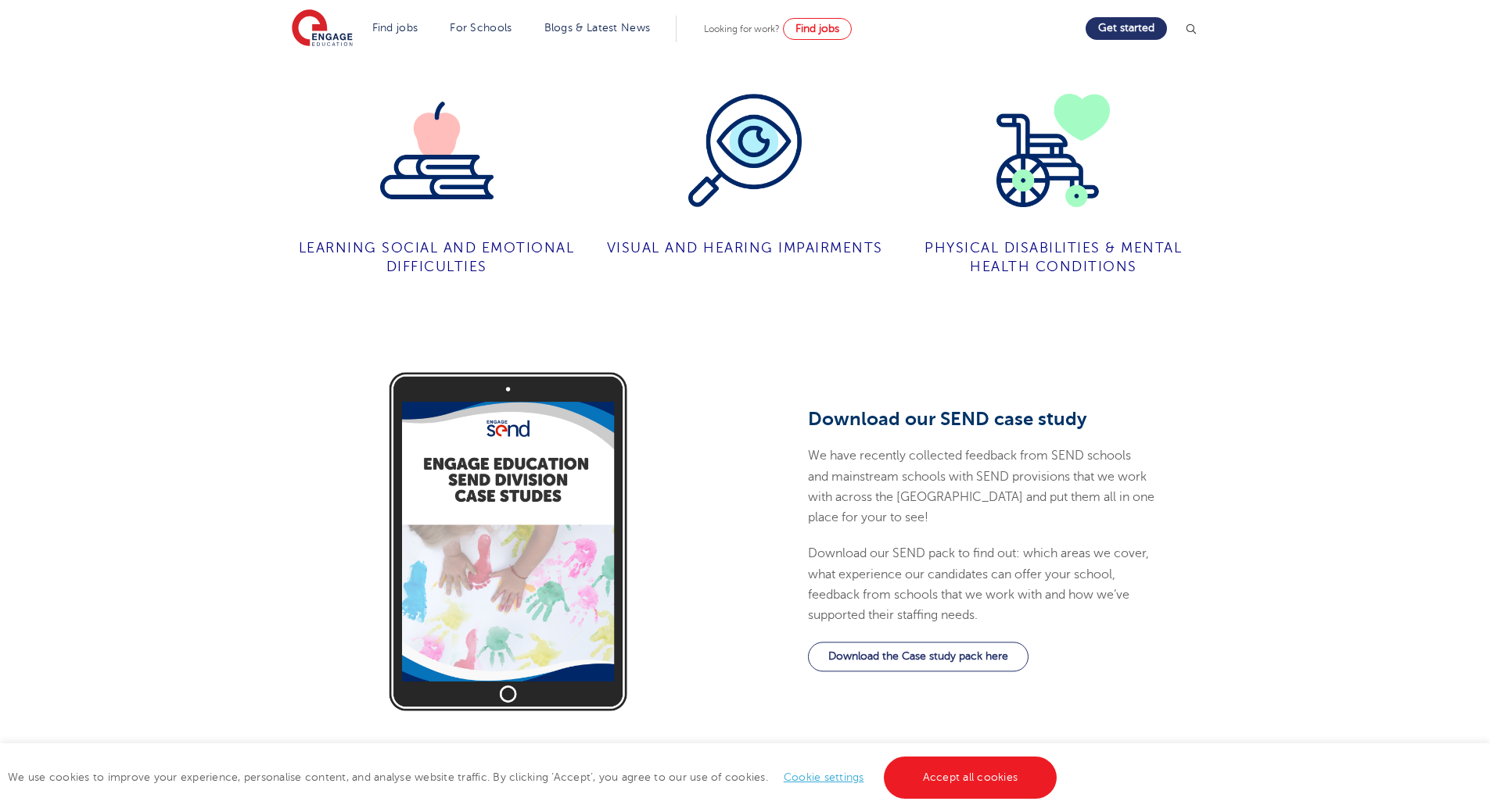
scroll to position [1328, 0]
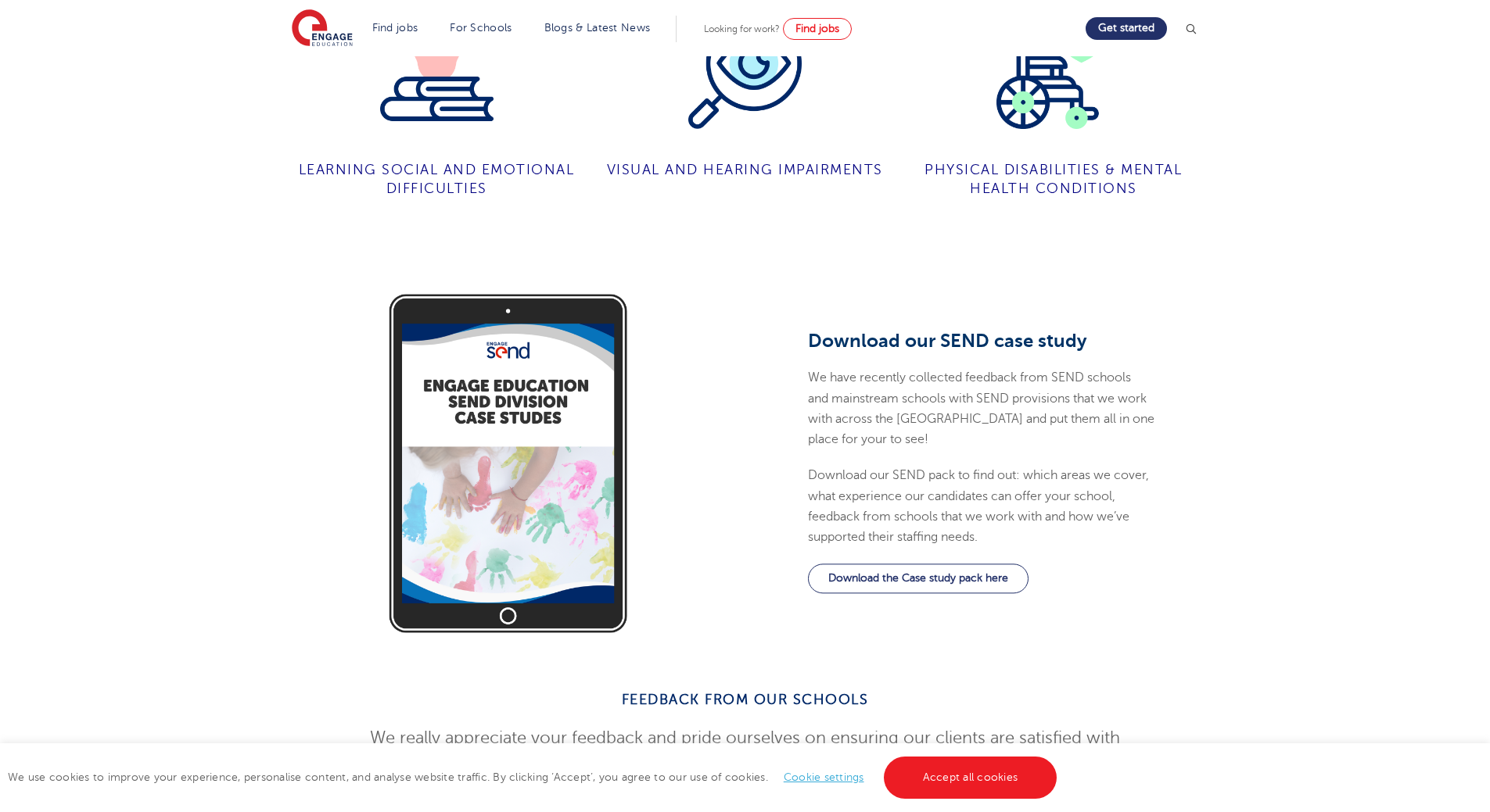
drag, startPoint x: 623, startPoint y: 539, endPoint x: 1343, endPoint y: 264, distance: 770.7
click at [1343, 268] on div "Download our SEND case study We have recently collected feedback from SEND scho…" at bounding box center [745, 463] width 1490 height 391
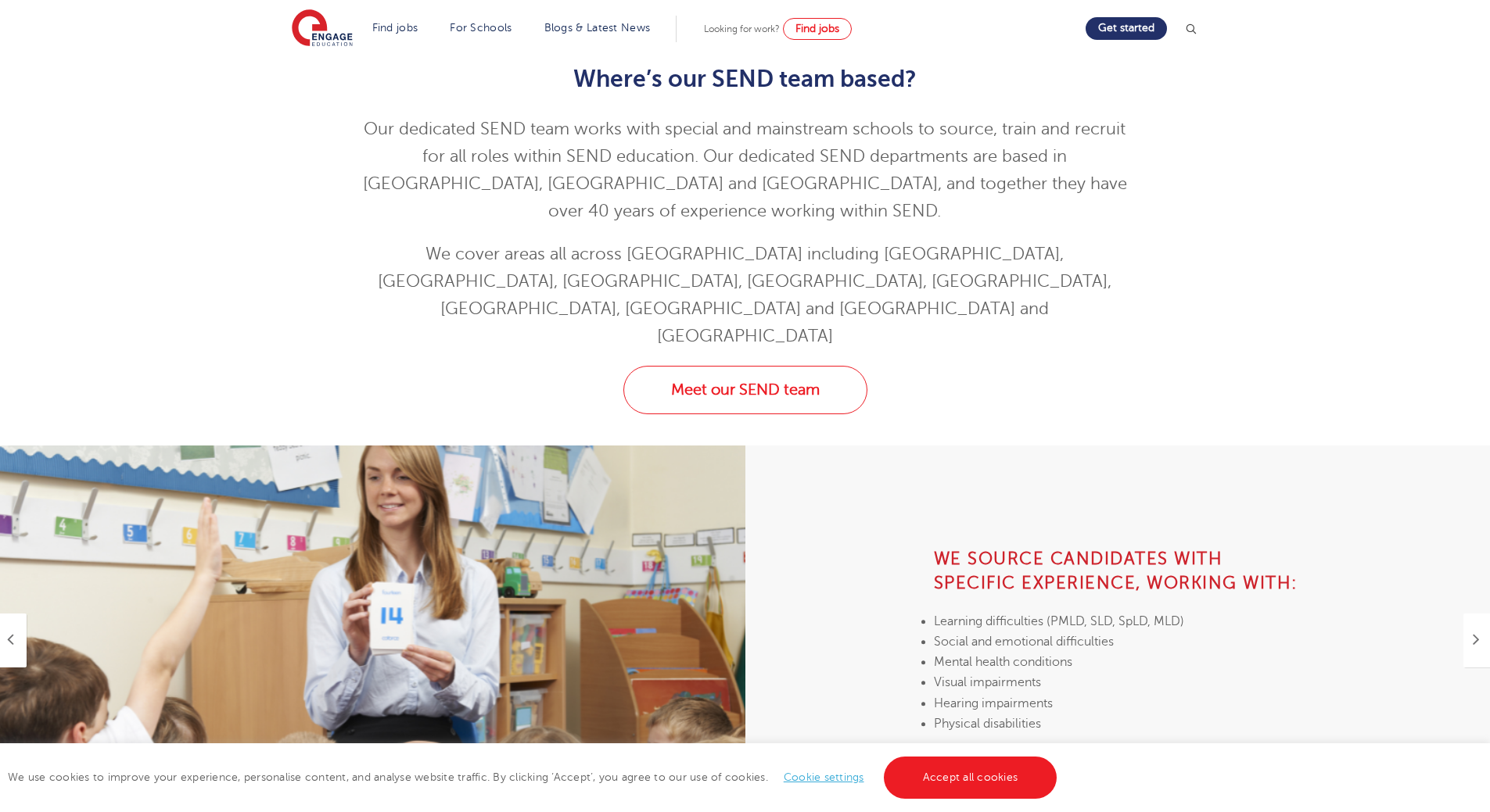
scroll to position [312, 0]
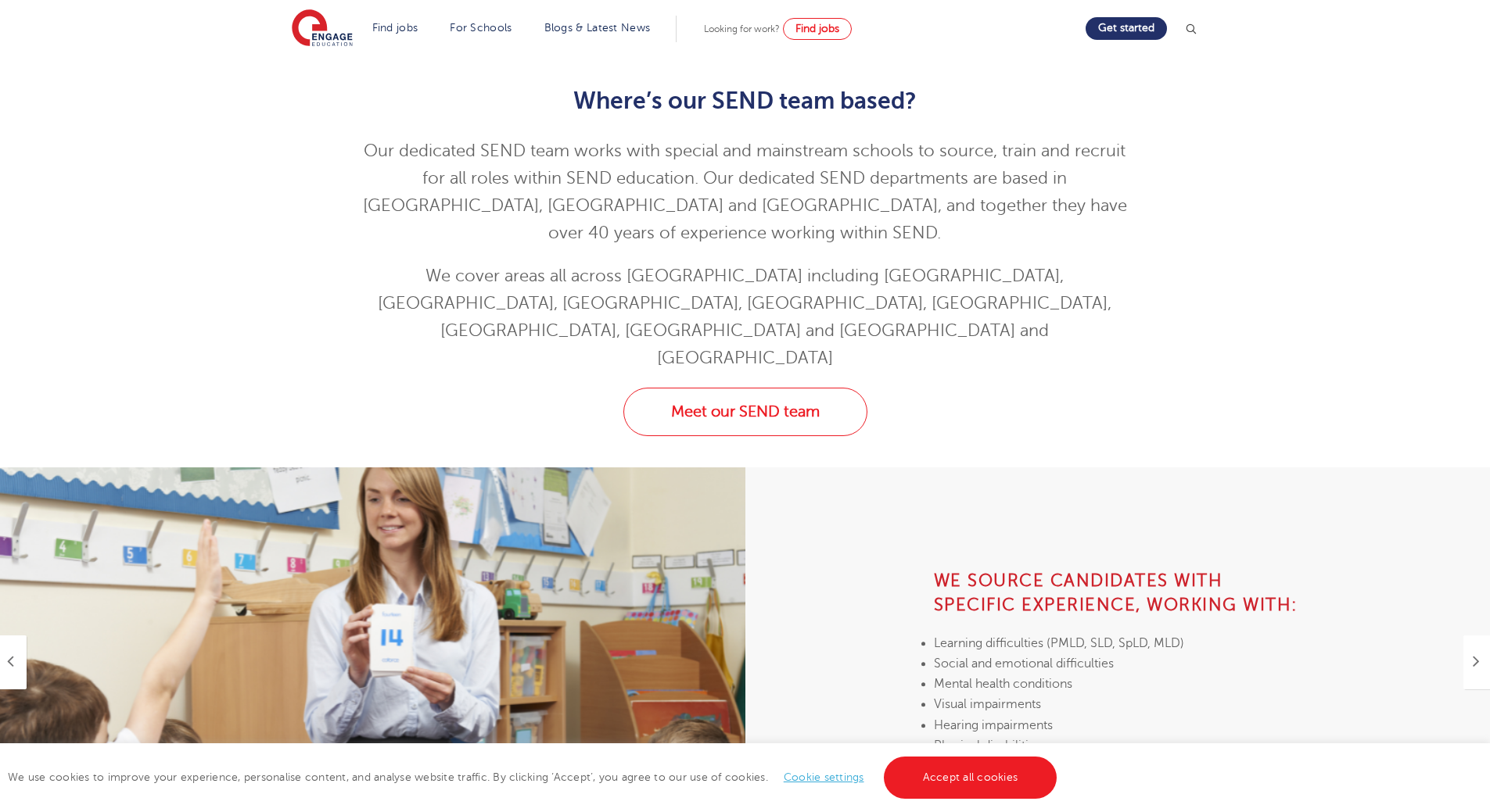
drag, startPoint x: 1474, startPoint y: 254, endPoint x: 1485, endPoint y: 285, distance: 32.9
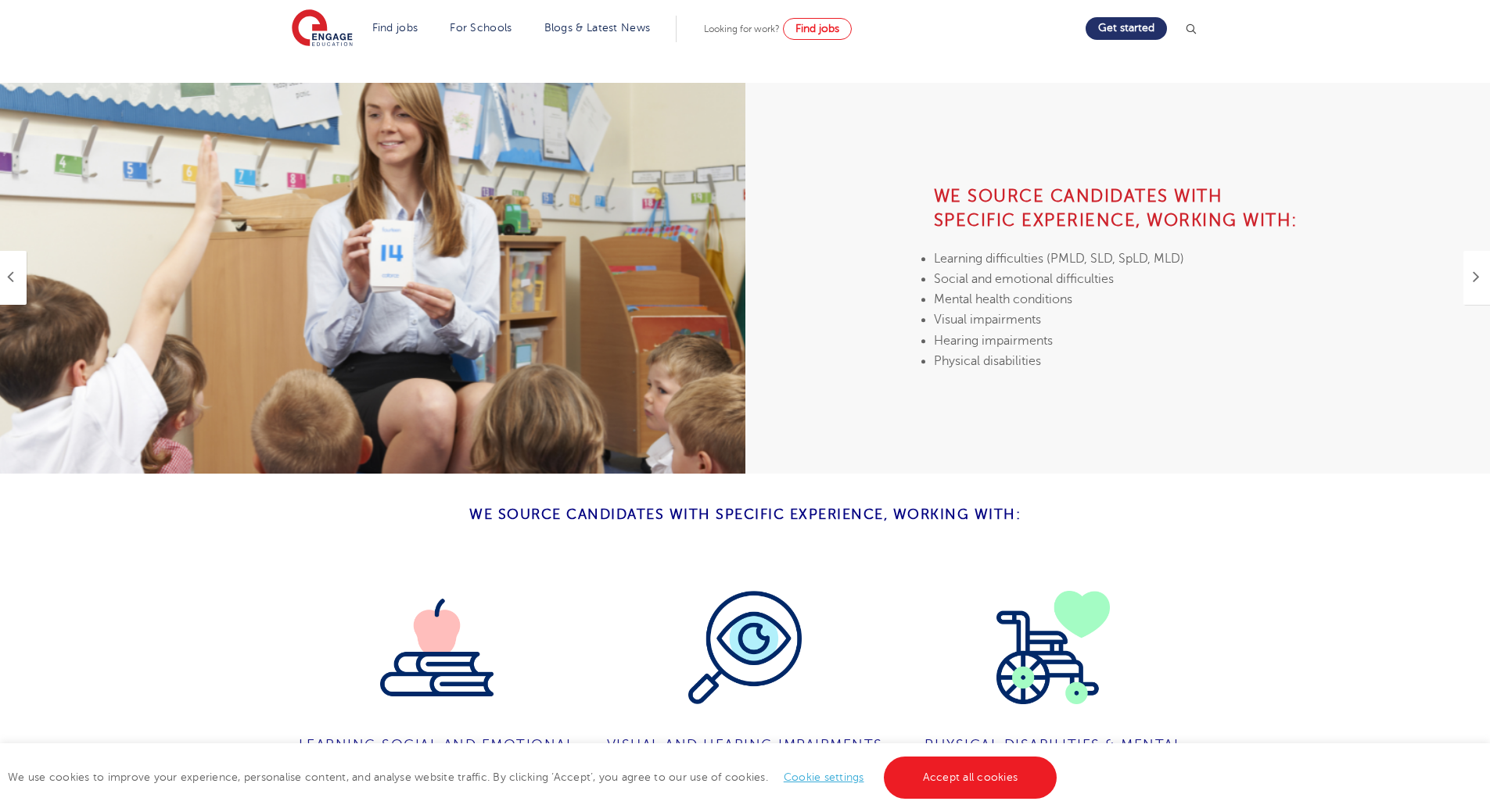
drag, startPoint x: 1454, startPoint y: 234, endPoint x: 1424, endPoint y: 305, distance: 77.1
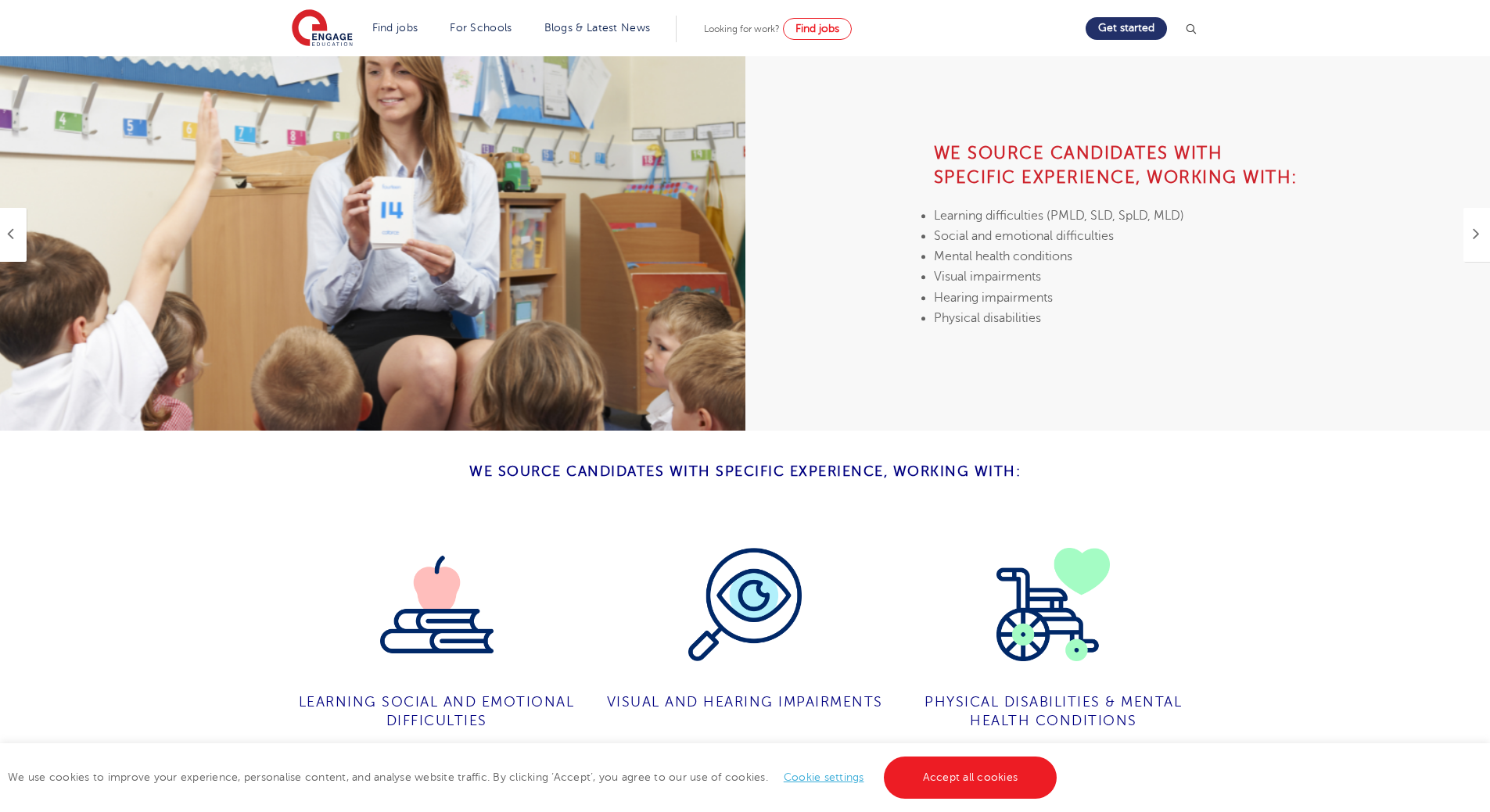
drag, startPoint x: 1387, startPoint y: 215, endPoint x: 1365, endPoint y: 223, distance: 23.4
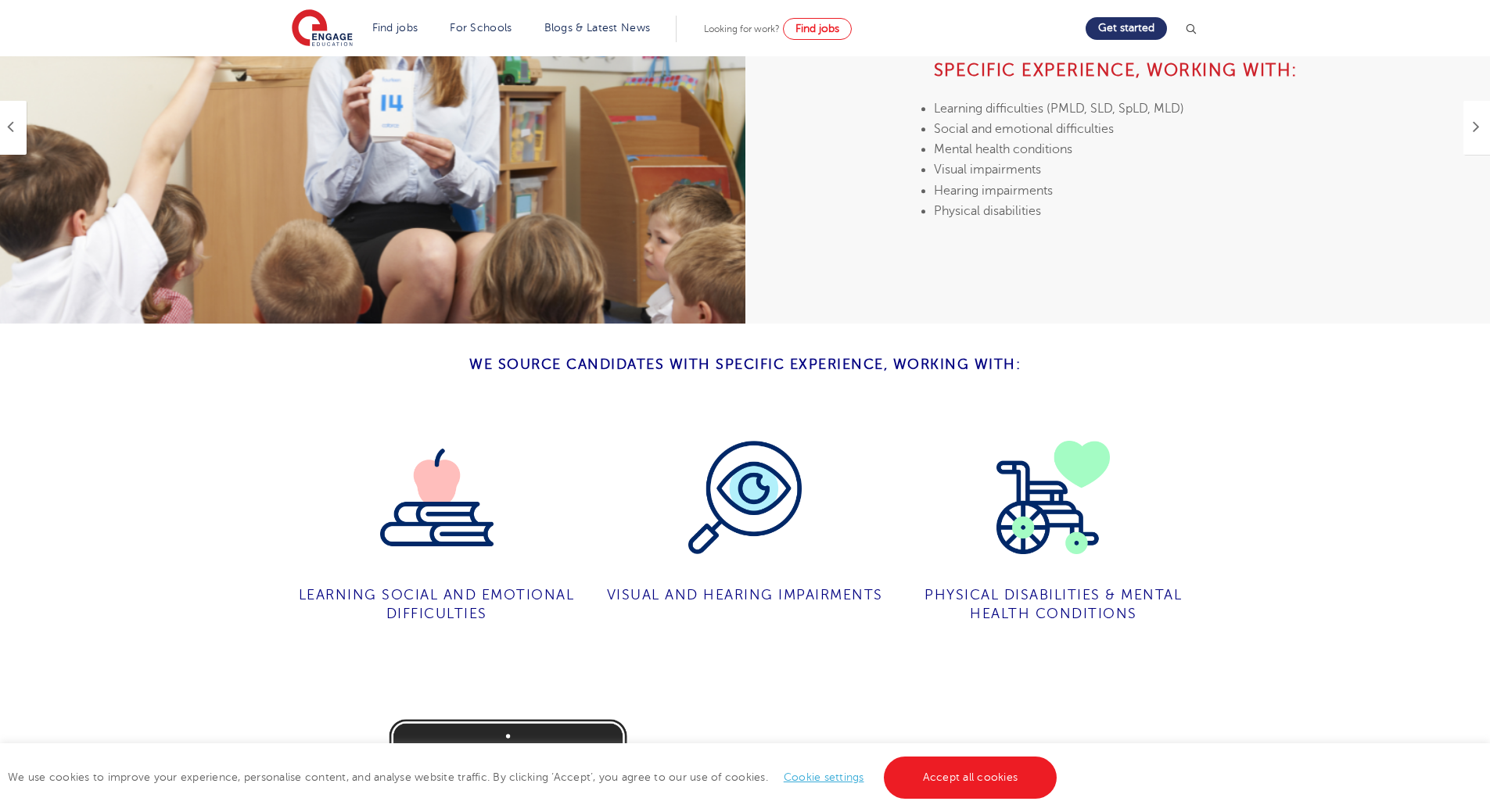
drag, startPoint x: 1364, startPoint y: 224, endPoint x: 960, endPoint y: 473, distance: 474.6
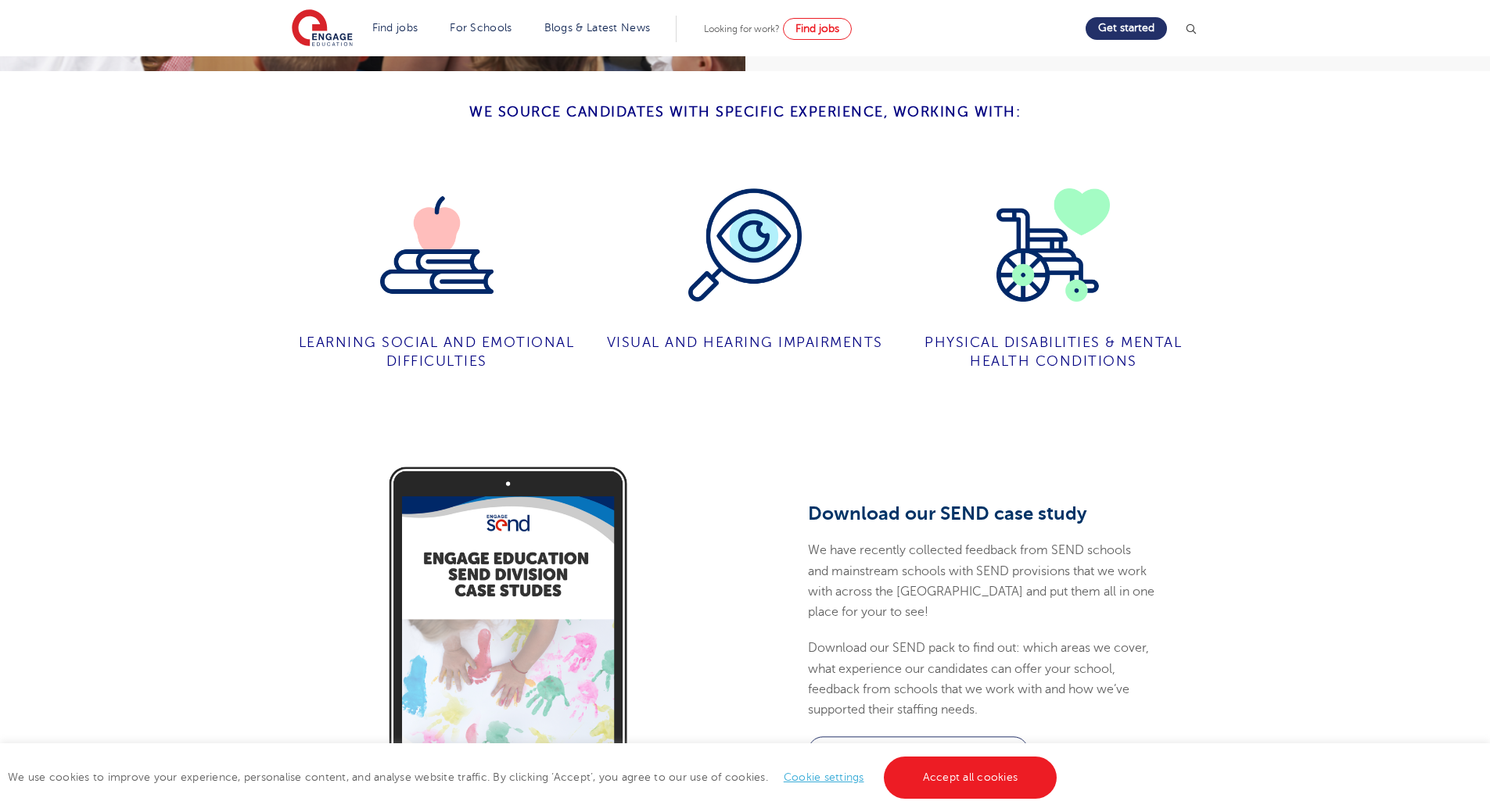
scroll to position [1190, 0]
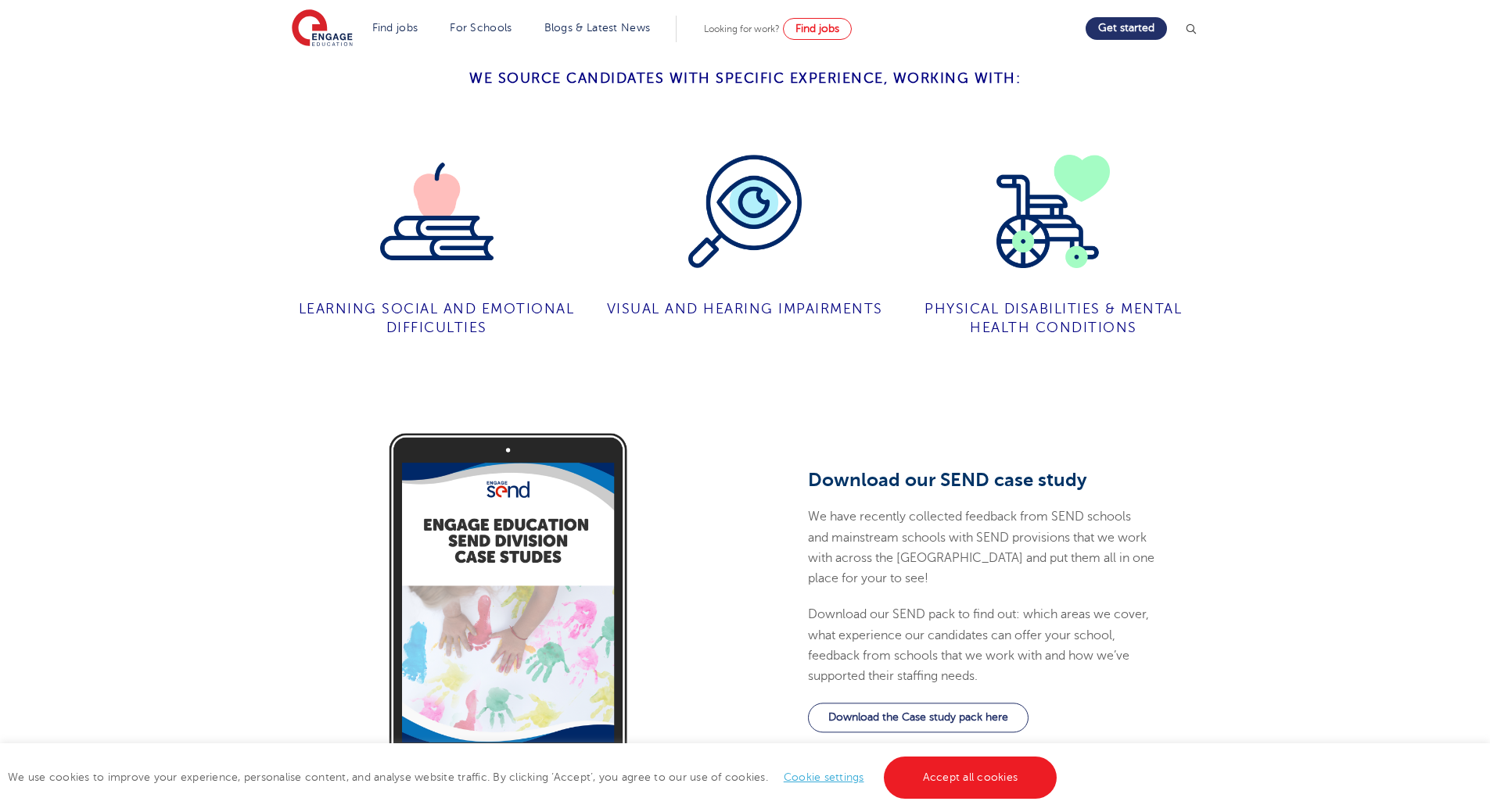
drag, startPoint x: 960, startPoint y: 459, endPoint x: 950, endPoint y: 497, distance: 39.3
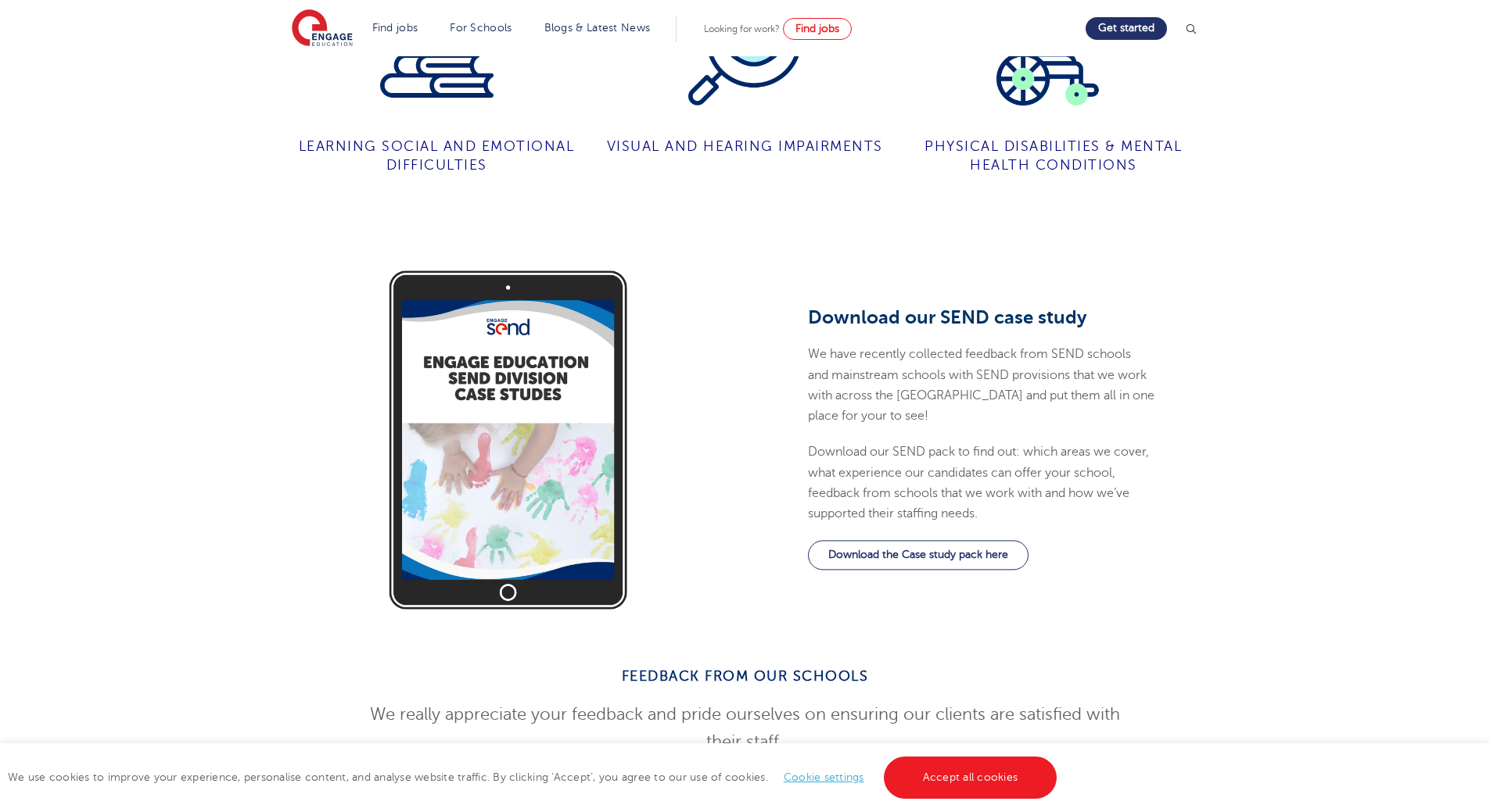
drag, startPoint x: 1074, startPoint y: 418, endPoint x: 1074, endPoint y: 465, distance: 47.0
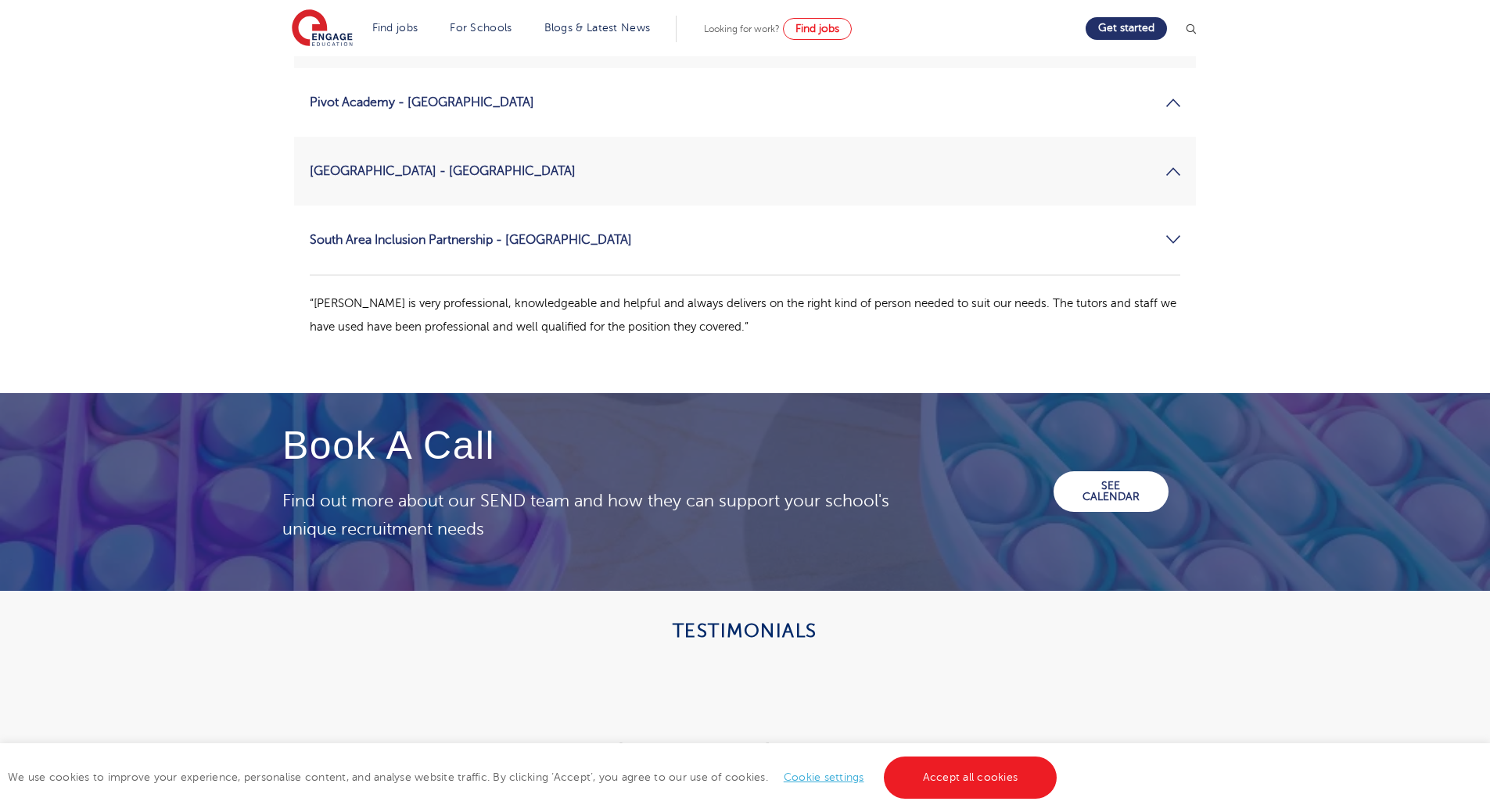
drag, startPoint x: 1300, startPoint y: 233, endPoint x: 1254, endPoint y: 320, distance: 98.4
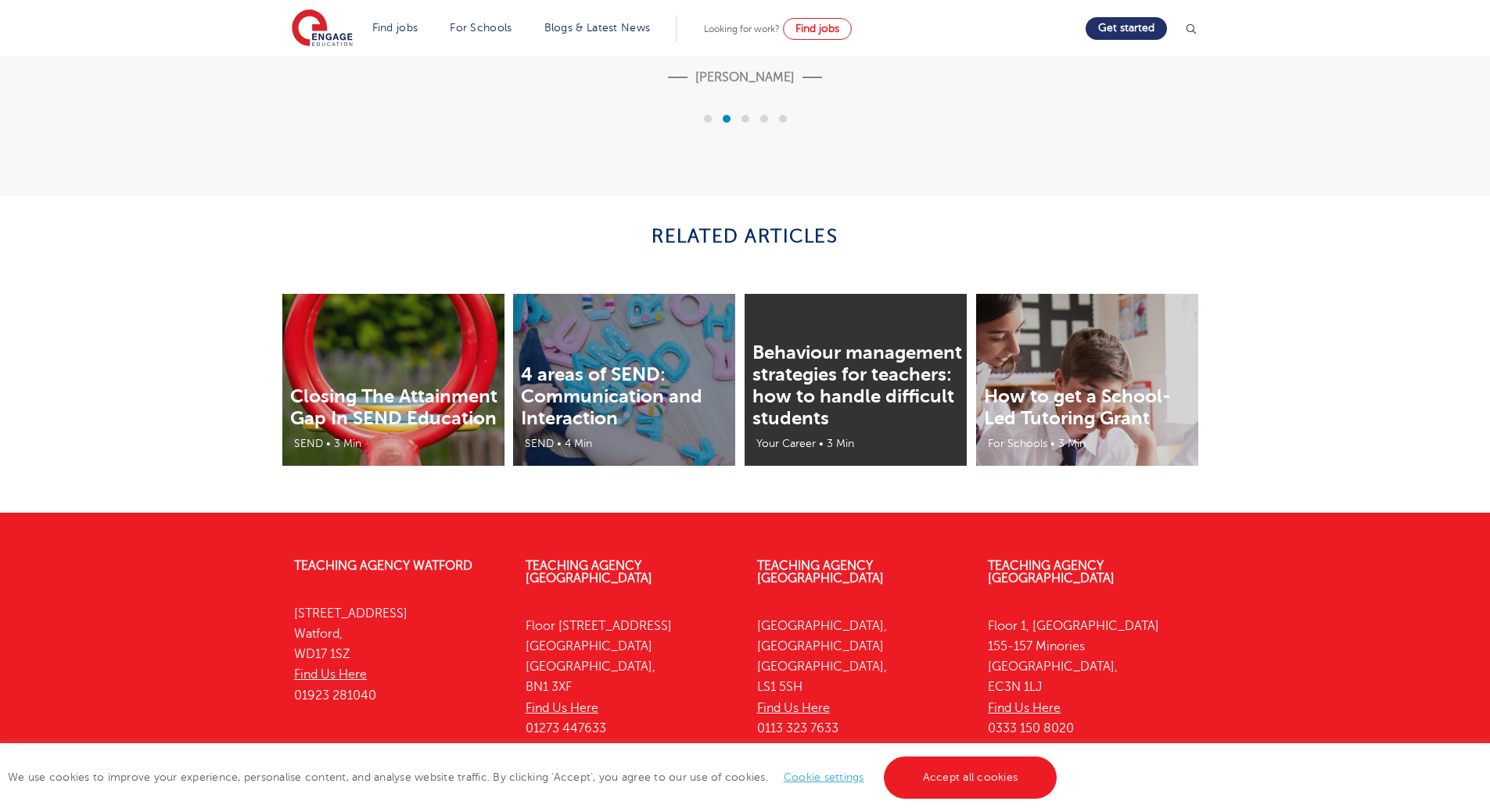
scroll to position [3327, 0]
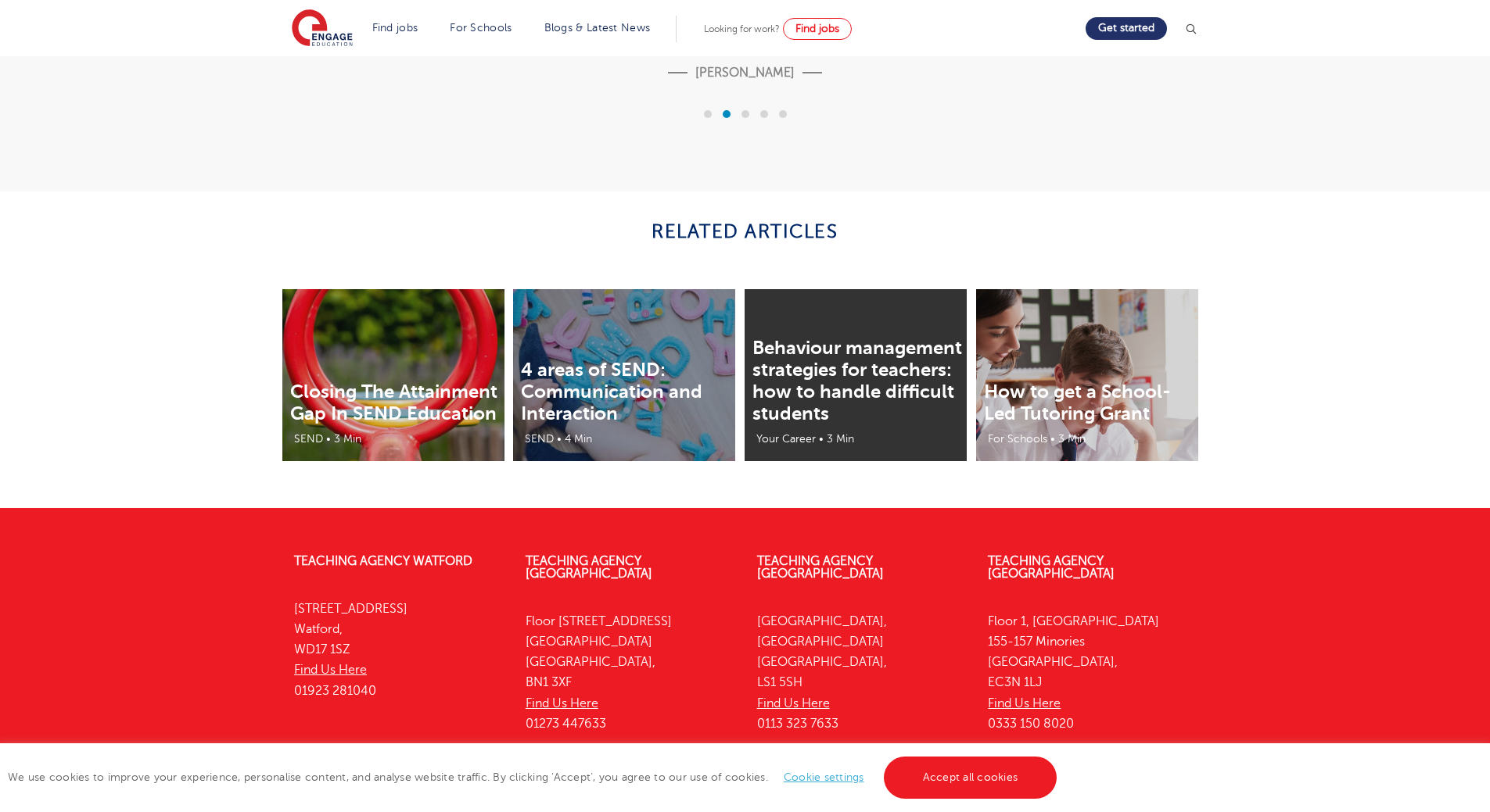
drag, startPoint x: 1257, startPoint y: 310, endPoint x: 1252, endPoint y: 373, distance: 63.2
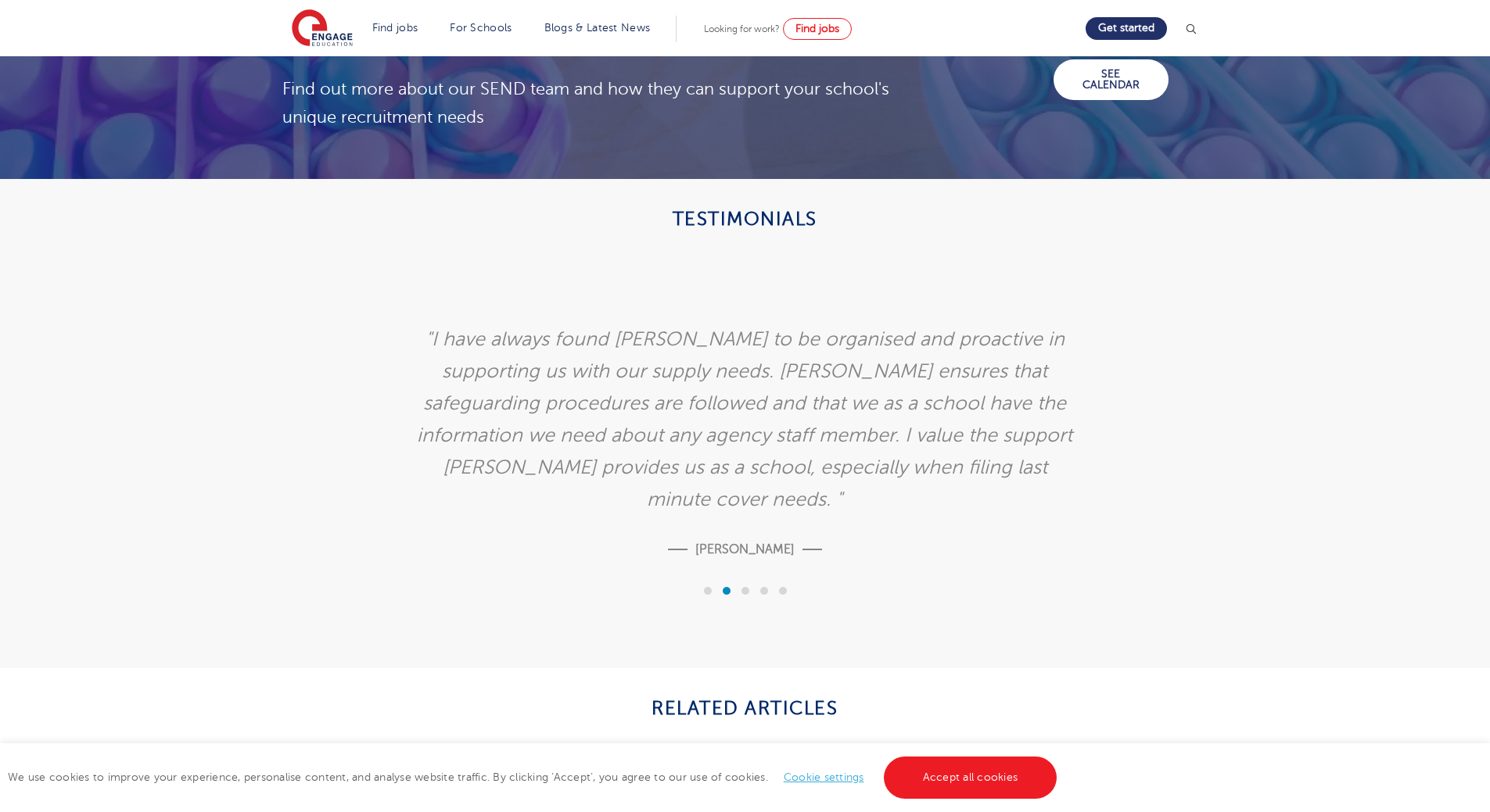
drag, startPoint x: 1239, startPoint y: 300, endPoint x: 1207, endPoint y: 210, distance: 95.5
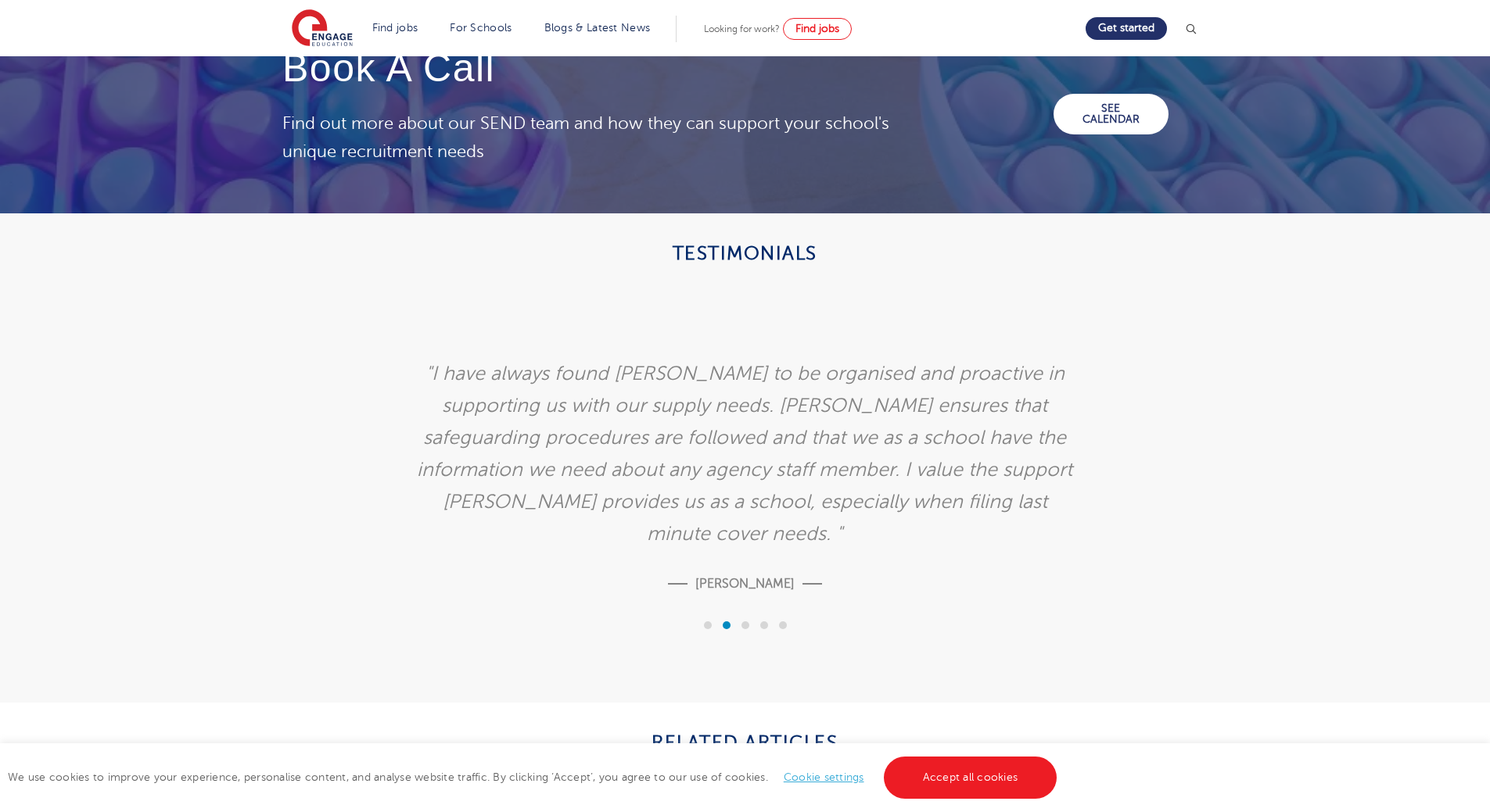
scroll to position [3206, 0]
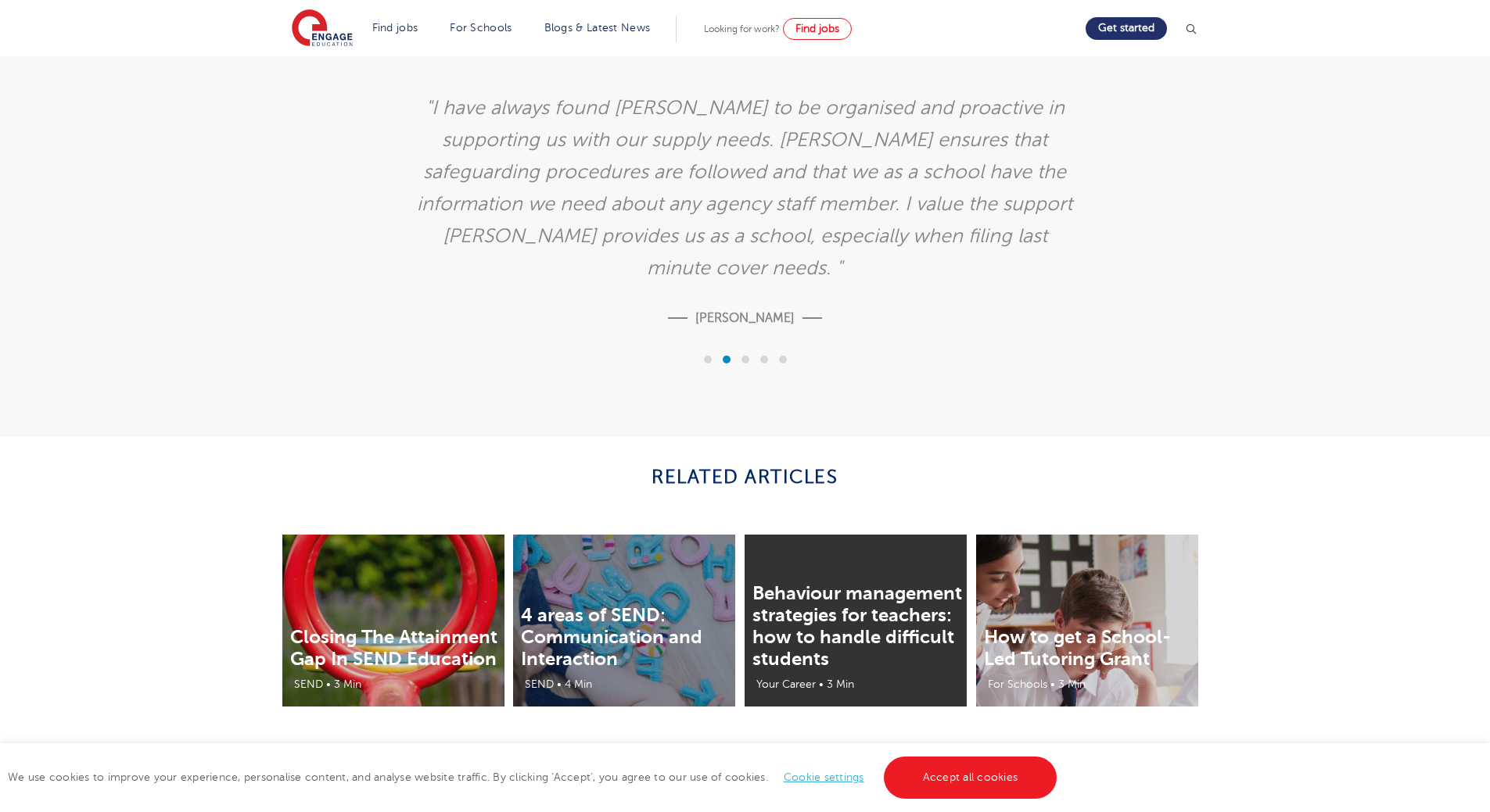
drag, startPoint x: 1298, startPoint y: 331, endPoint x: 1292, endPoint y: 286, distance: 45.4
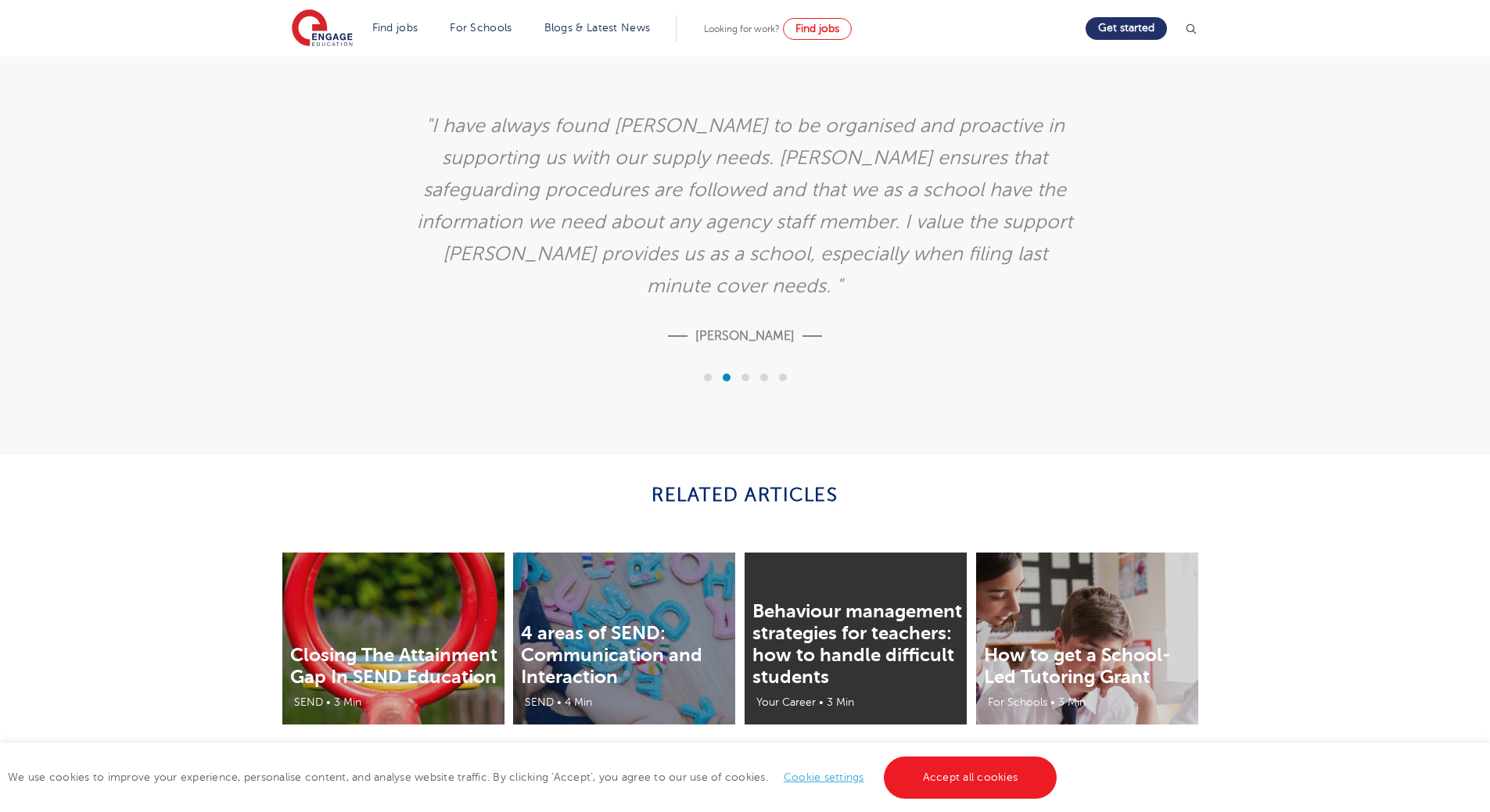
click at [1119, 552] on img at bounding box center [1087, 638] width 222 height 172
click at [1116, 644] on link "How to get a School-Led Tutoring Grant" at bounding box center [1077, 665] width 187 height 43
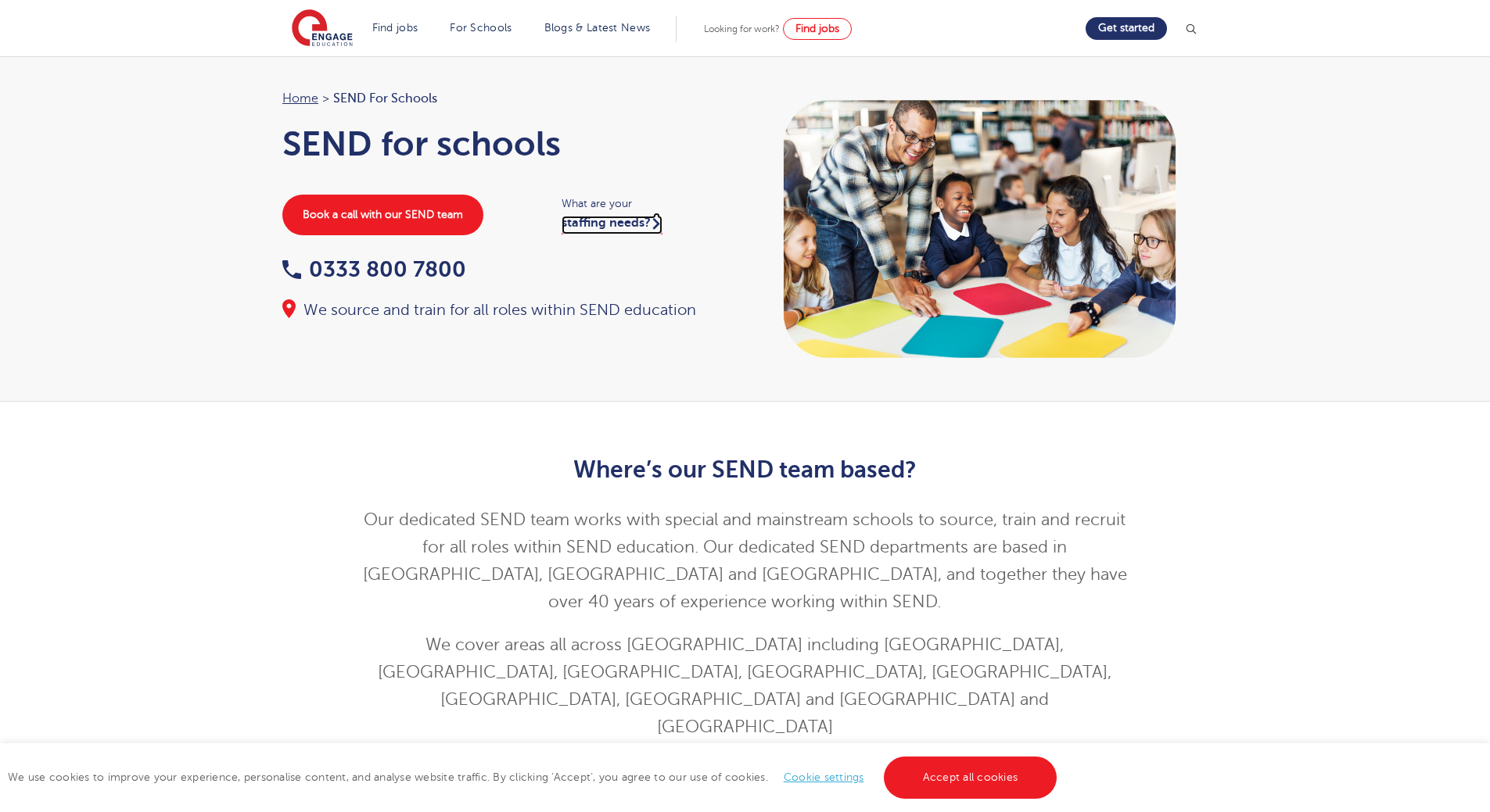
click at [577, 228] on link "staffing needs?" at bounding box center [611, 224] width 101 height 18
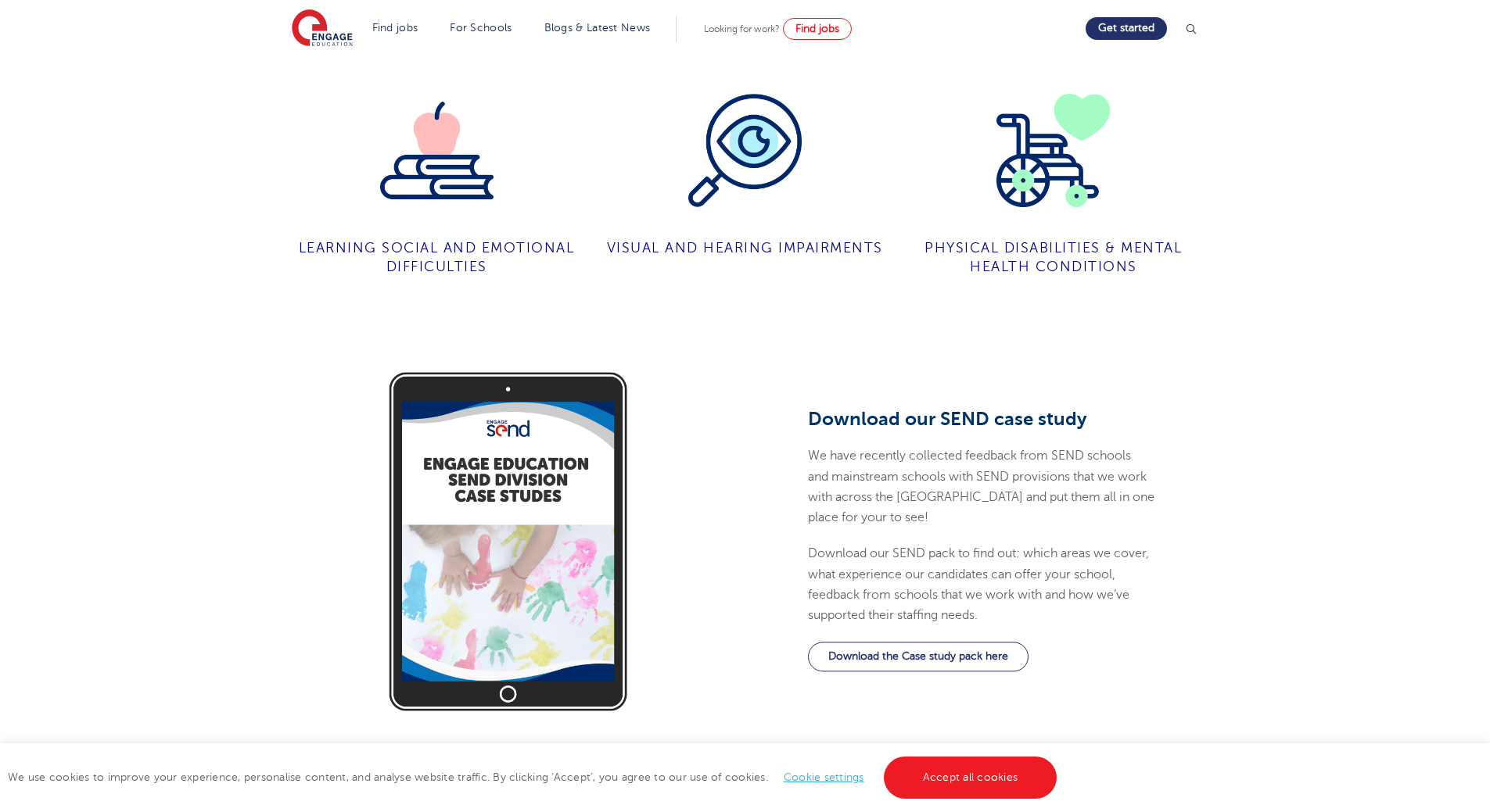
scroll to position [1407, 0]
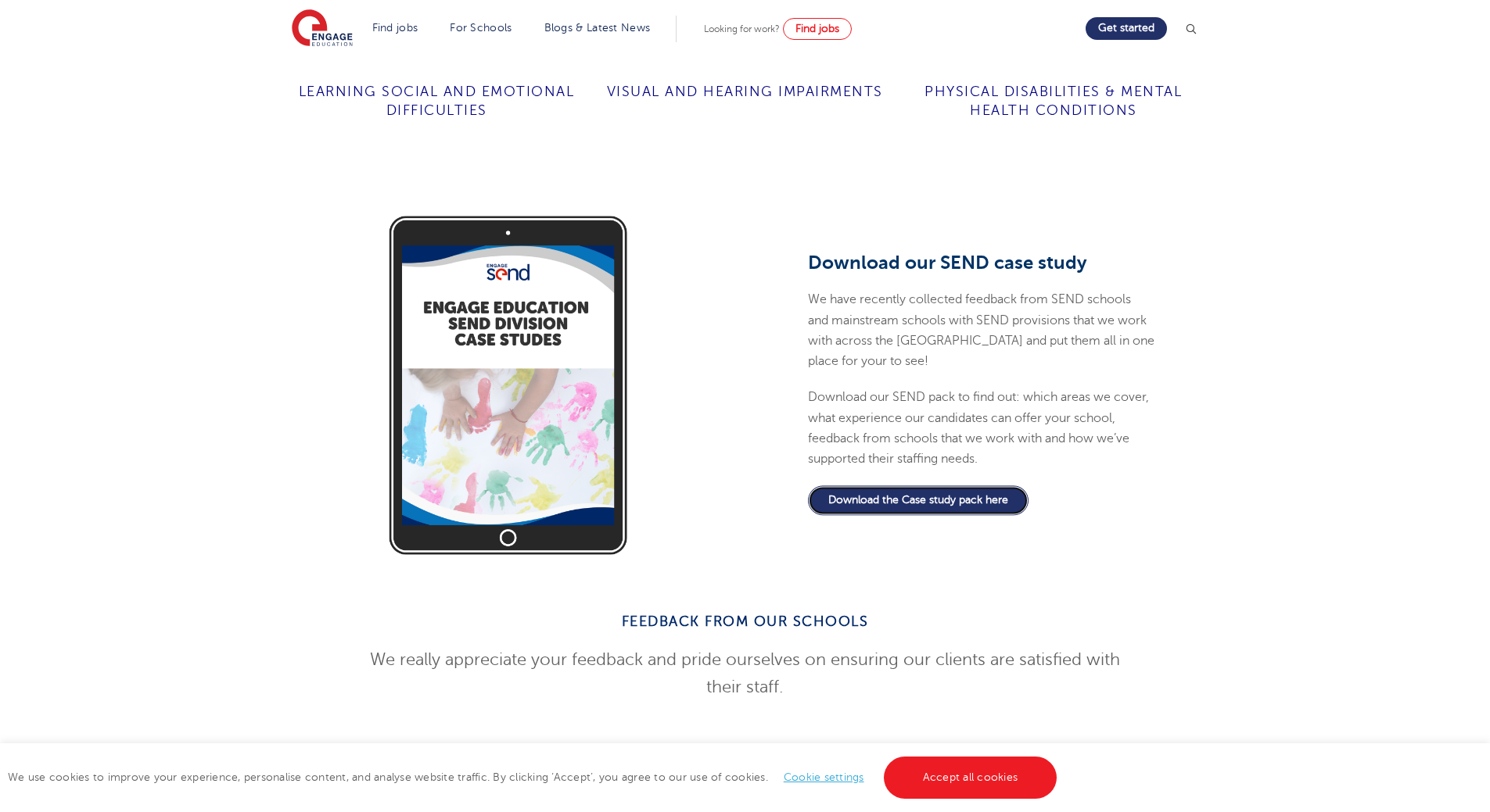
click at [911, 485] on link "Download the Case study pack here" at bounding box center [918, 500] width 221 height 30
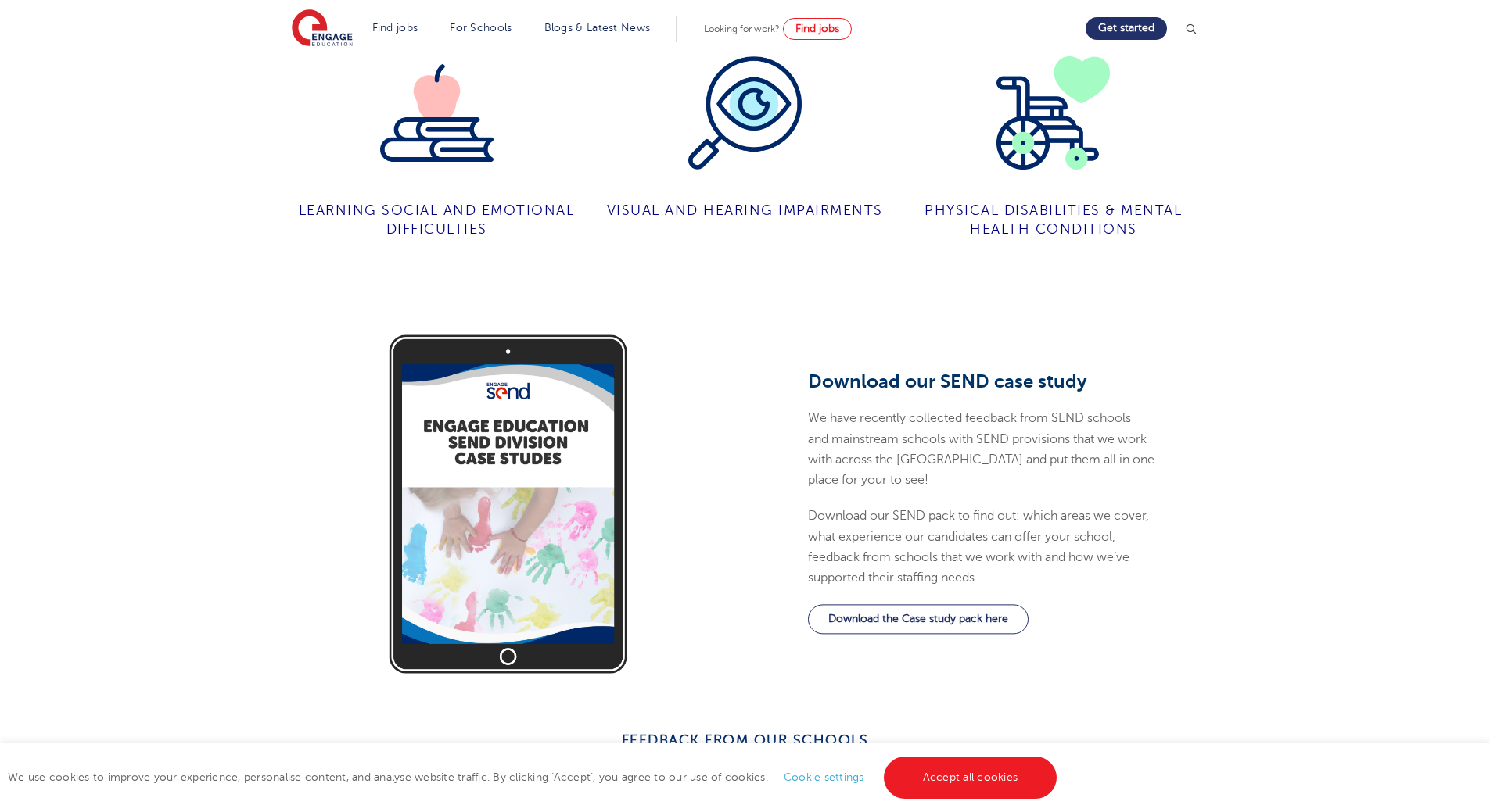
drag, startPoint x: 871, startPoint y: 286, endPoint x: 862, endPoint y: 234, distance: 52.8
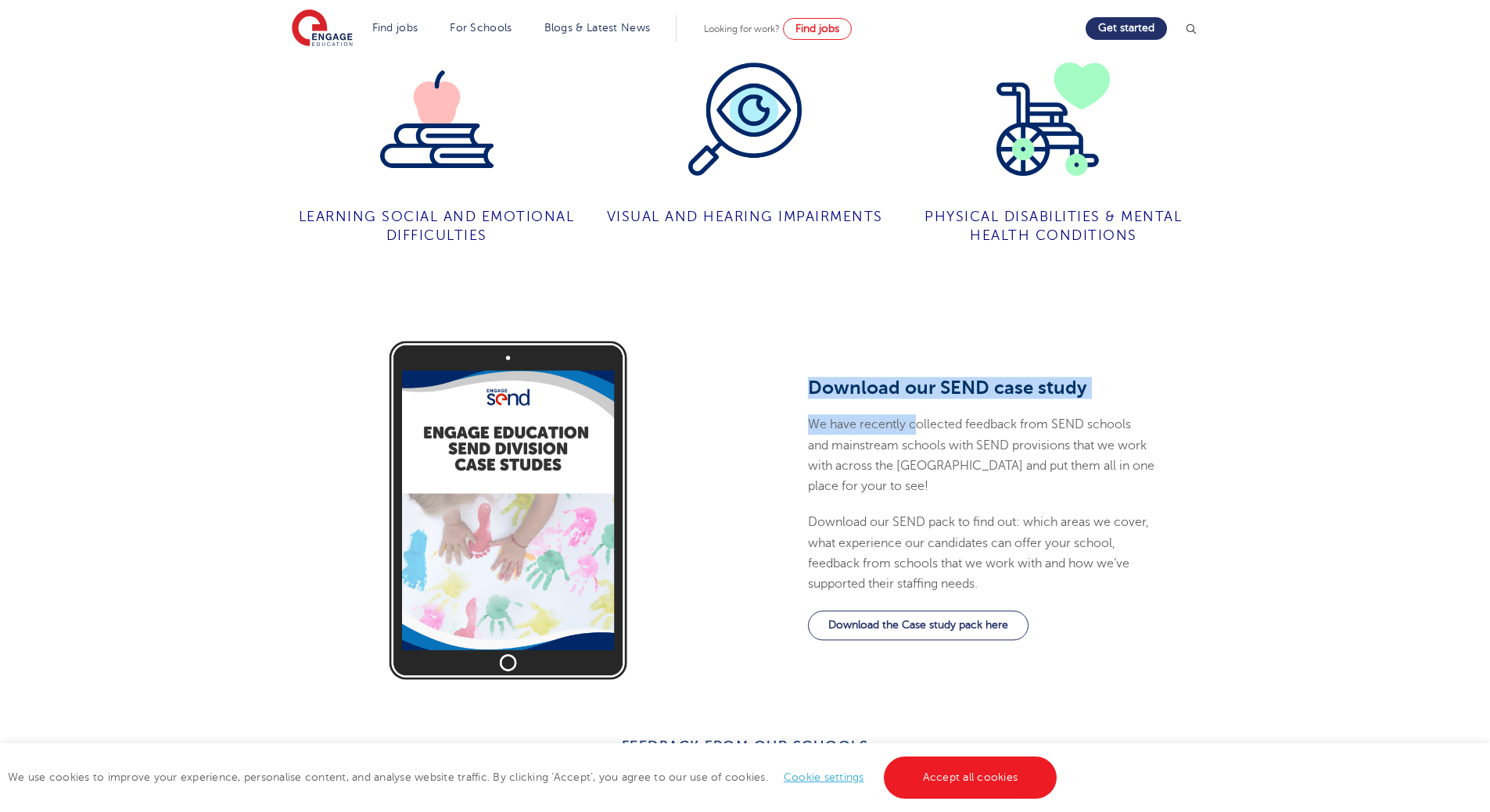
drag, startPoint x: 1083, startPoint y: 368, endPoint x: 1200, endPoint y: 377, distance: 117.3
click at [1200, 377] on div "Download our SEND case study We have recently collected feedback from SEND scho…" at bounding box center [982, 510] width 474 height 391
click at [1191, 379] on div "Download our SEND case study We have recently collected feedback from SEND scho…" at bounding box center [982, 510] width 474 height 391
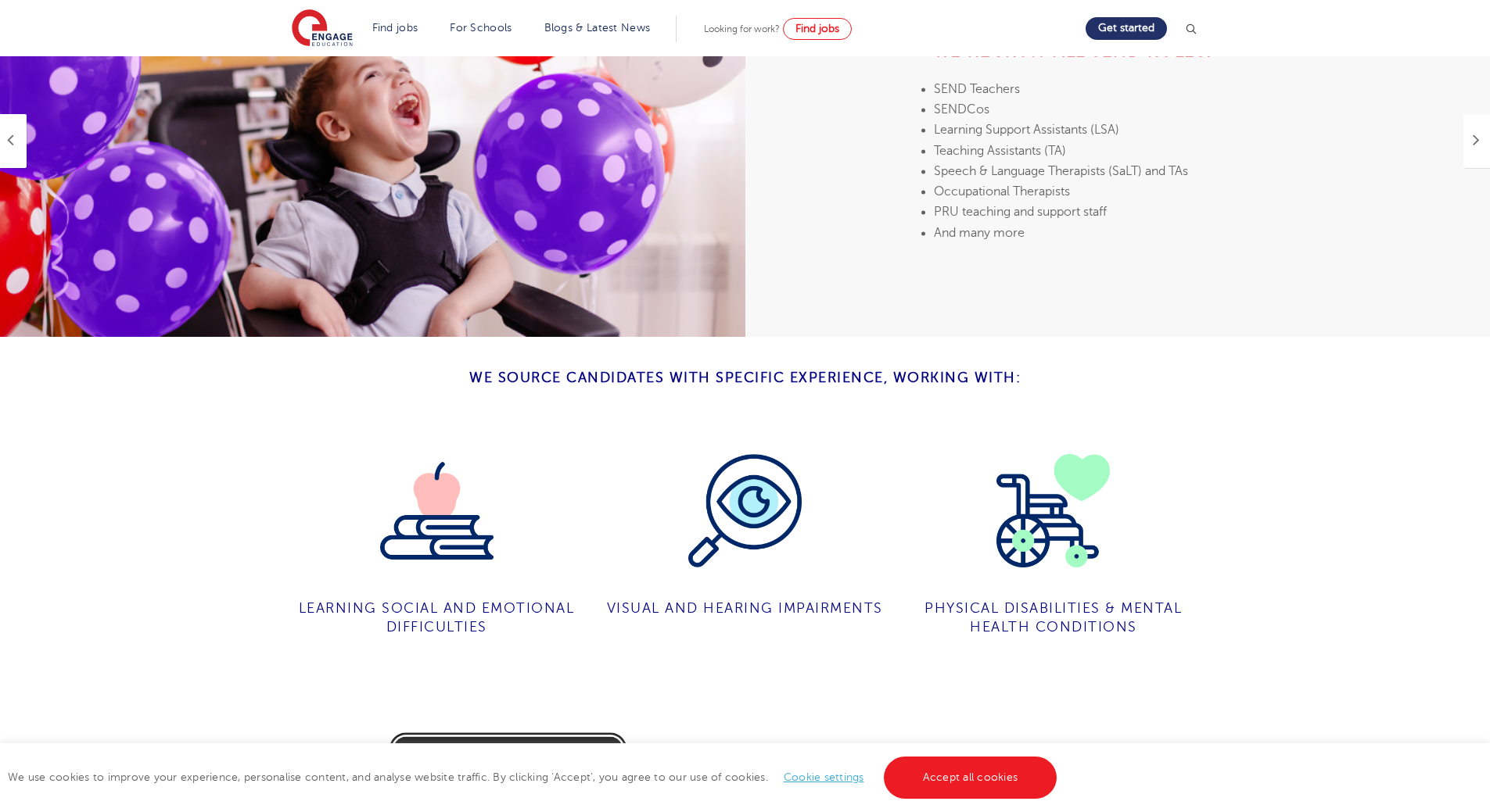
drag, startPoint x: 1156, startPoint y: 387, endPoint x: 1134, endPoint y: 328, distance: 63.0
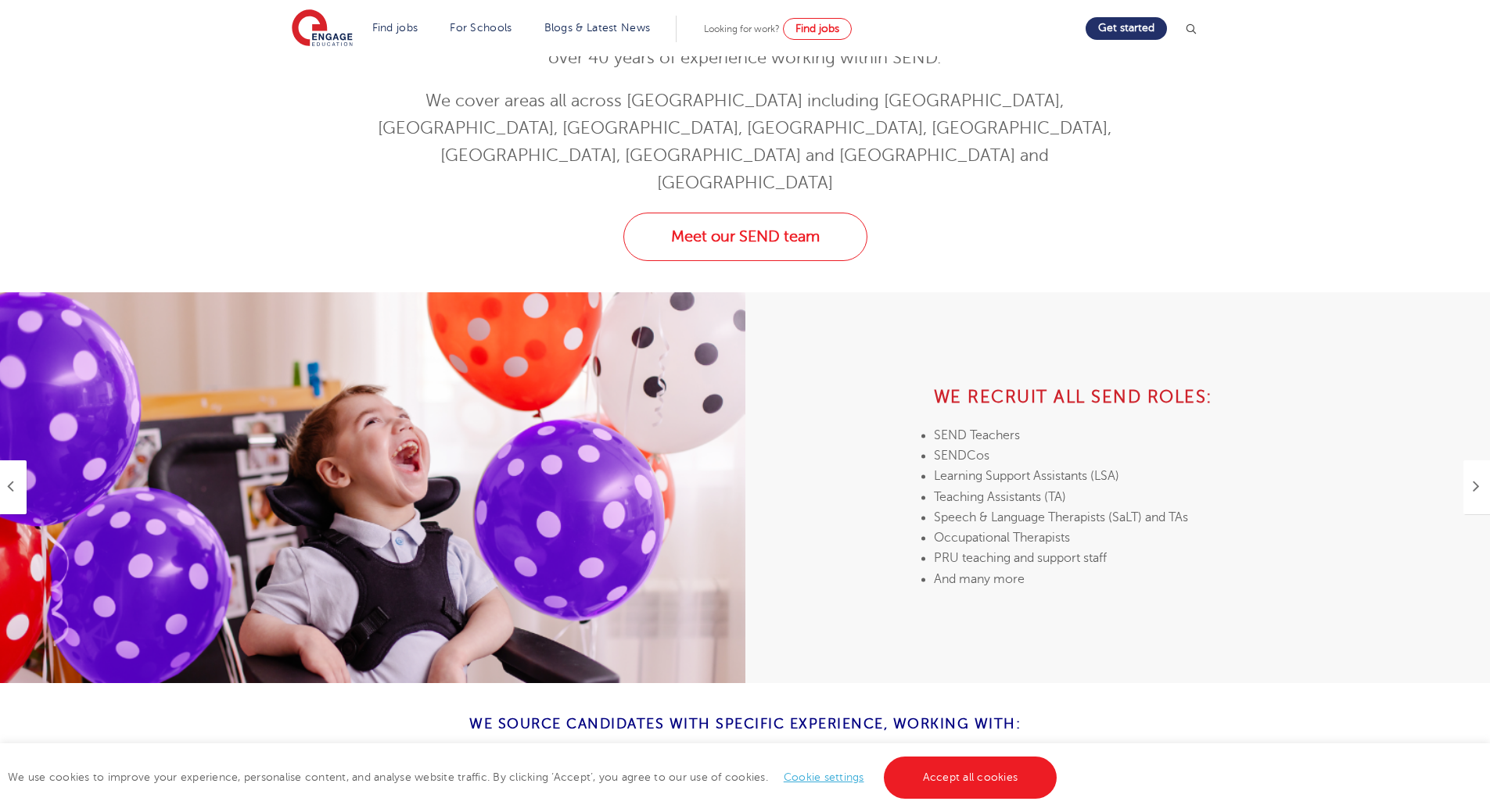
scroll to position [0, 0]
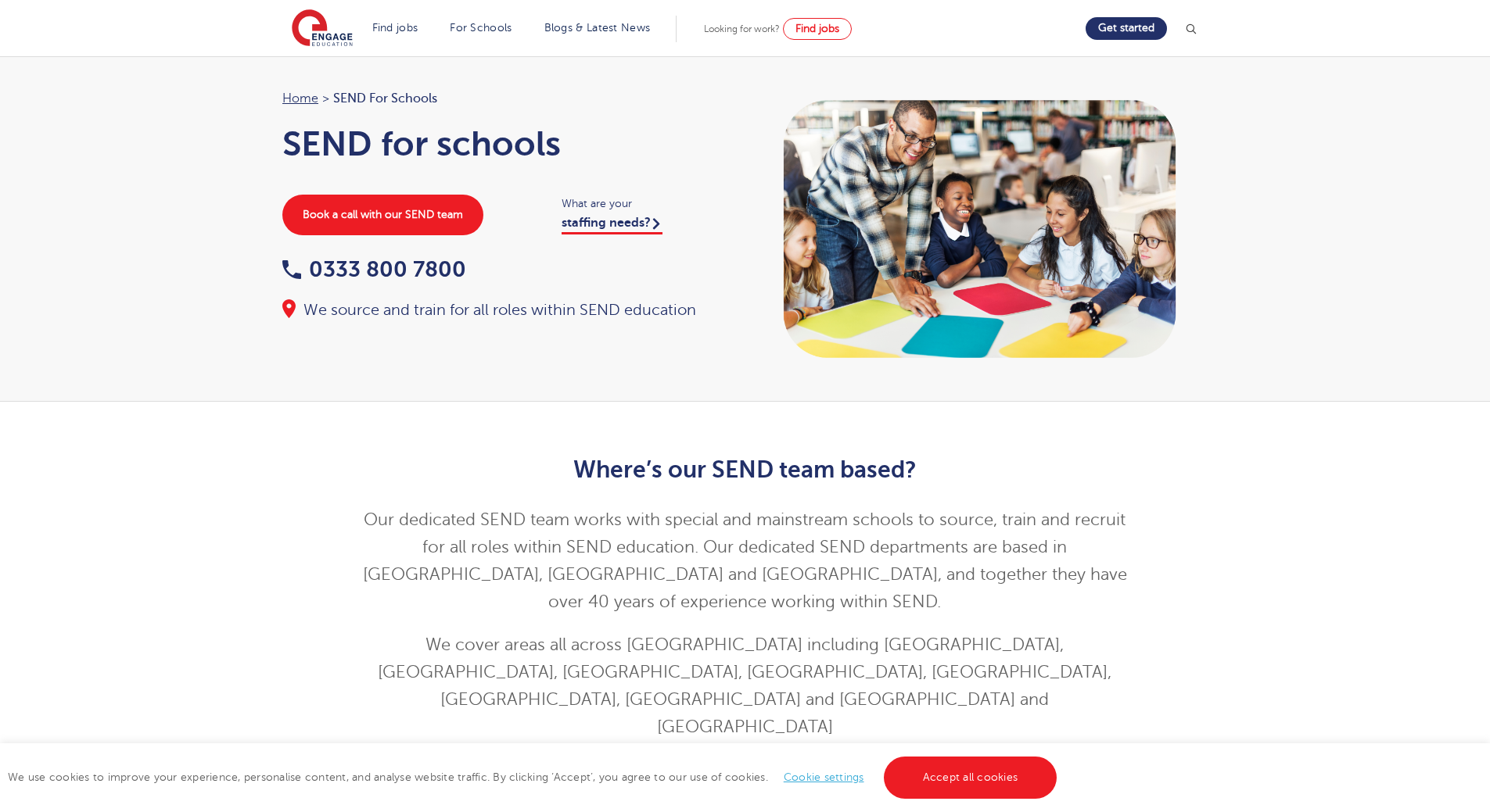
drag, startPoint x: 1359, startPoint y: 514, endPoint x: 1265, endPoint y: 300, distance: 233.7
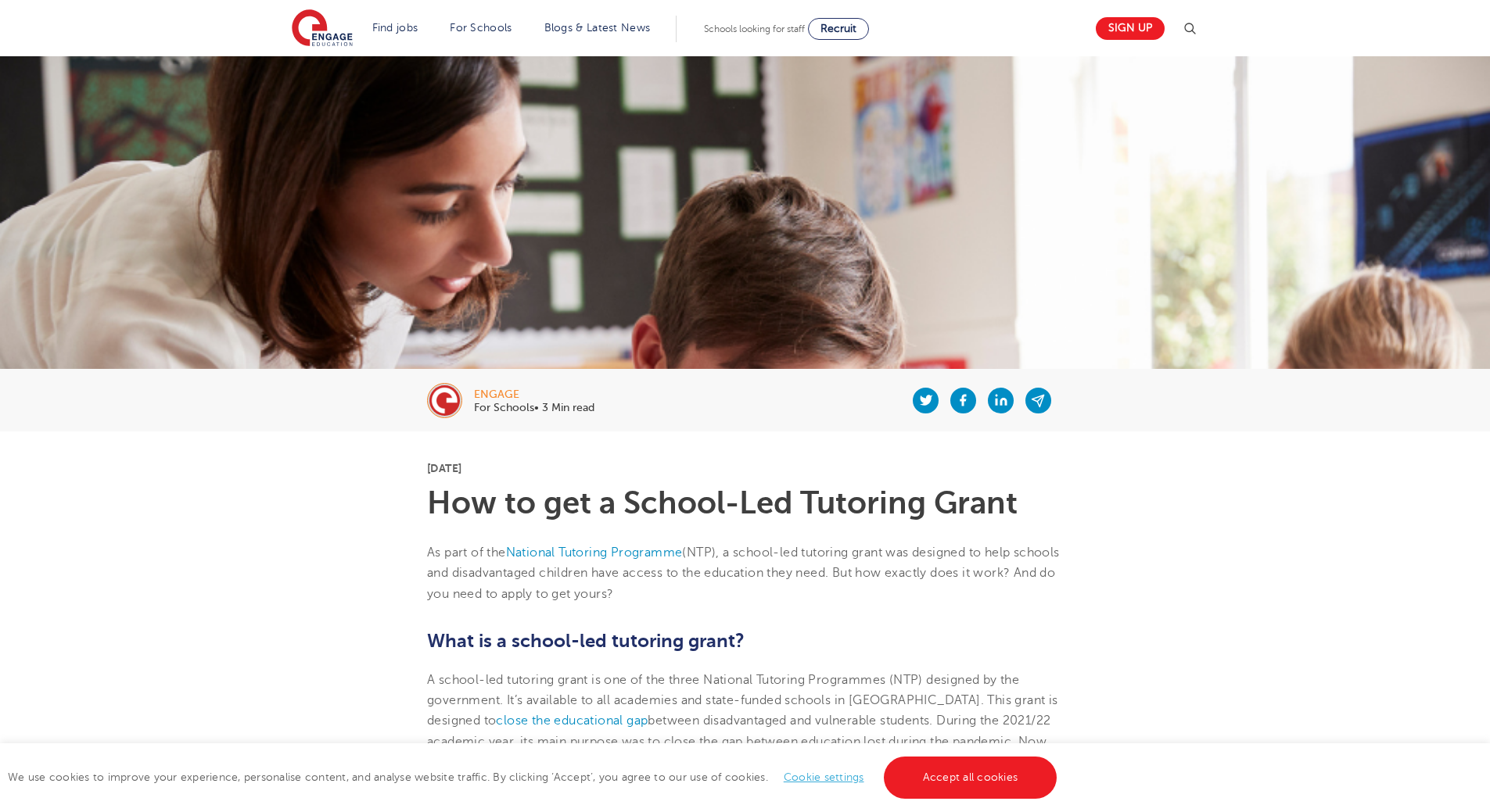
scroll to position [79, 0]
